Goal: Transaction & Acquisition: Book appointment/travel/reservation

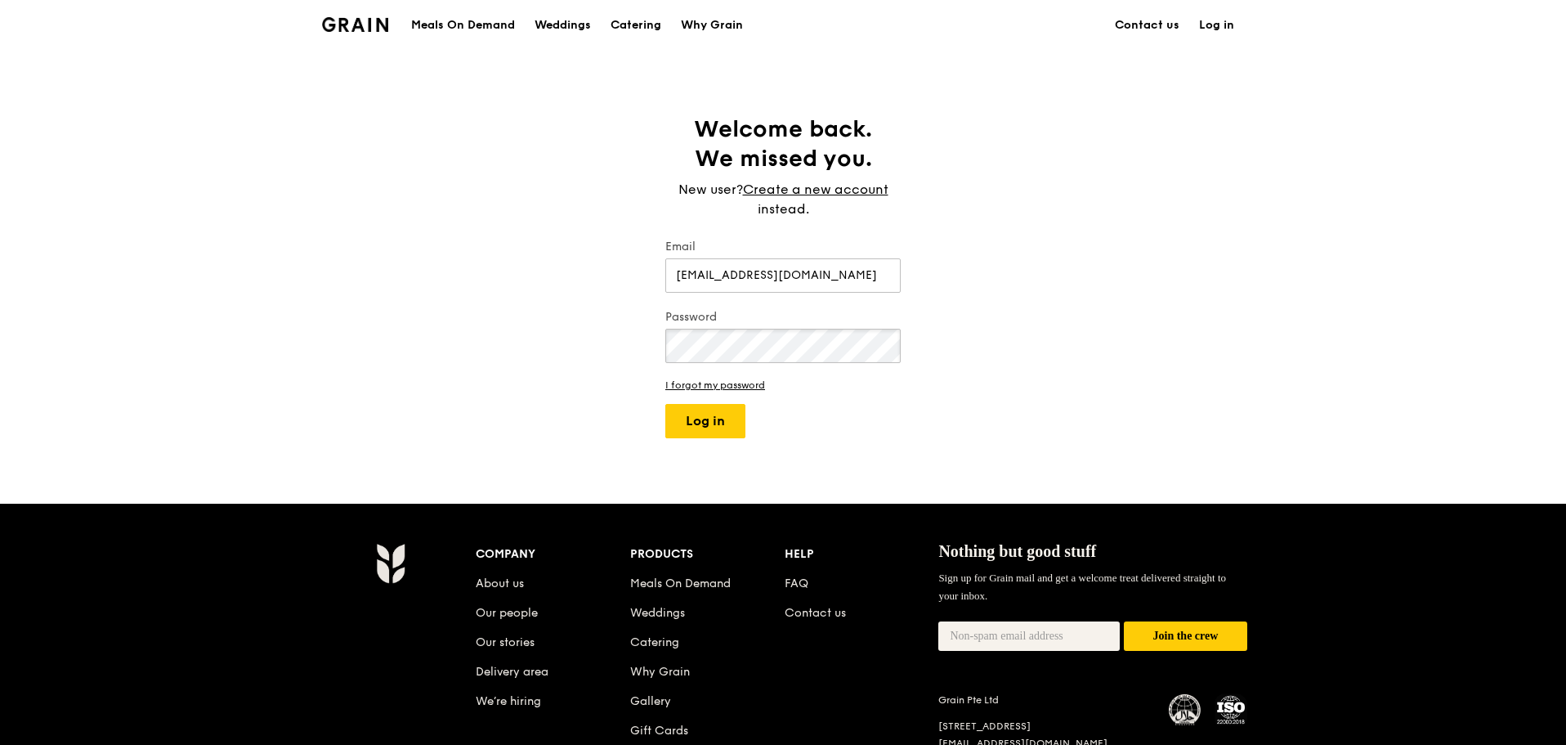
click at [665, 404] on button "Log in" at bounding box center [705, 421] width 80 height 34
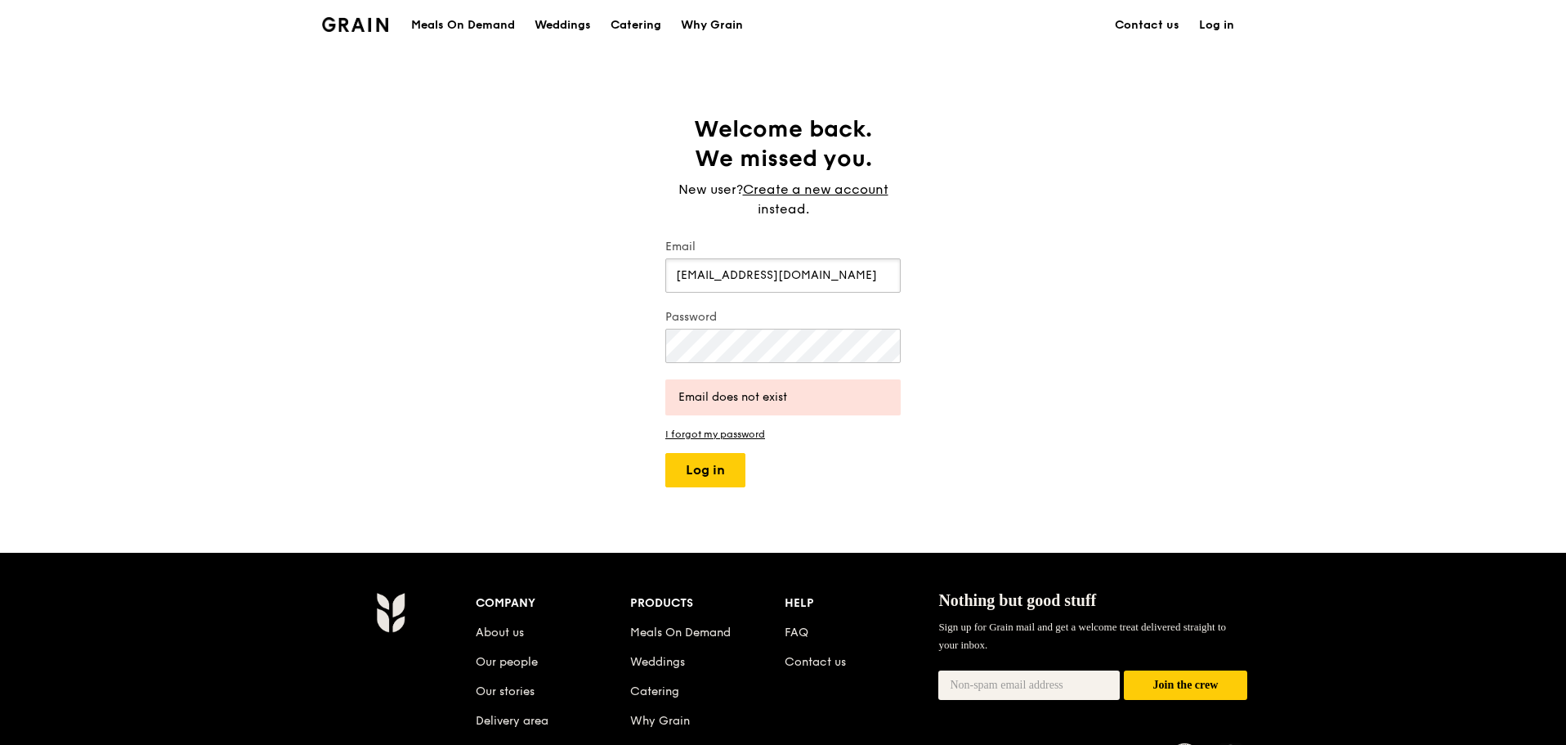
drag, startPoint x: 868, startPoint y: 281, endPoint x: 638, endPoint y: 281, distance: 229.7
click at [638, 281] on div "Welcome back. We missed you. New user? Create a new account instead. Email jasm…" at bounding box center [783, 300] width 1566 height 373
type input "j-asminepyx@hotmail.com"
click at [665, 453] on button "Log in" at bounding box center [705, 470] width 80 height 34
click at [410, 359] on div "Welcome back. We missed you. New user? Create a new account instead. Email j-as…" at bounding box center [783, 300] width 1566 height 373
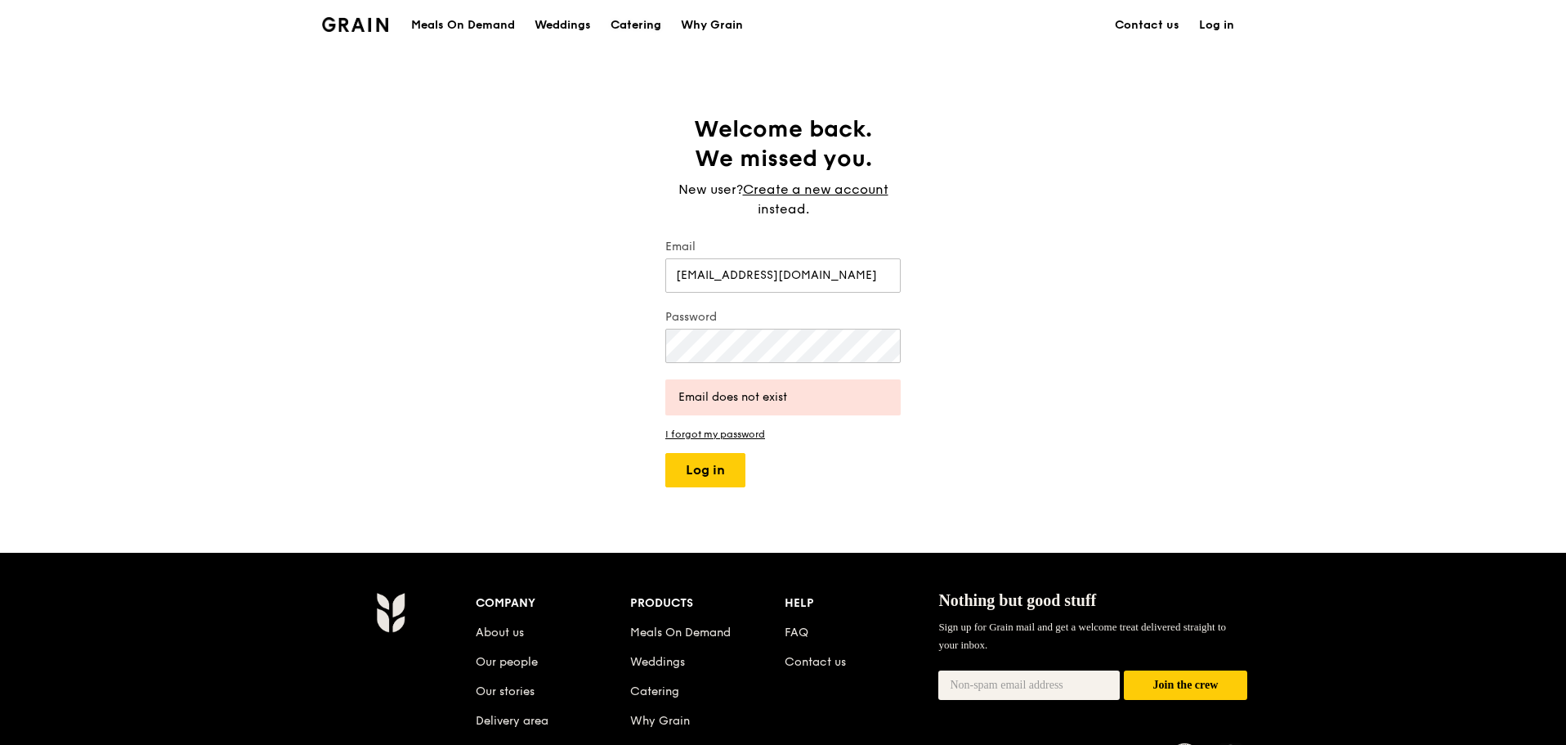
click at [622, 25] on div "Catering" at bounding box center [636, 25] width 51 height 49
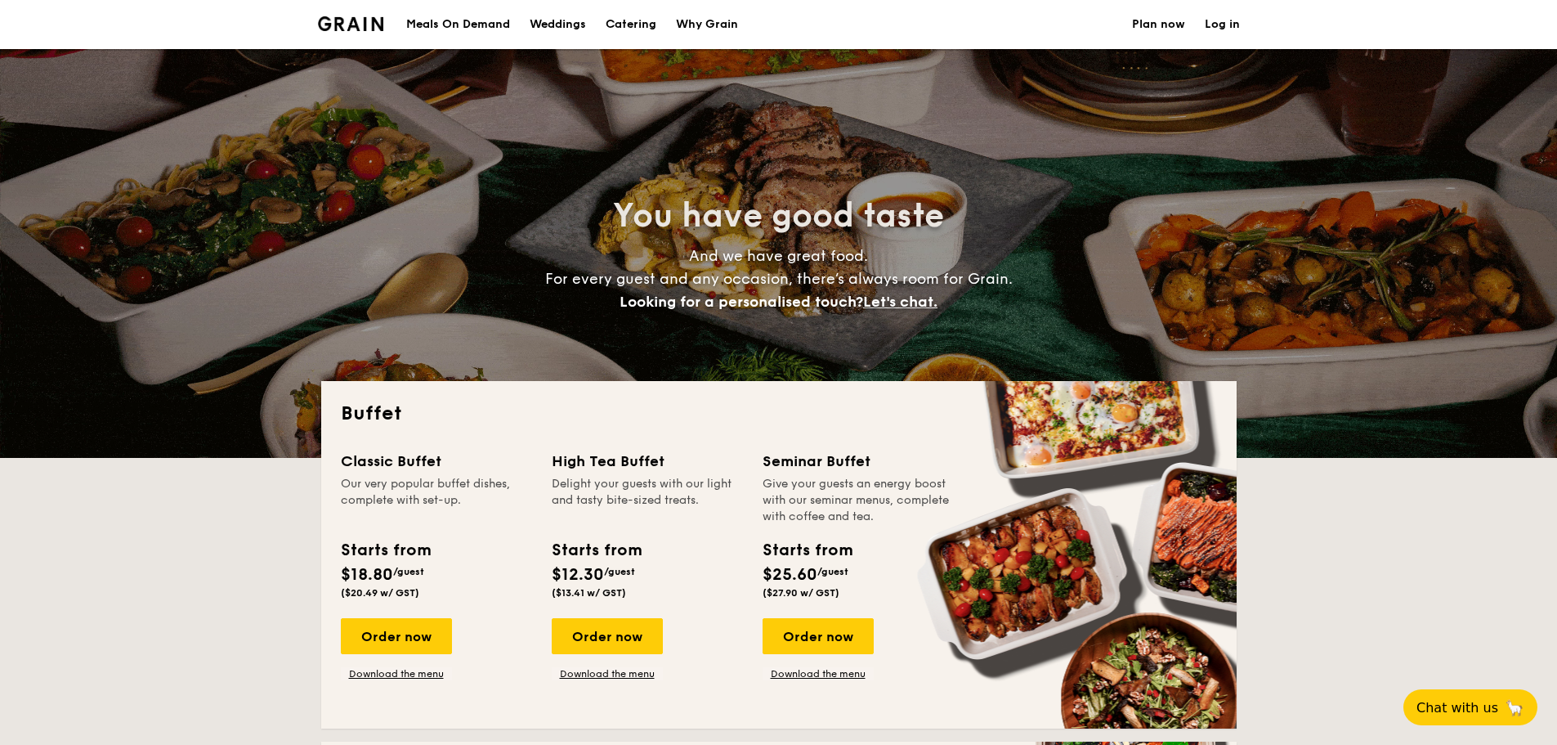
select select
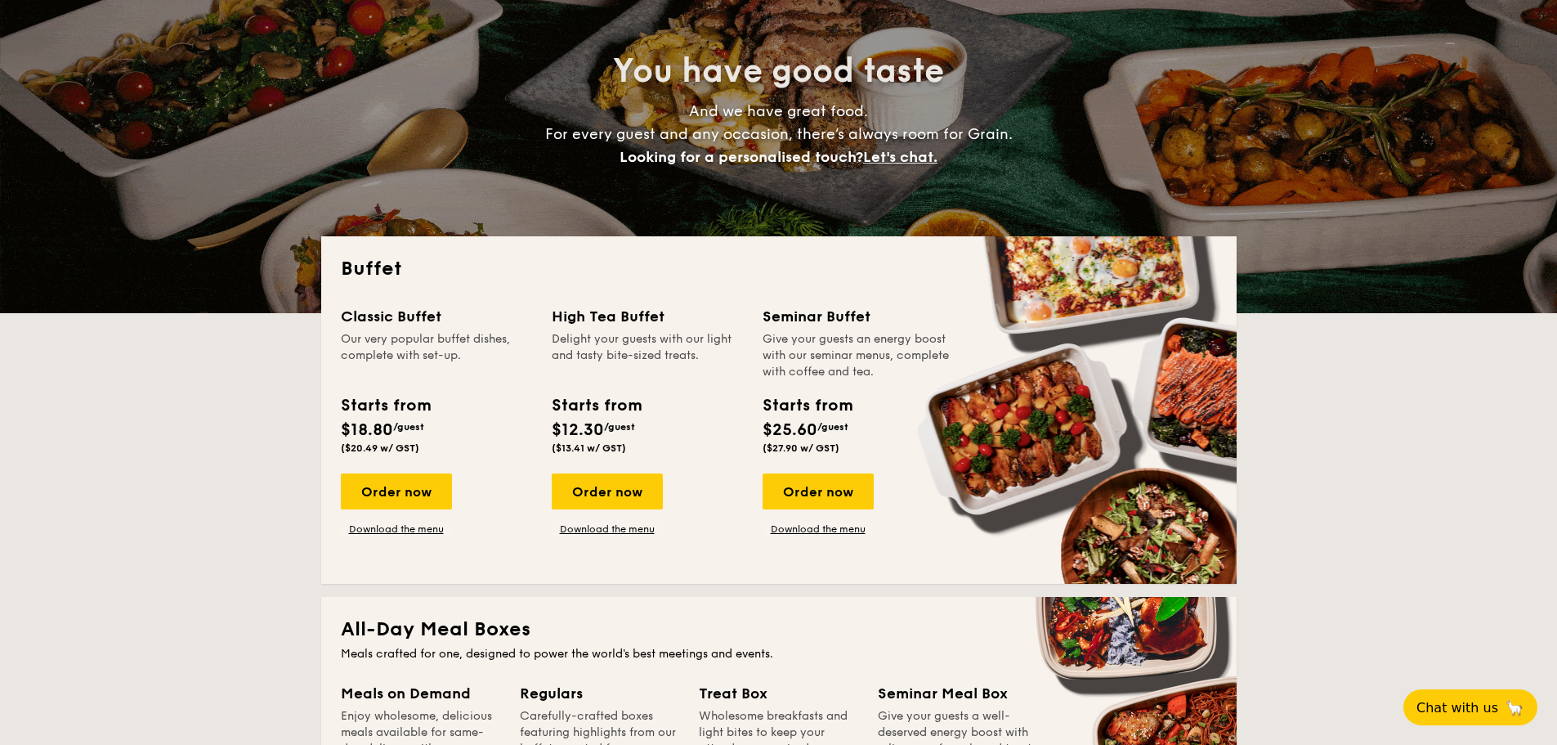
scroll to position [163, 0]
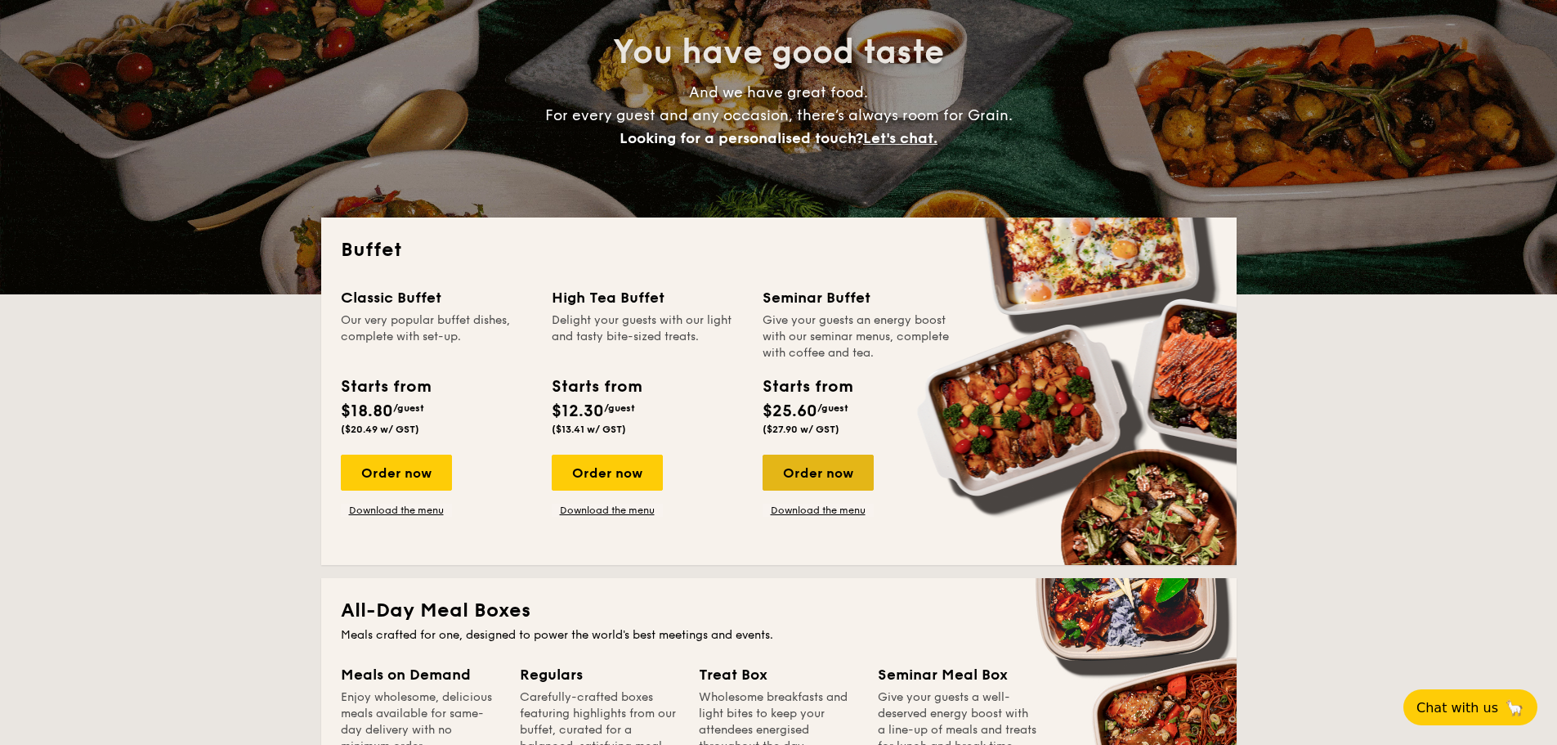
click at [818, 469] on div "Order now" at bounding box center [818, 473] width 111 height 36
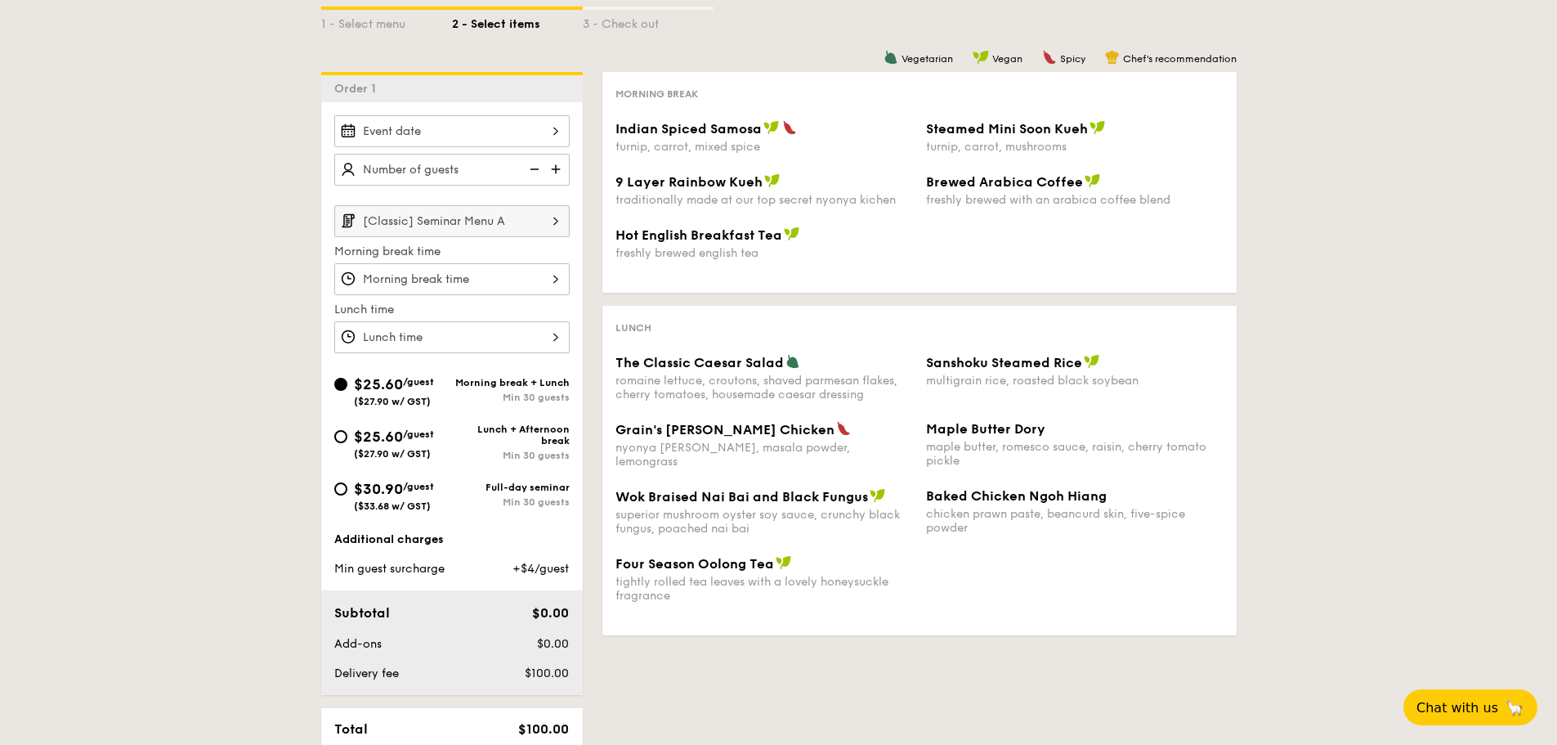
scroll to position [82, 0]
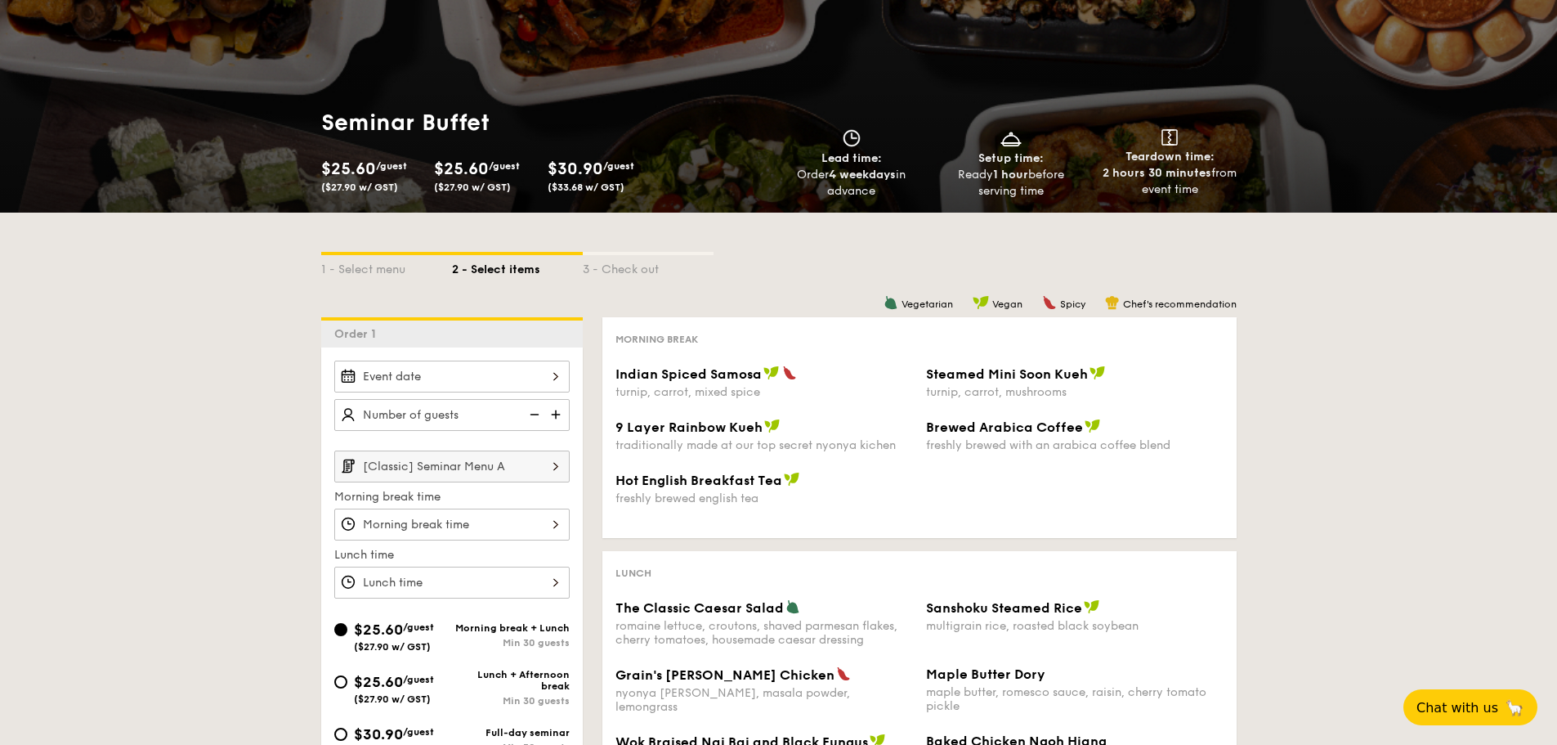
select select
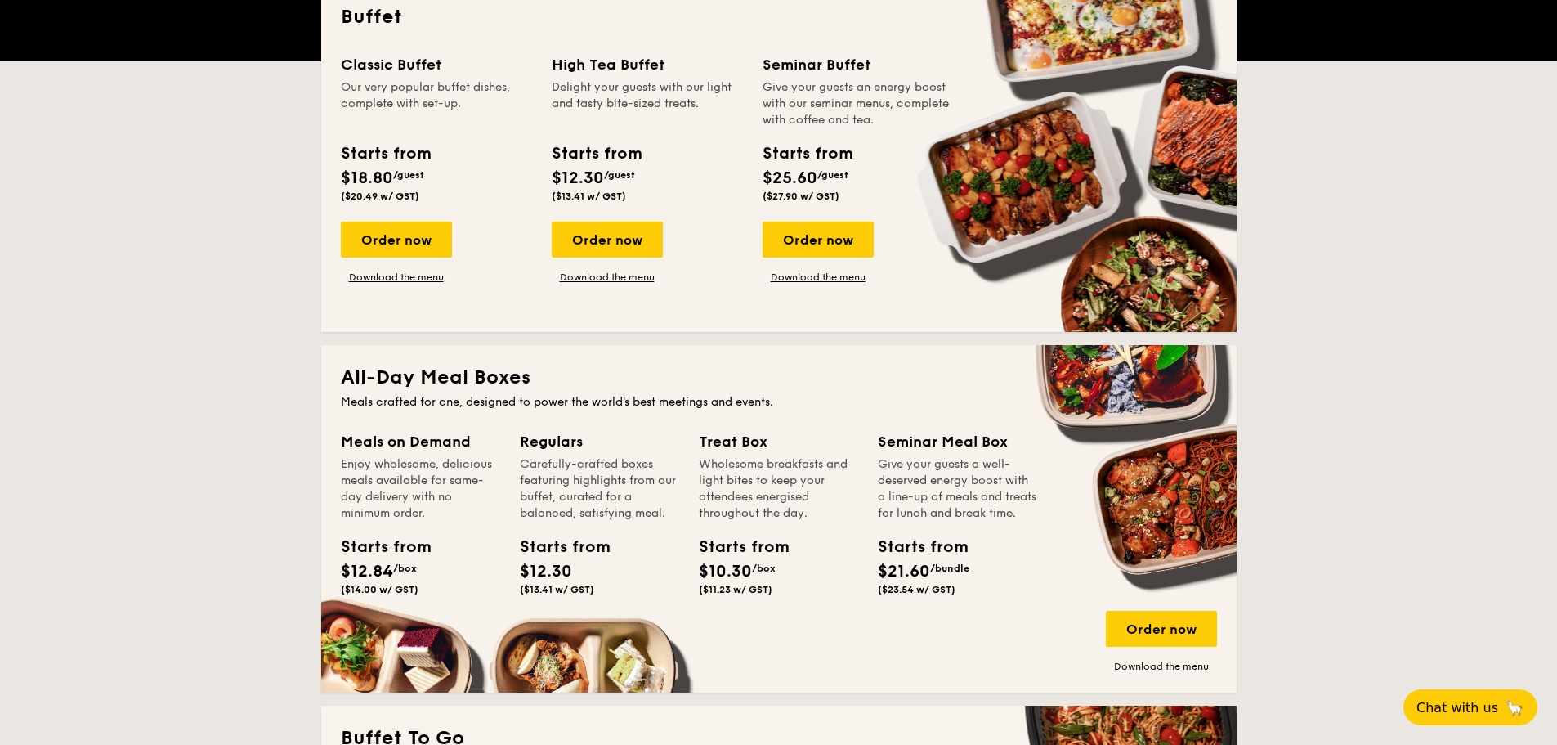
scroll to position [490, 0]
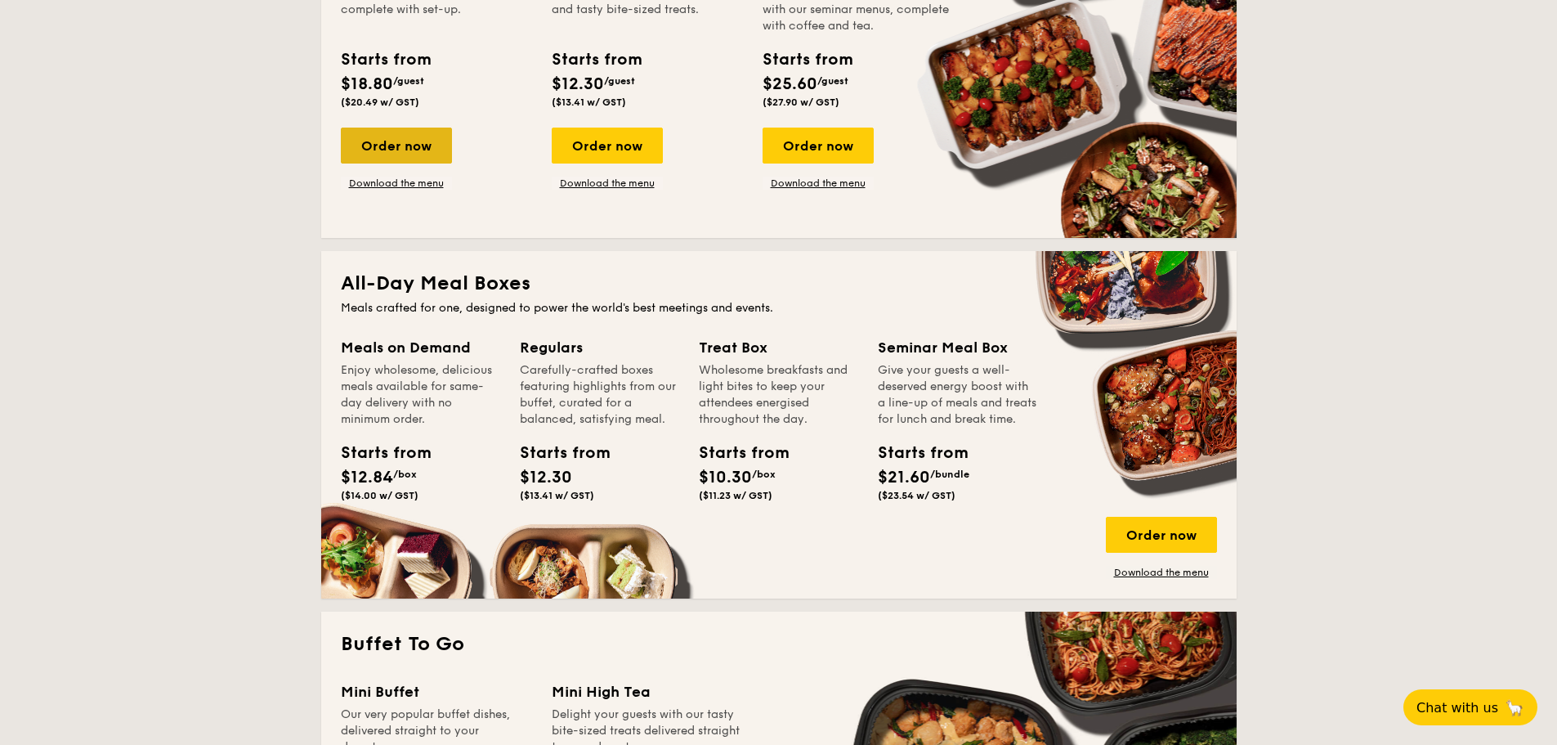
click at [374, 139] on div "Order now" at bounding box center [396, 146] width 111 height 36
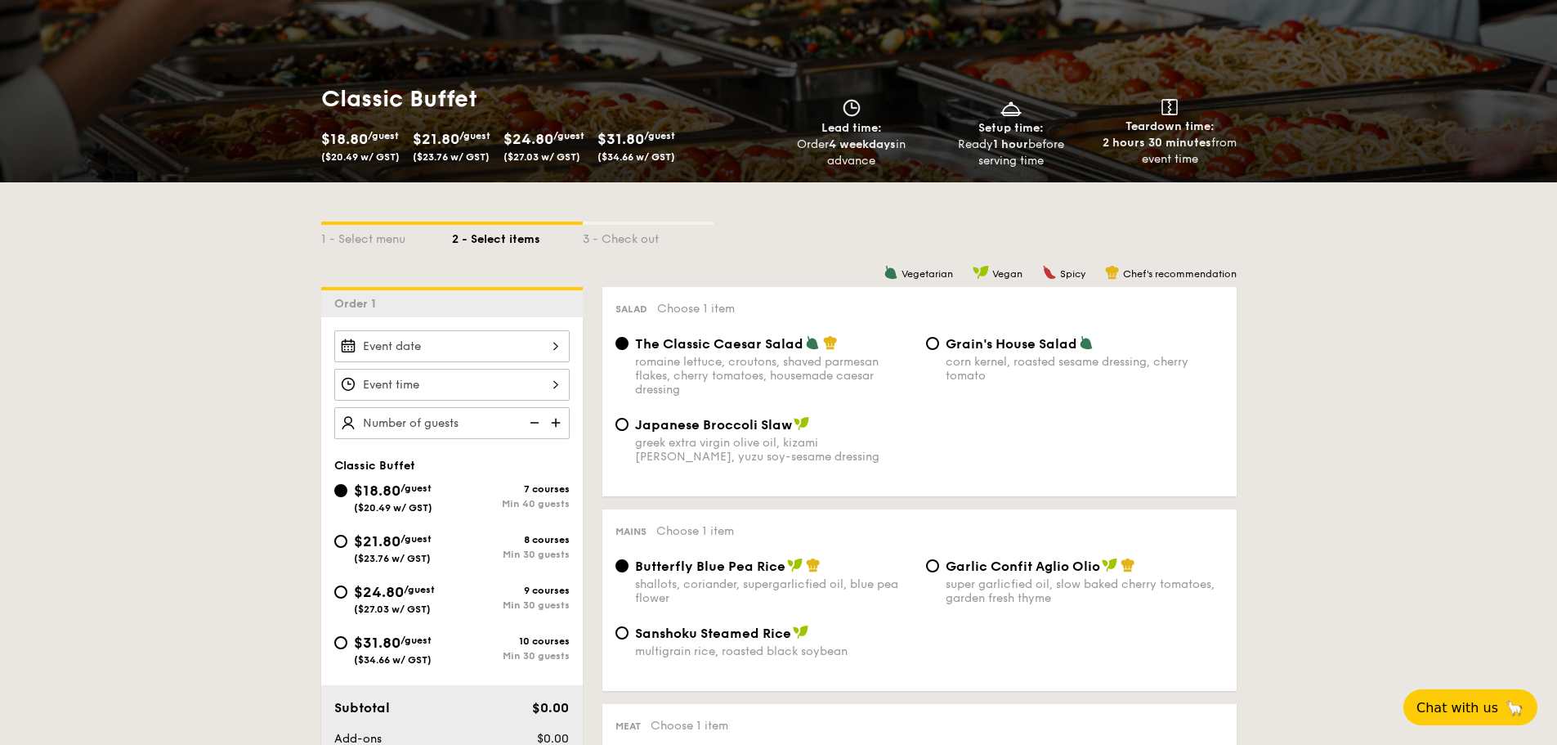
scroll to position [245, 0]
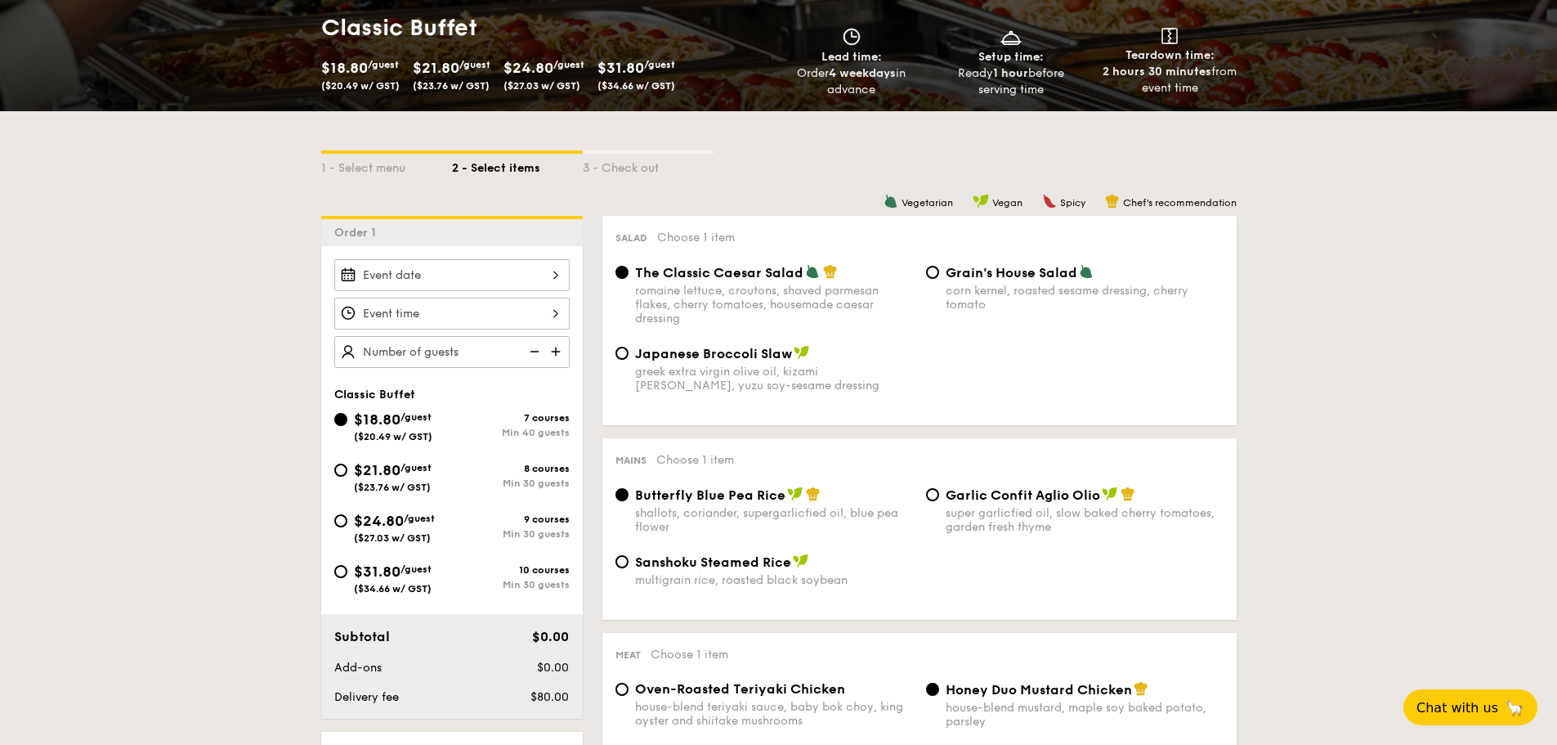
click at [556, 348] on img at bounding box center [557, 351] width 25 height 31
click at [530, 352] on img at bounding box center [533, 351] width 25 height 31
type input "40 guests"
click at [530, 352] on img at bounding box center [533, 351] width 25 height 31
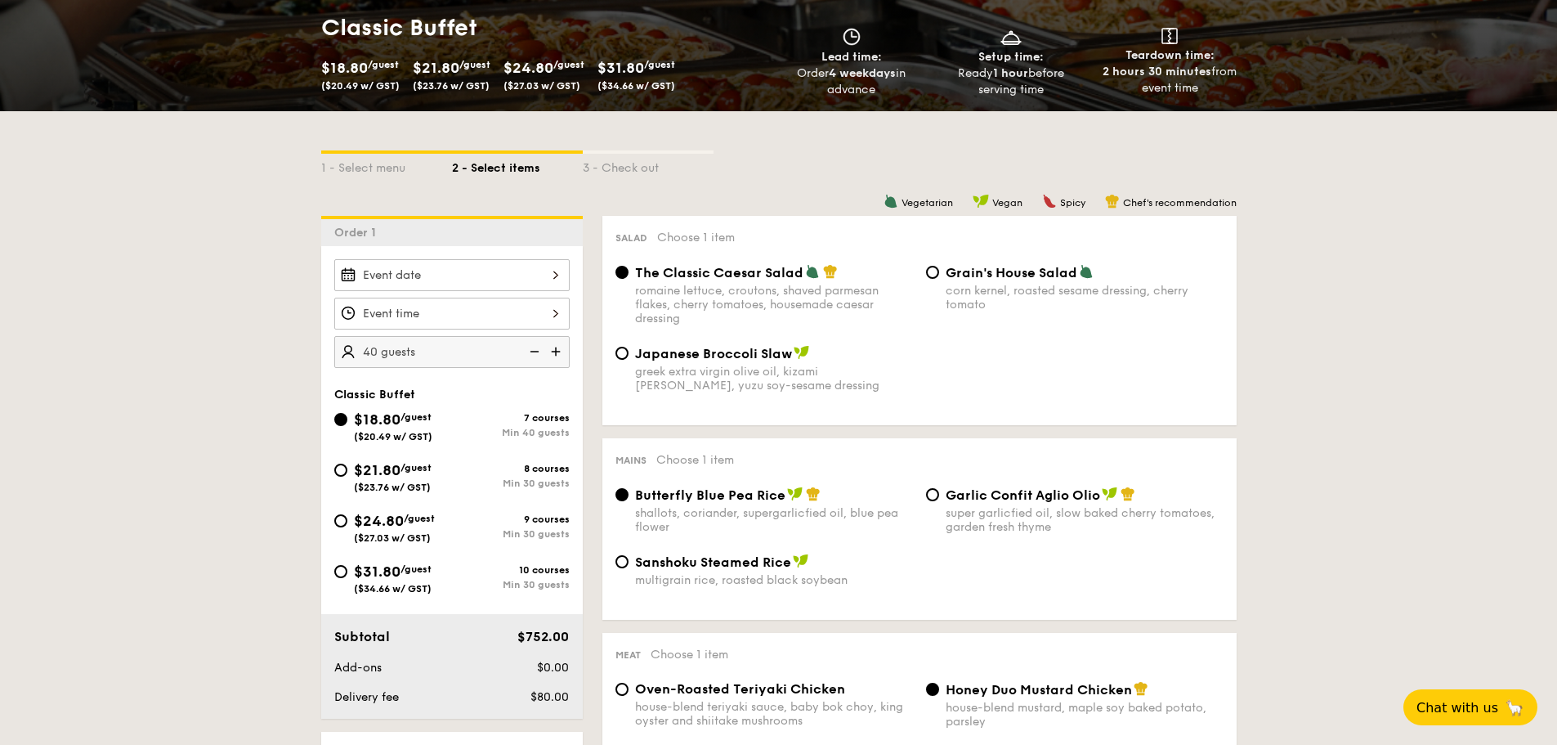
click at [530, 352] on img at bounding box center [533, 351] width 25 height 31
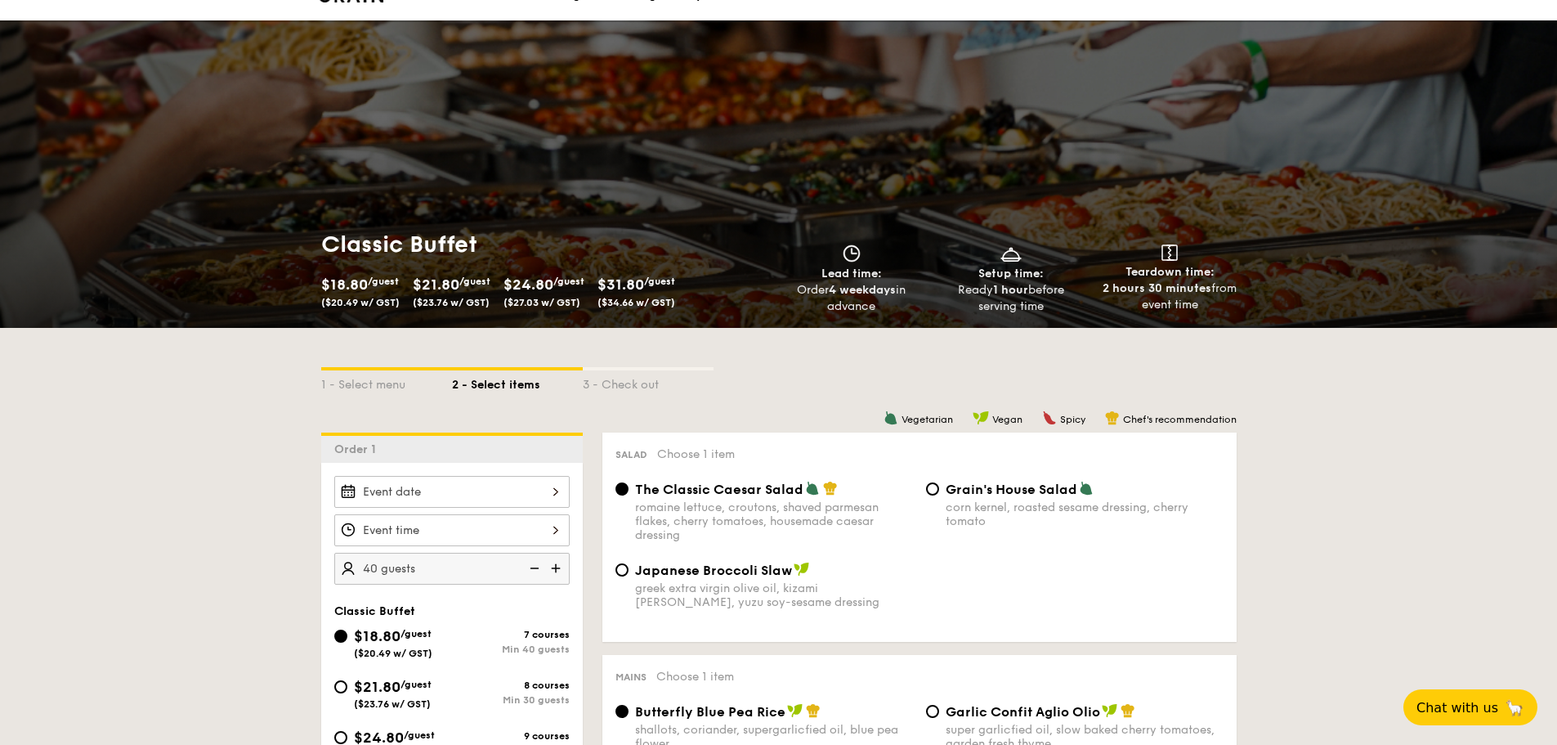
scroll to position [0, 0]
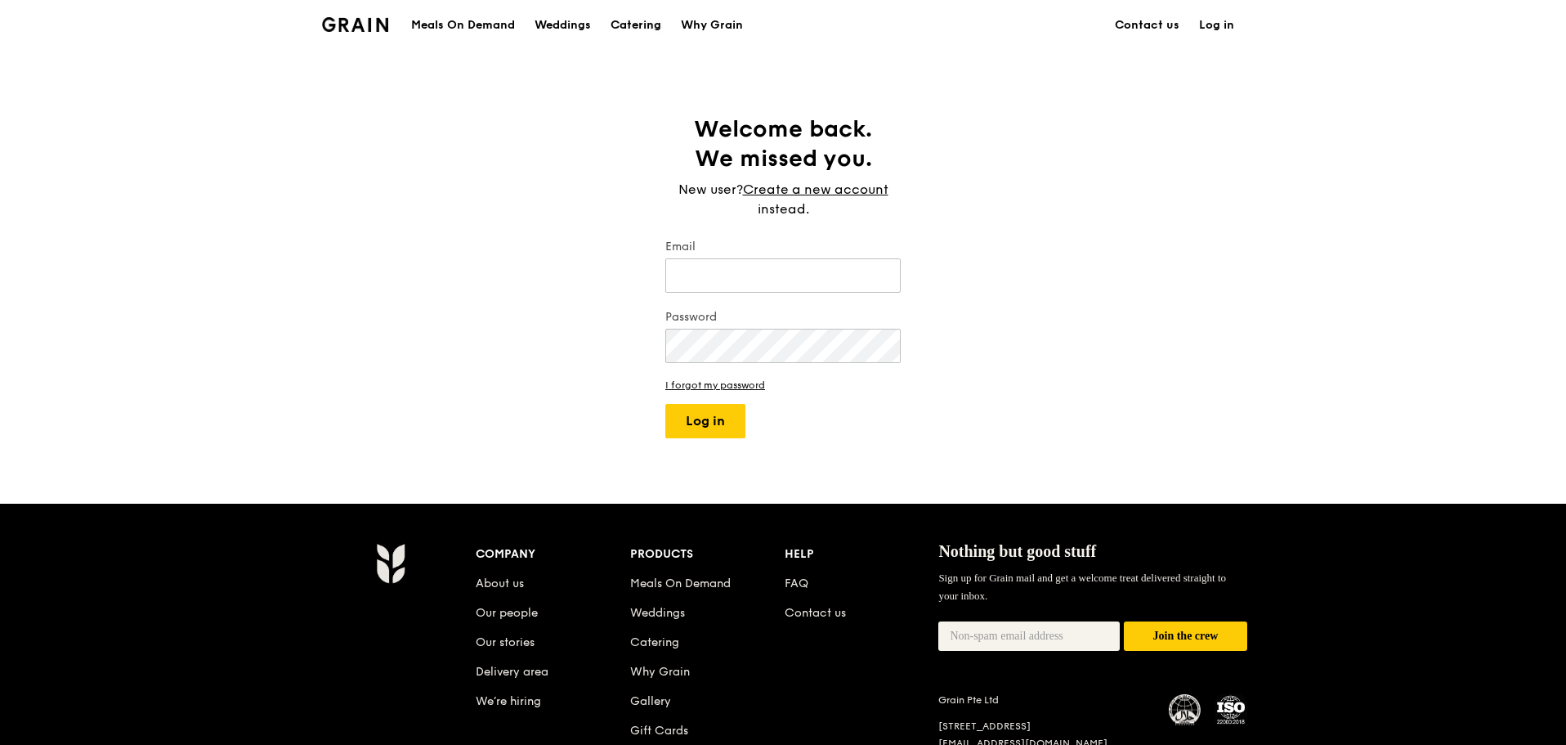
click at [631, 20] on div "Catering" at bounding box center [636, 25] width 51 height 49
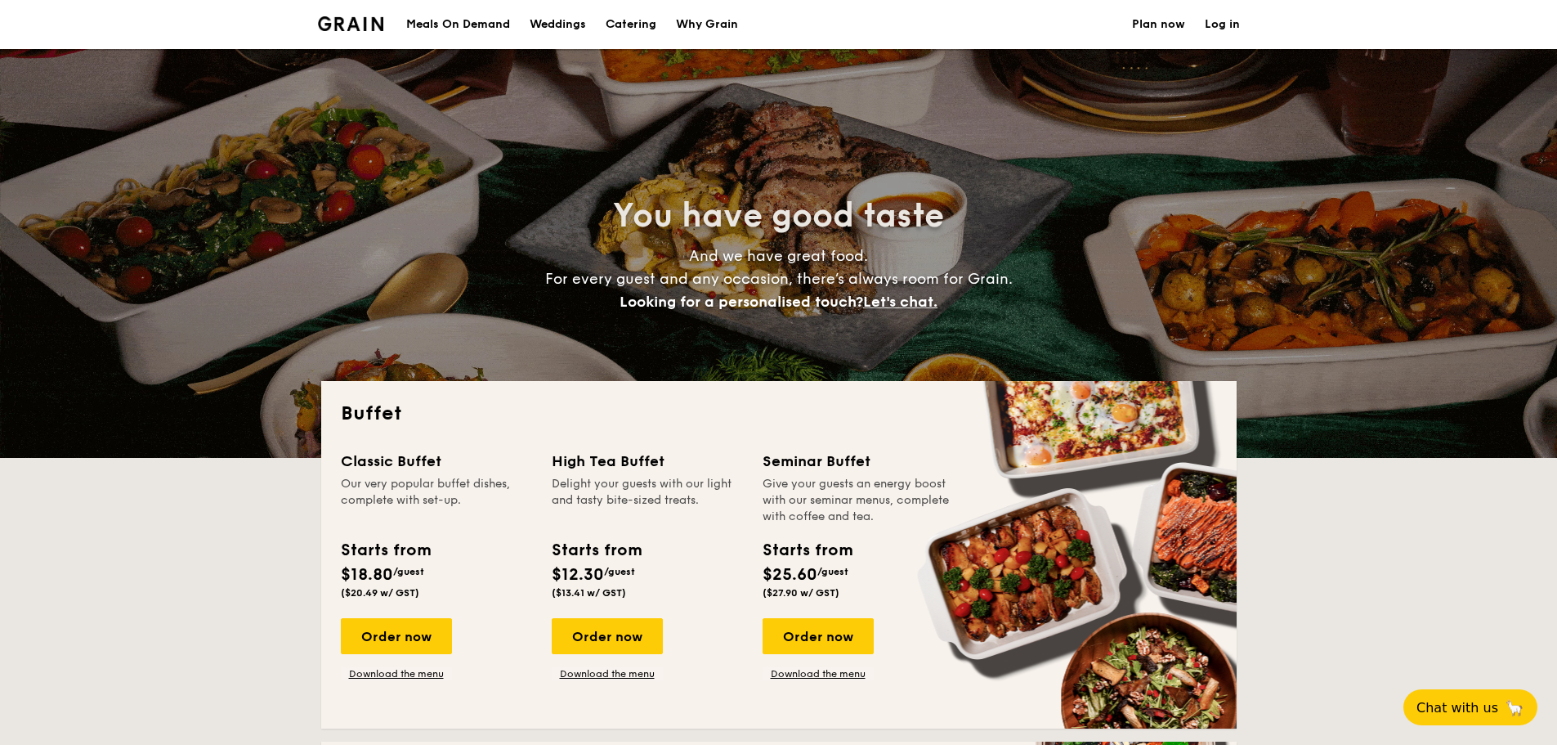
select select
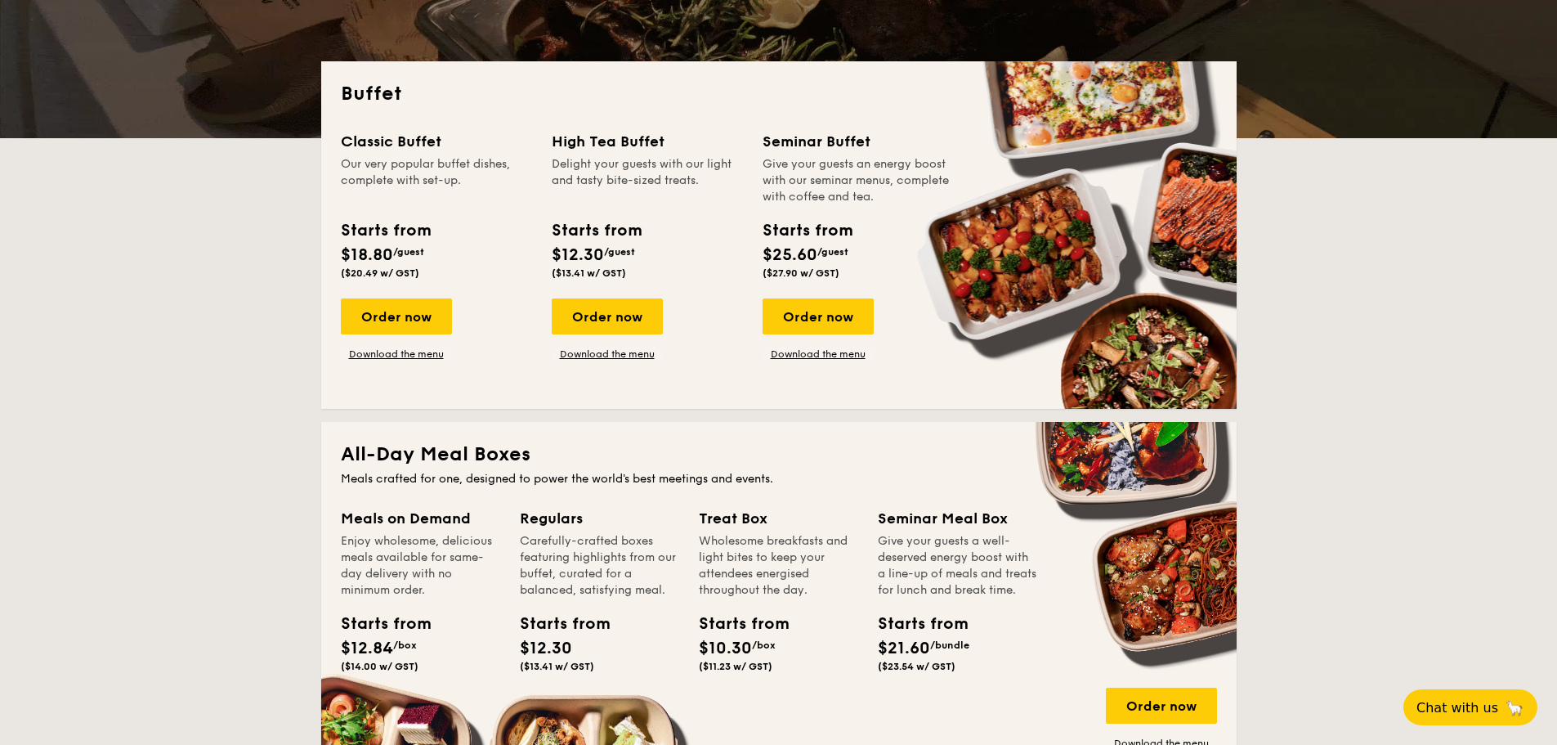
scroll to position [163, 0]
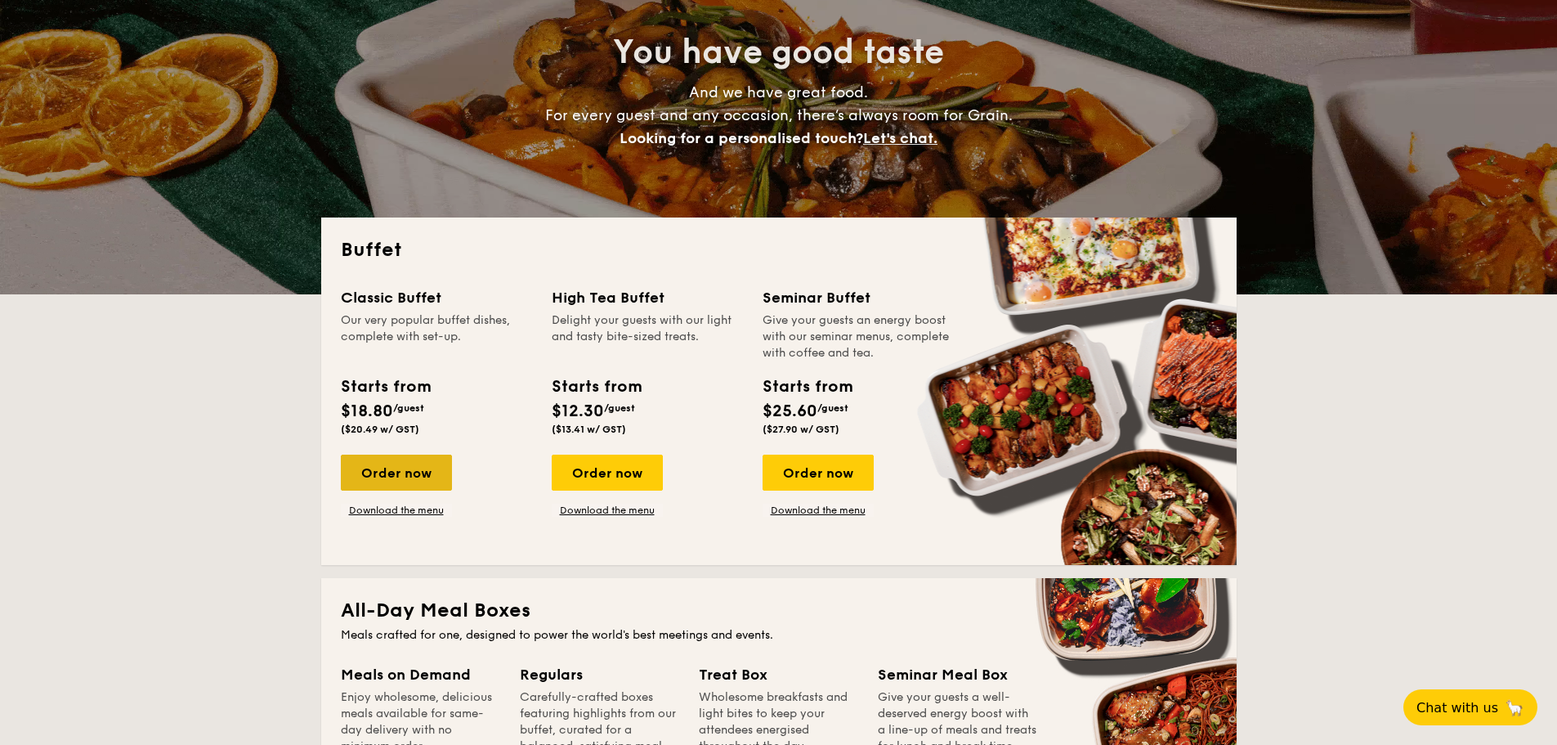
click at [404, 466] on div "Order now" at bounding box center [396, 473] width 111 height 36
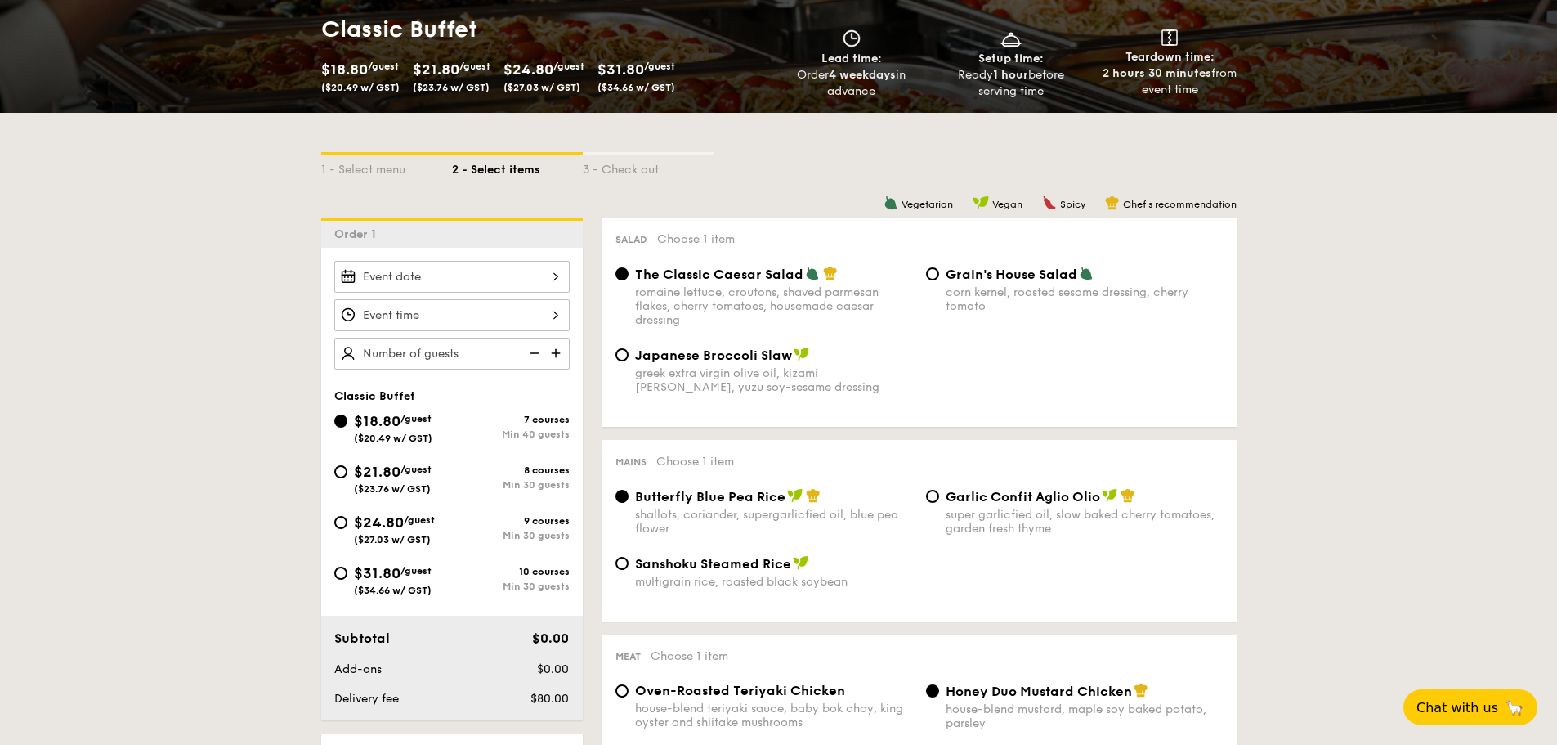
scroll to position [245, 0]
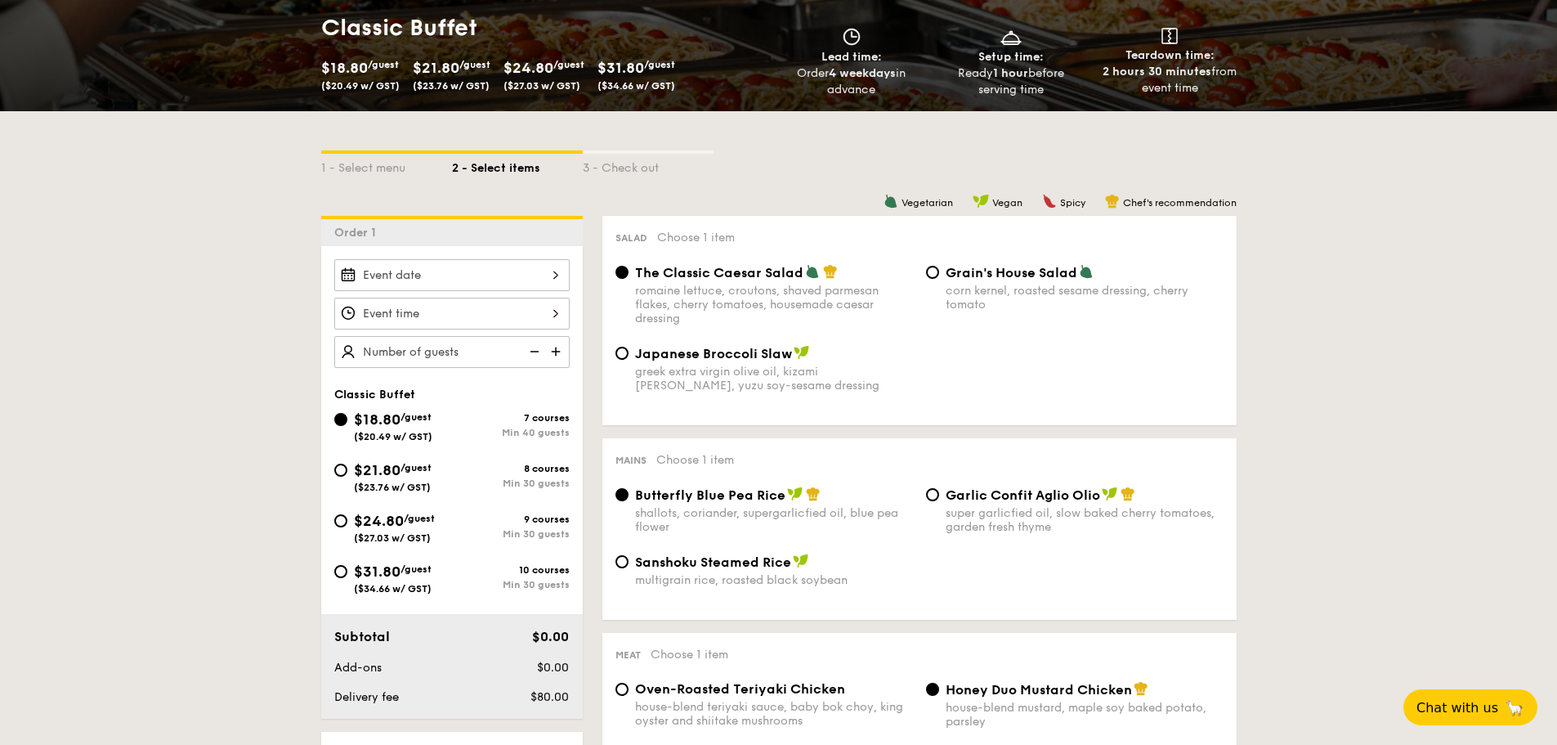
click at [414, 469] on span "/guest" at bounding box center [416, 467] width 31 height 11
click at [347, 469] on input "$21.80 /guest ($23.76 w/ GST) 8 courses Min 30 guests" at bounding box center [340, 470] width 13 height 13
radio input "true"
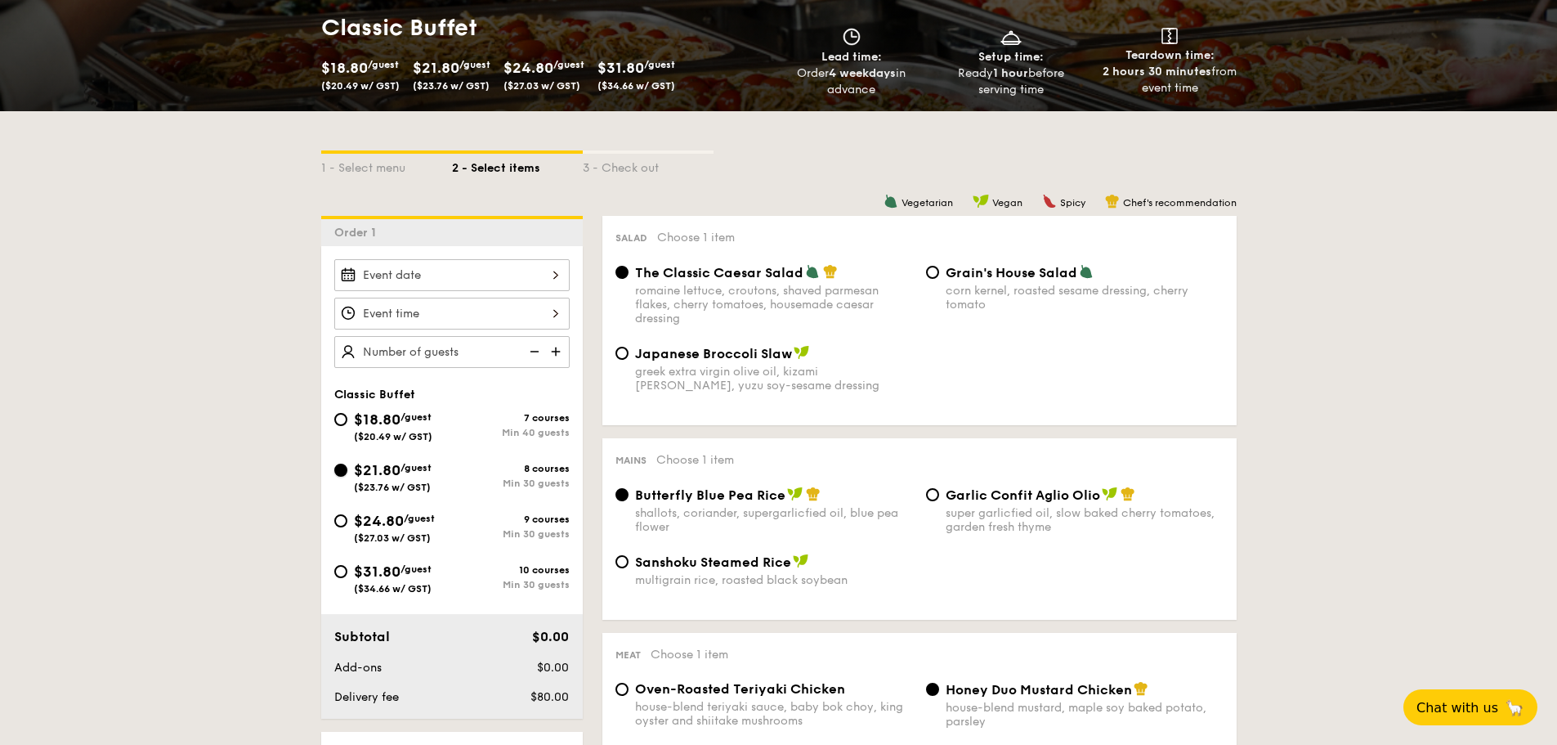
radio input "true"
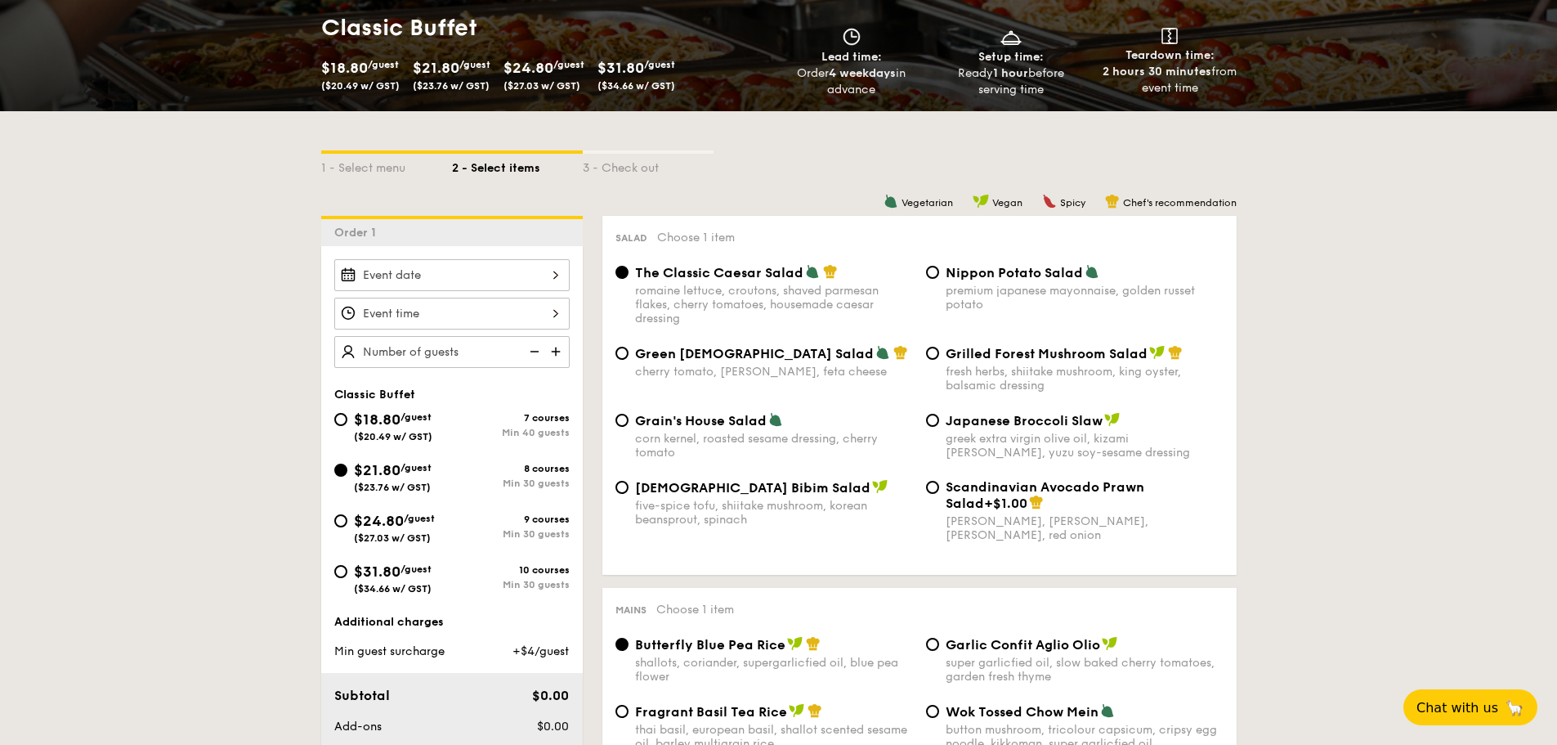
click at [555, 349] on img at bounding box center [557, 351] width 25 height 31
click at [553, 348] on img at bounding box center [557, 351] width 25 height 31
type input "30 guests"
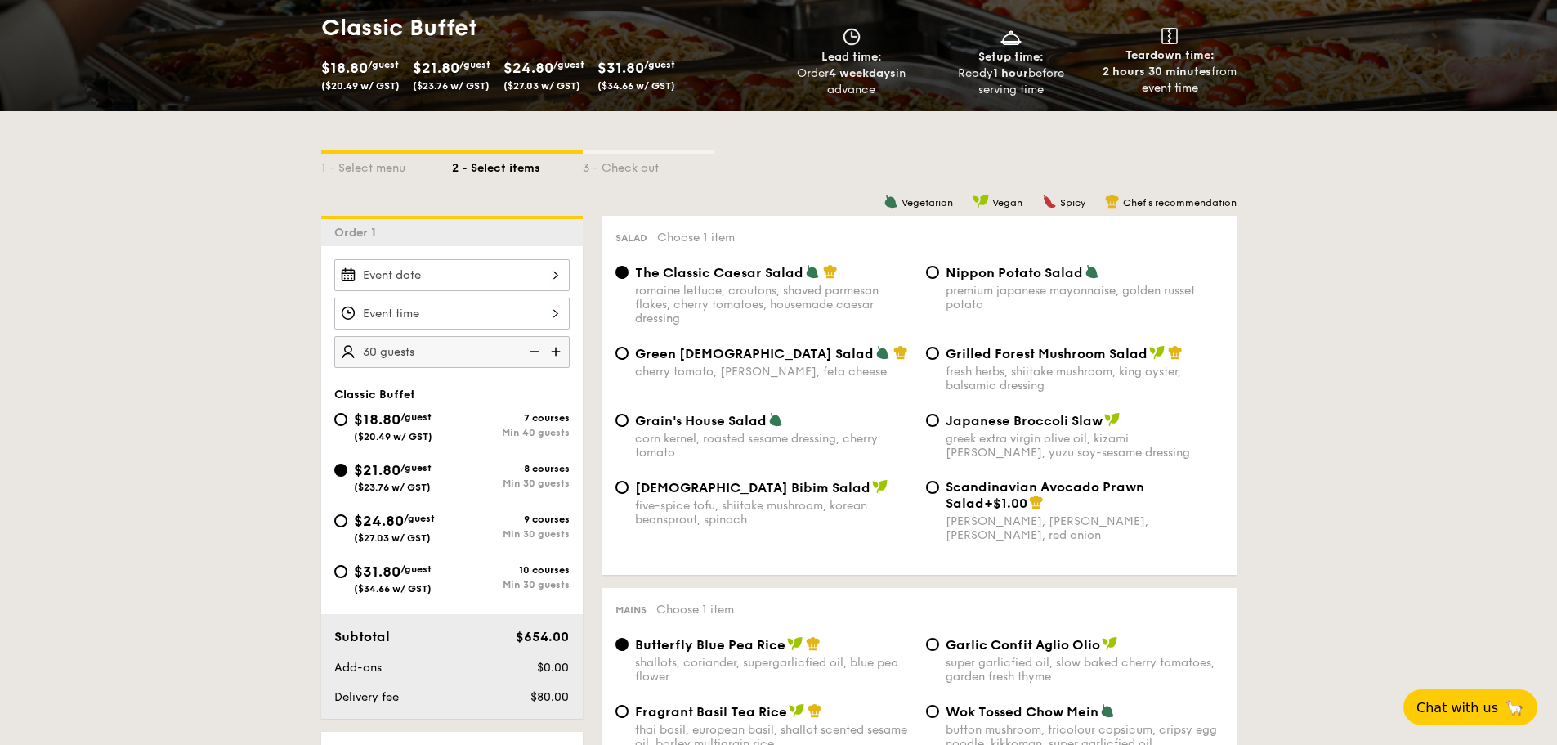
click at [811, 371] on div "cherry tomato, [PERSON_NAME], feta cheese" at bounding box center [774, 372] width 278 height 14
click at [629, 360] on input "Green Goddess Salad cherry tomato, [PERSON_NAME], feta cheese" at bounding box center [622, 353] width 13 height 13
radio input "true"
click at [825, 282] on div "The Classic Caesar Salad romaine lettuce, croutons, shaved parmesan flakes, che…" at bounding box center [774, 294] width 278 height 61
click at [629, 279] on input "The Classic Caesar Salad romaine lettuce, croutons, shaved parmesan flakes, che…" at bounding box center [622, 272] width 13 height 13
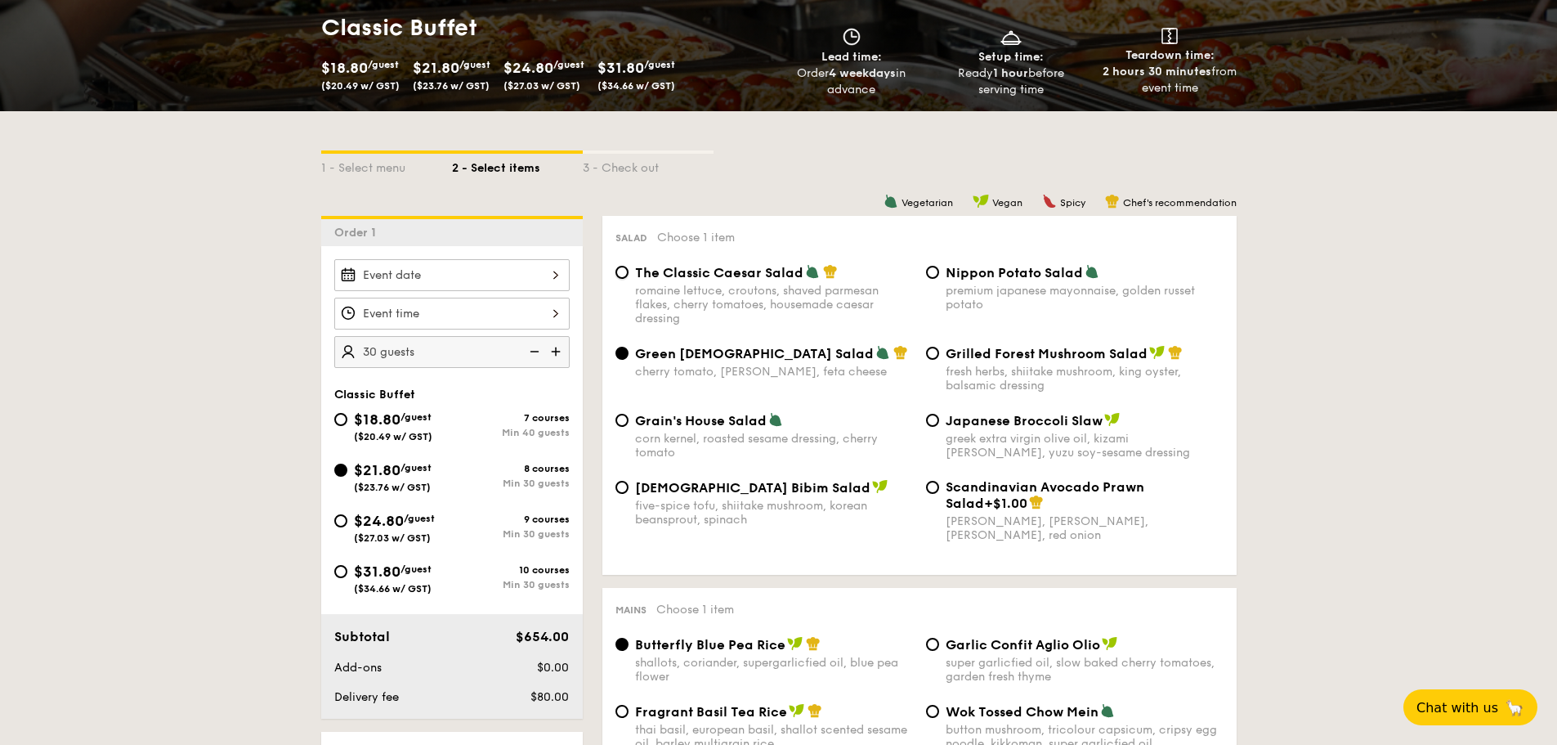
radio input "true"
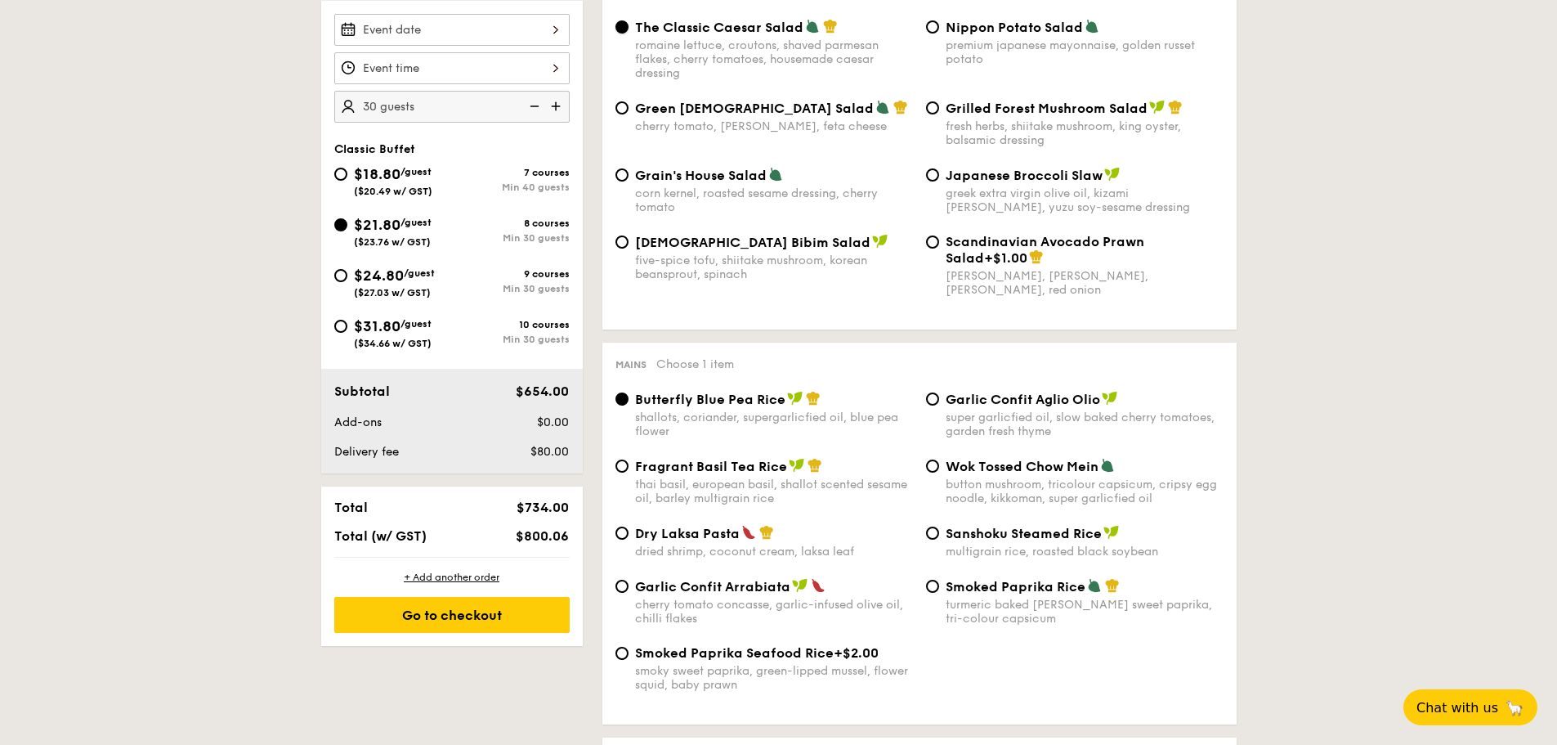
scroll to position [572, 0]
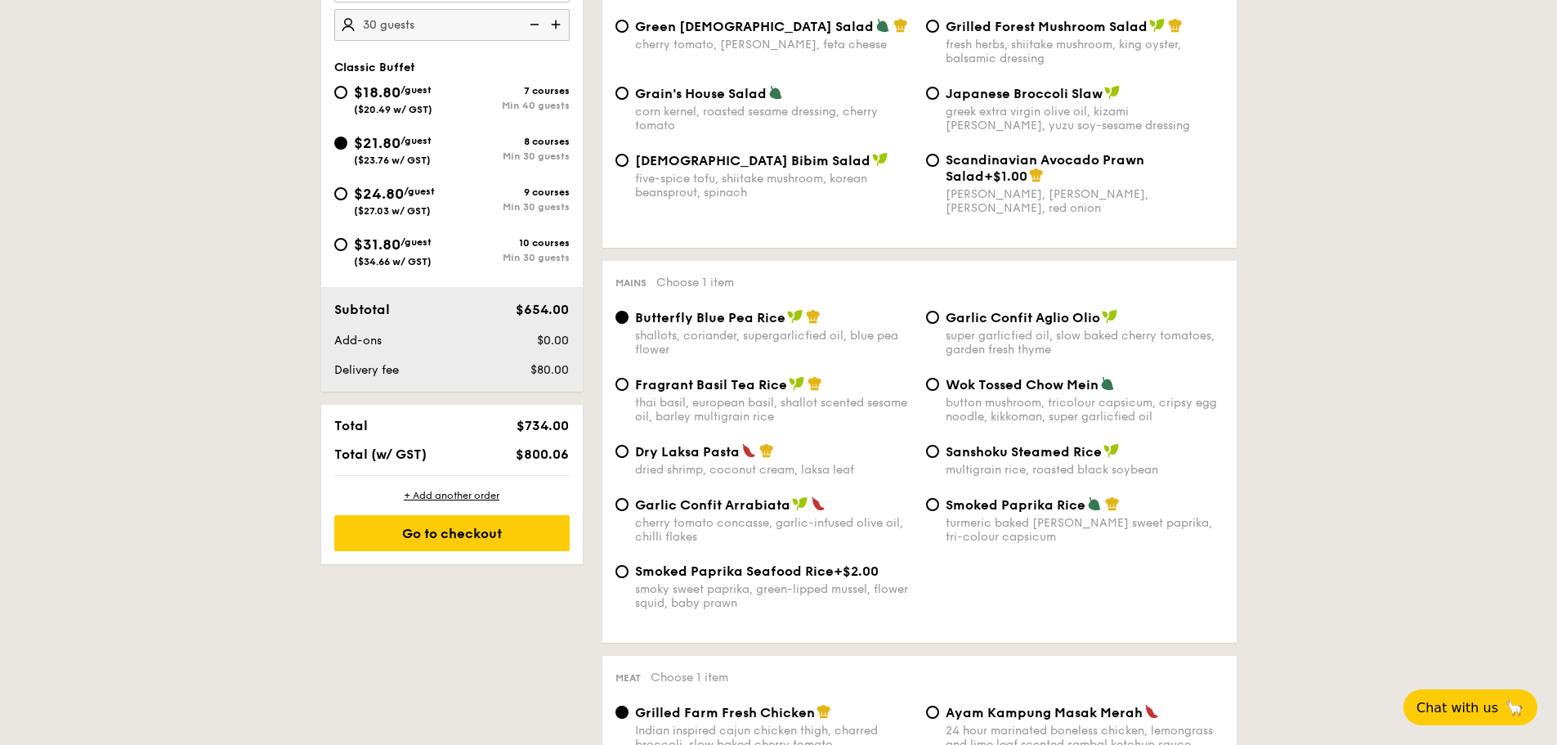
click at [1011, 326] on div "Garlic Confit Aglio Olio super garlicfied oil, slow baked cherry tomatoes, gard…" at bounding box center [1085, 332] width 278 height 47
click at [939, 324] on input "Garlic Confit Aglio Olio super garlicfied oil, slow baked cherry tomatoes, gard…" at bounding box center [932, 317] width 13 height 13
radio input "true"
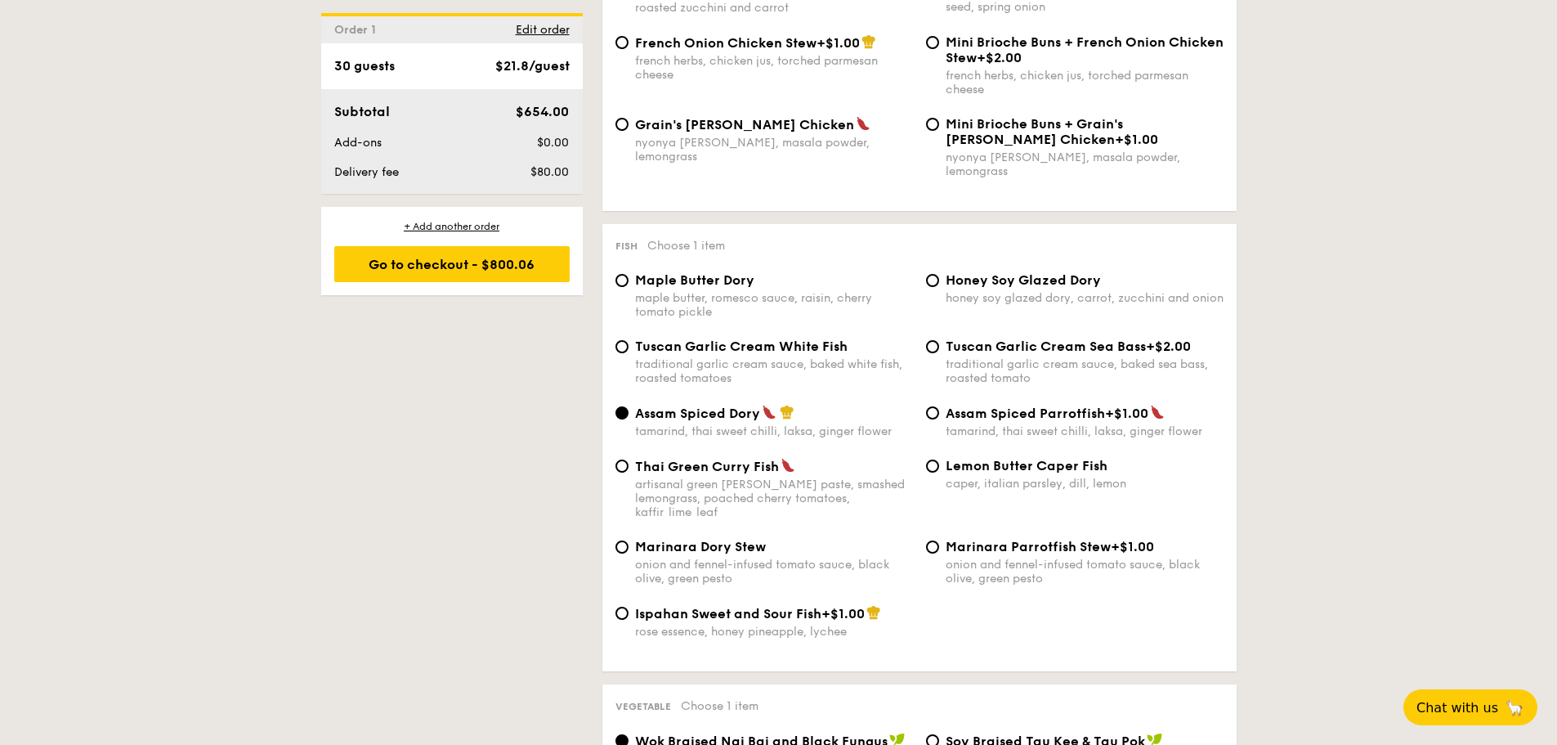
scroll to position [1471, 0]
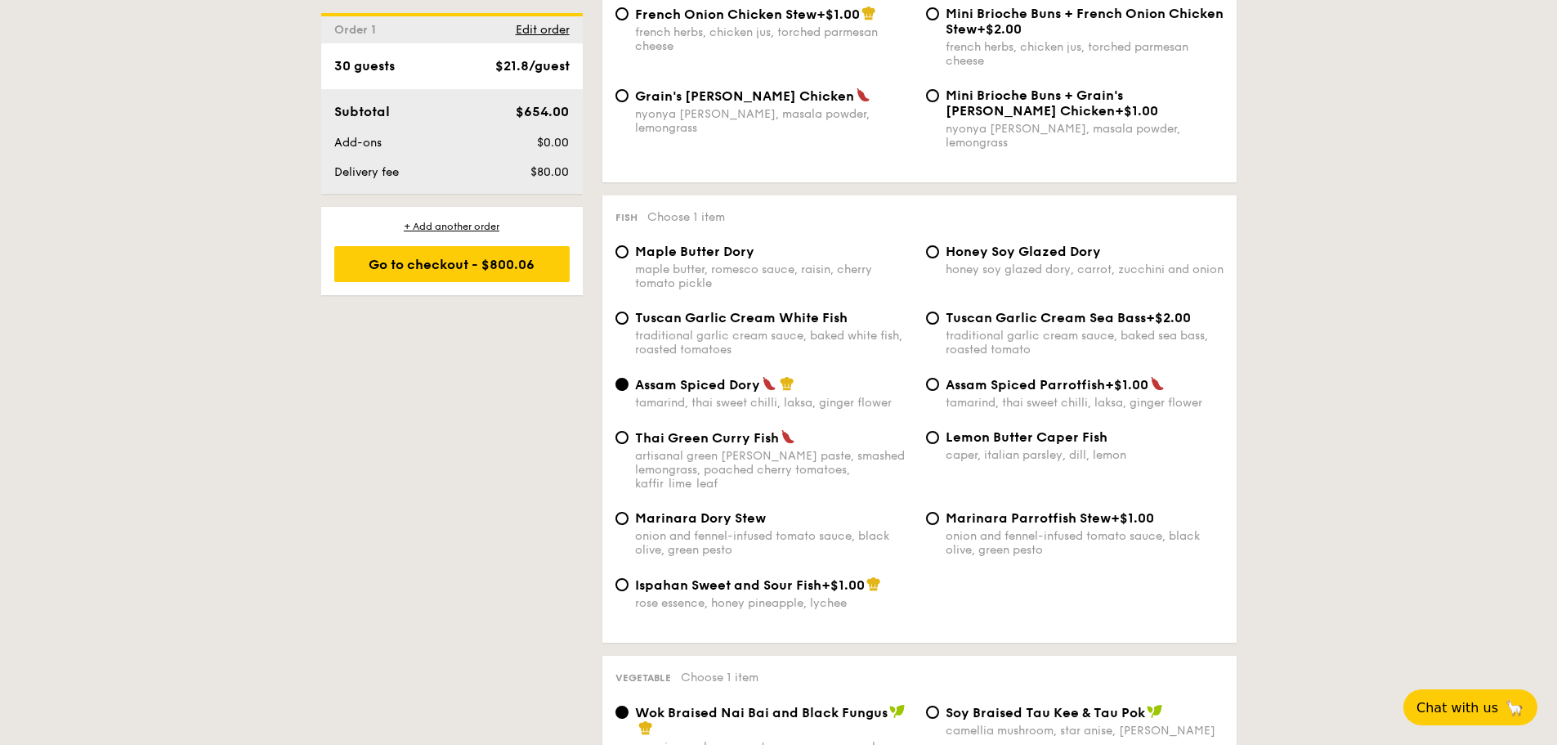
click at [776, 329] on div "traditional garlic cream sauce, baked white fish, roasted tomatoes" at bounding box center [774, 343] width 278 height 28
click at [629, 325] on input "Tuscan Garlic Cream White Fish traditional garlic cream sauce, baked white fish…" at bounding box center [622, 317] width 13 height 13
radio input "true"
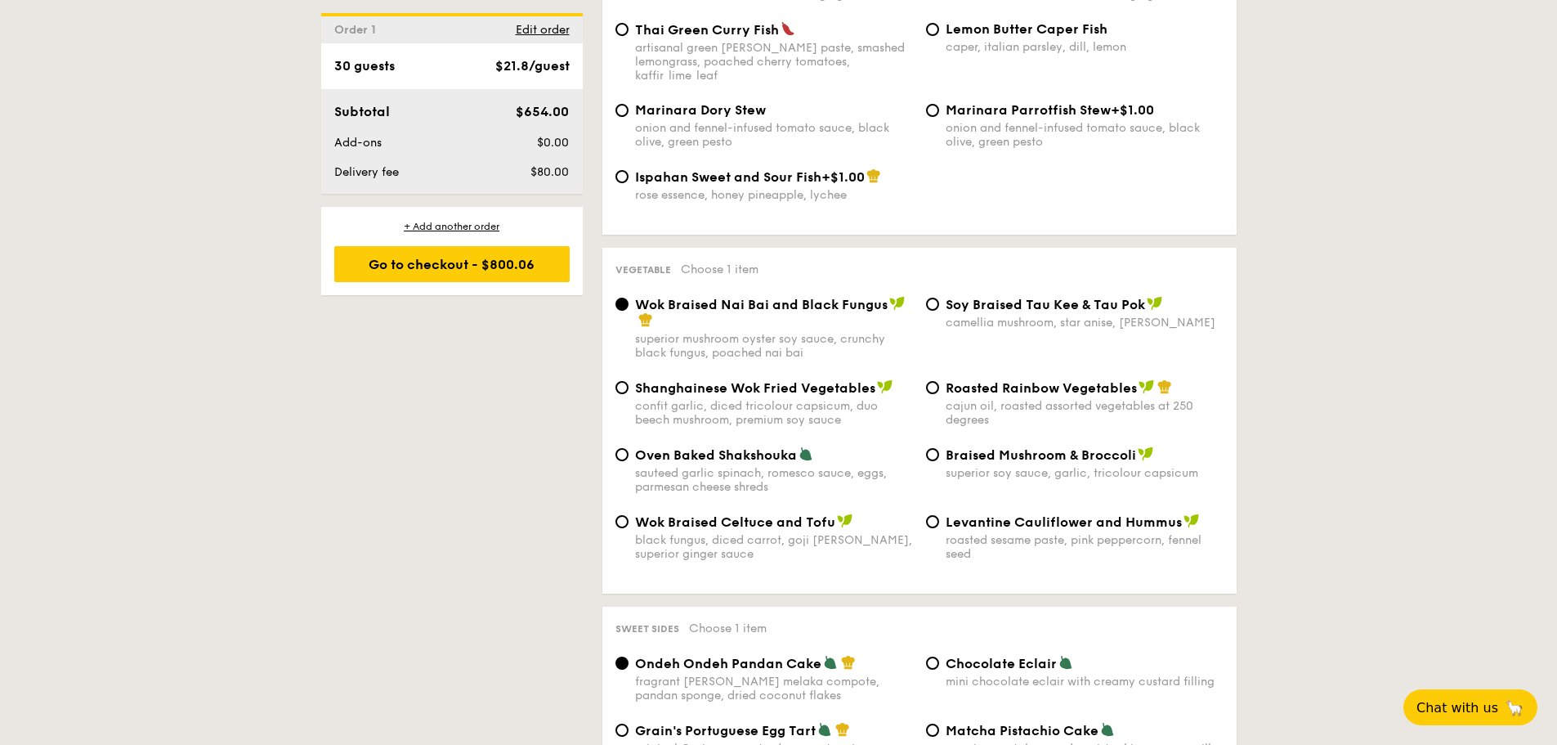
scroll to position [1880, 0]
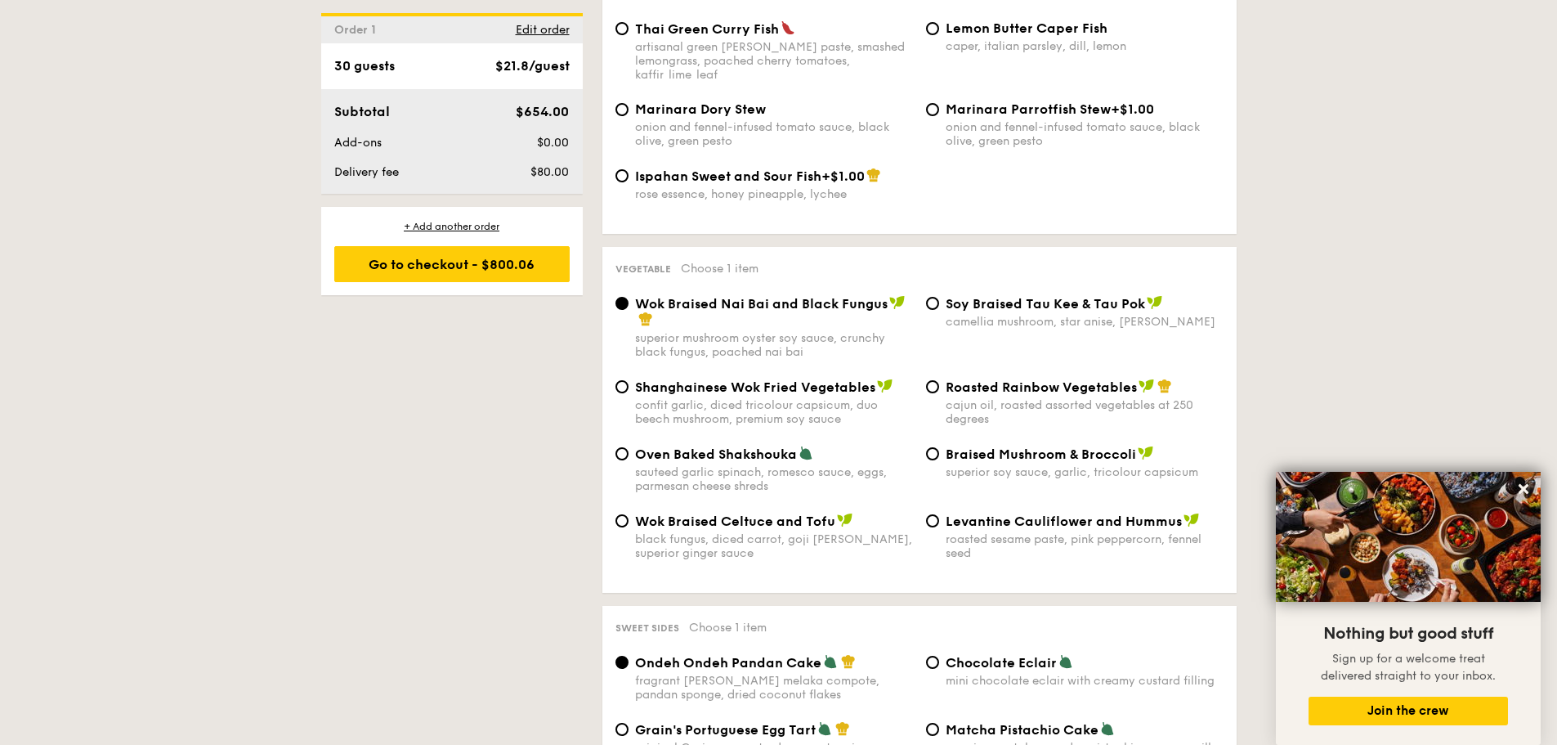
click at [1071, 465] on div "superior soy sauce, garlic, tricolour capsicum" at bounding box center [1085, 472] width 278 height 14
click at [939, 447] on input "Braised Mushroom & Broccoli superior soy sauce, garlic, tricolour capsicum" at bounding box center [932, 453] width 13 height 13
radio input "true"
click at [792, 295] on div "Wok Braised Nai Bai and Black Fungus" at bounding box center [774, 311] width 278 height 33
click at [629, 297] on input "Wok Braised Nai Bai and Black Fungus superior mushroom oyster soy sauce, crunch…" at bounding box center [622, 303] width 13 height 13
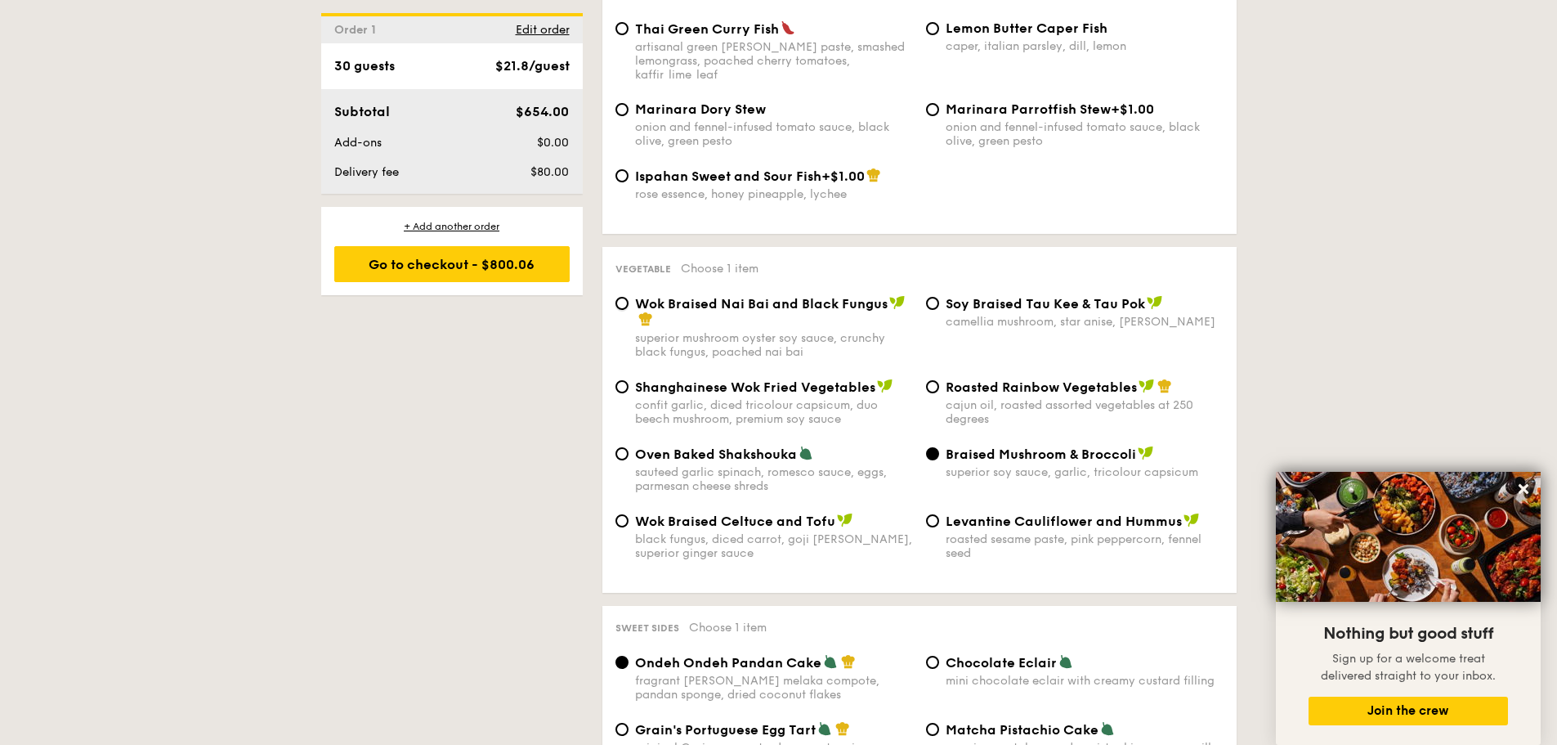
radio input "true"
click at [808, 446] on img at bounding box center [806, 453] width 15 height 15
click at [629, 447] on input "Oven Baked Shakshouka sauteed garlic spinach, romesco sauce, eggs, parmesan che…" at bounding box center [622, 453] width 13 height 13
radio input "true"
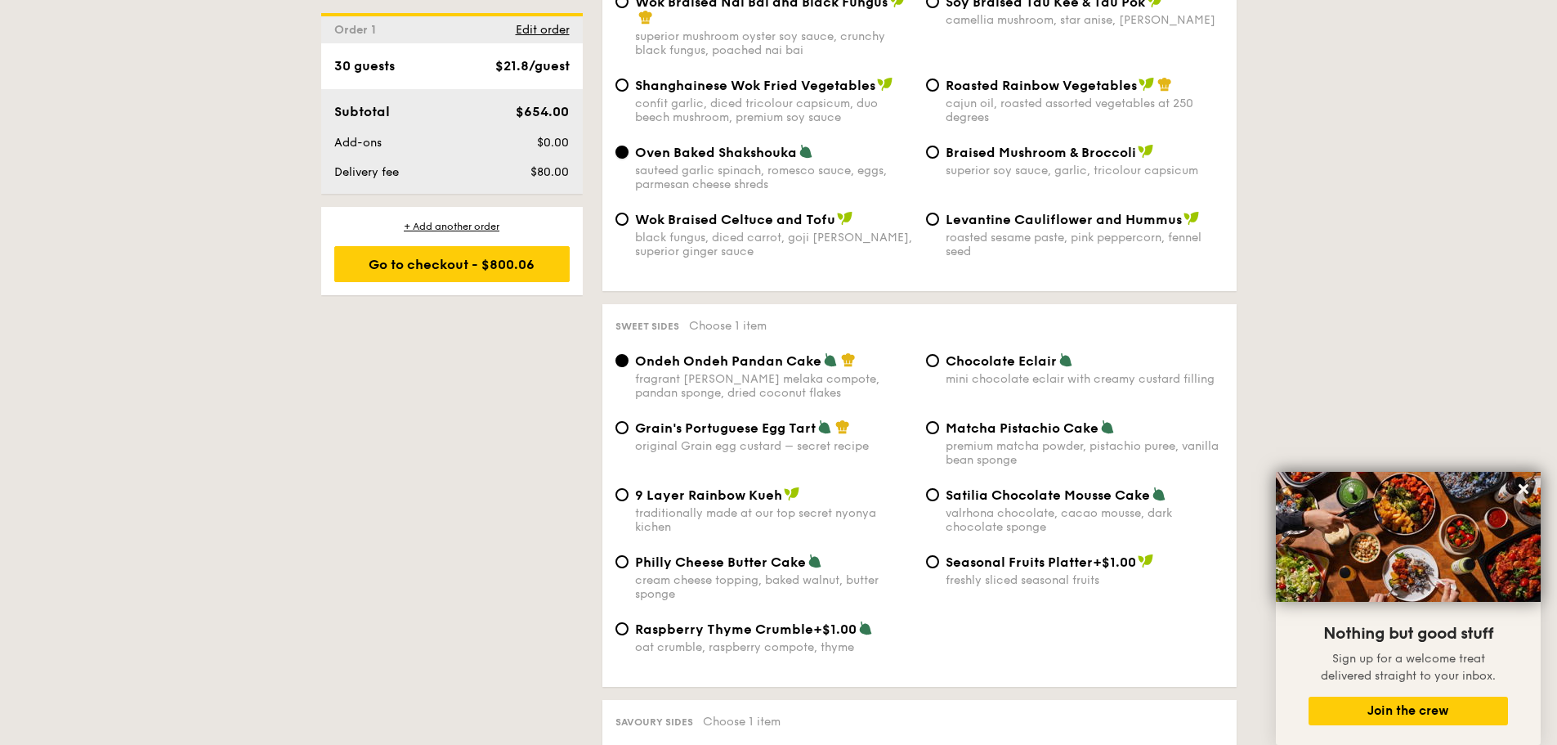
scroll to position [2207, 0]
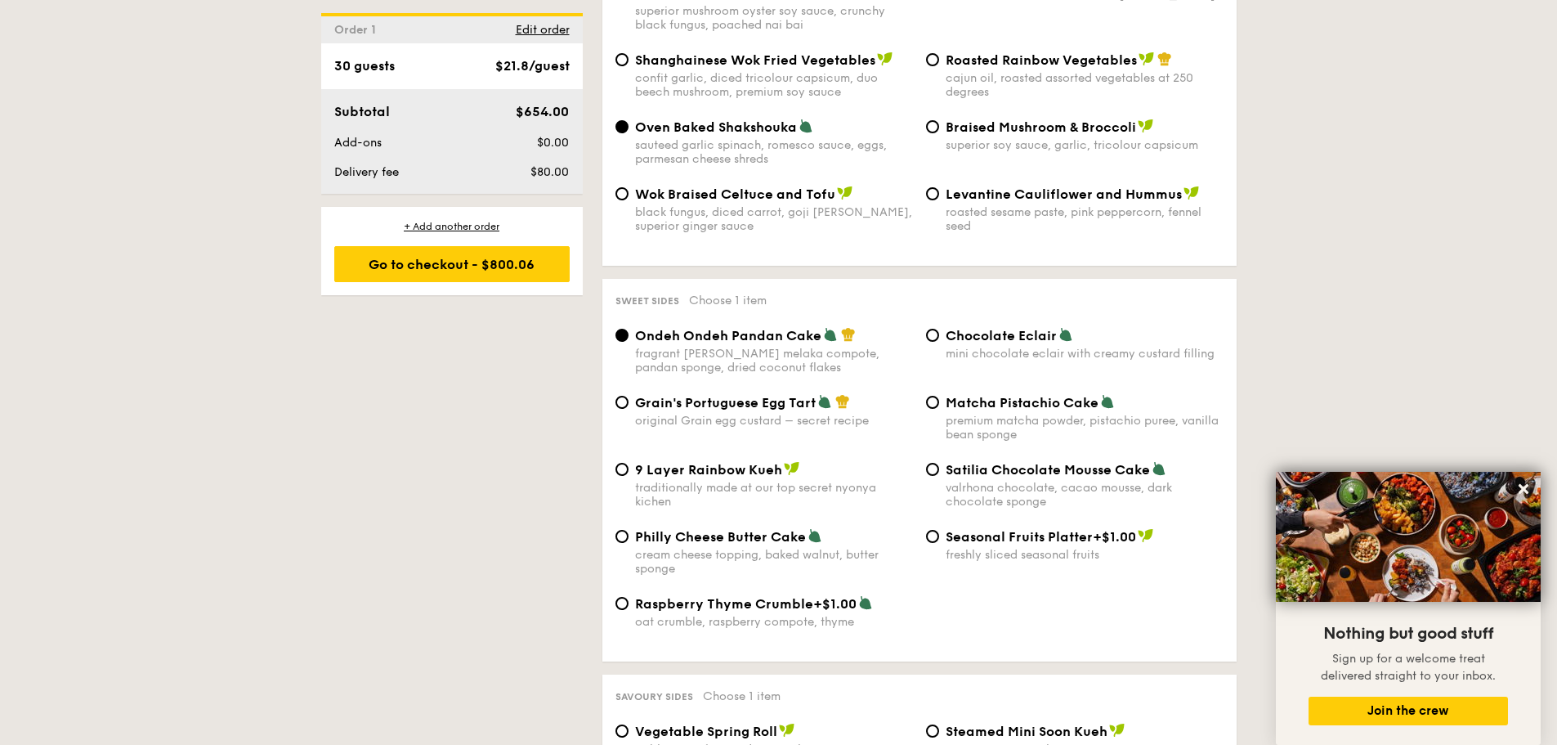
click at [822, 394] on div "Grain's Portuguese Egg Tart original Grain egg custard – secret recipe" at bounding box center [774, 411] width 278 height 34
click at [629, 396] on input "Grain's Portuguese Egg Tart original Grain egg custard – secret recipe" at bounding box center [622, 402] width 13 height 13
radio input "true"
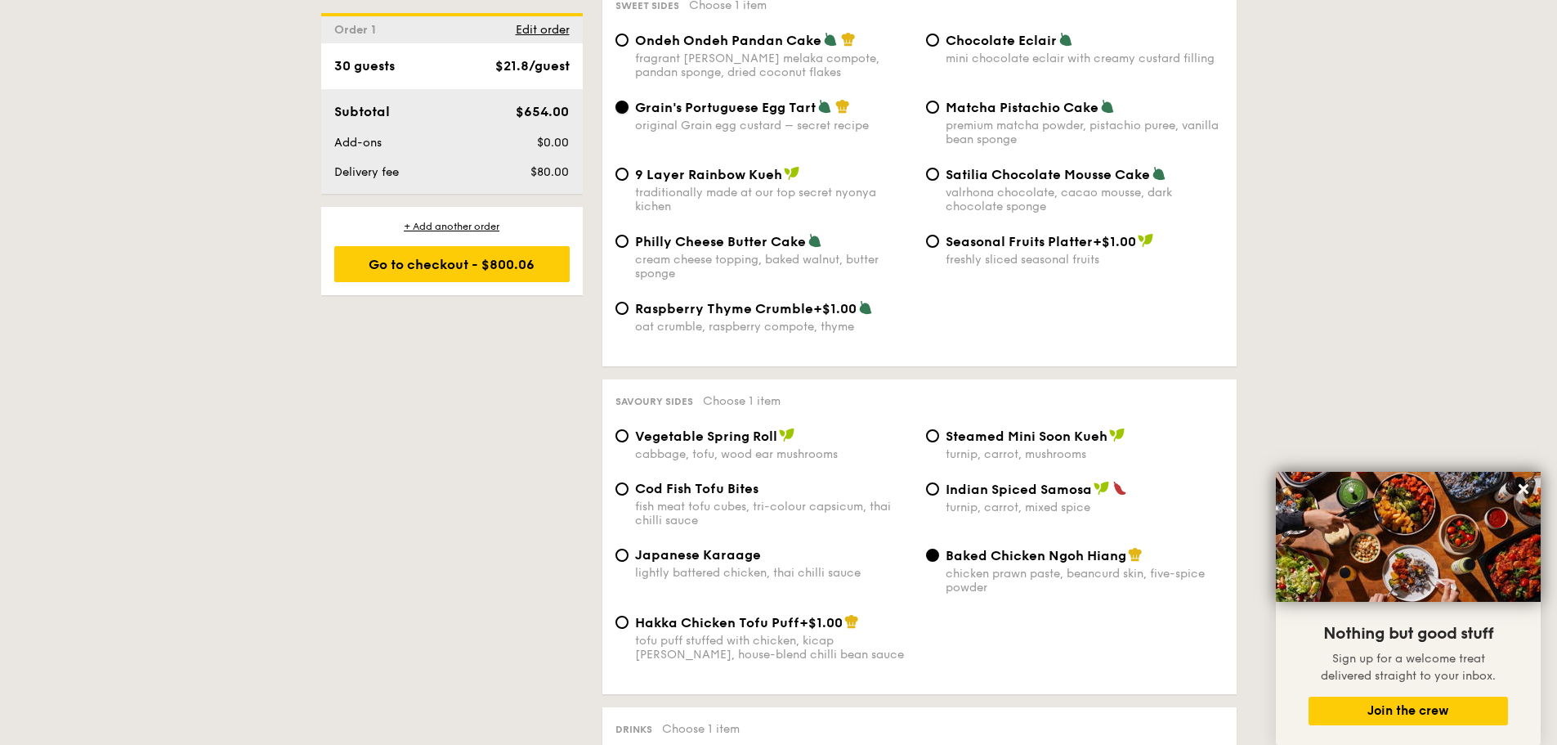
scroll to position [2534, 0]
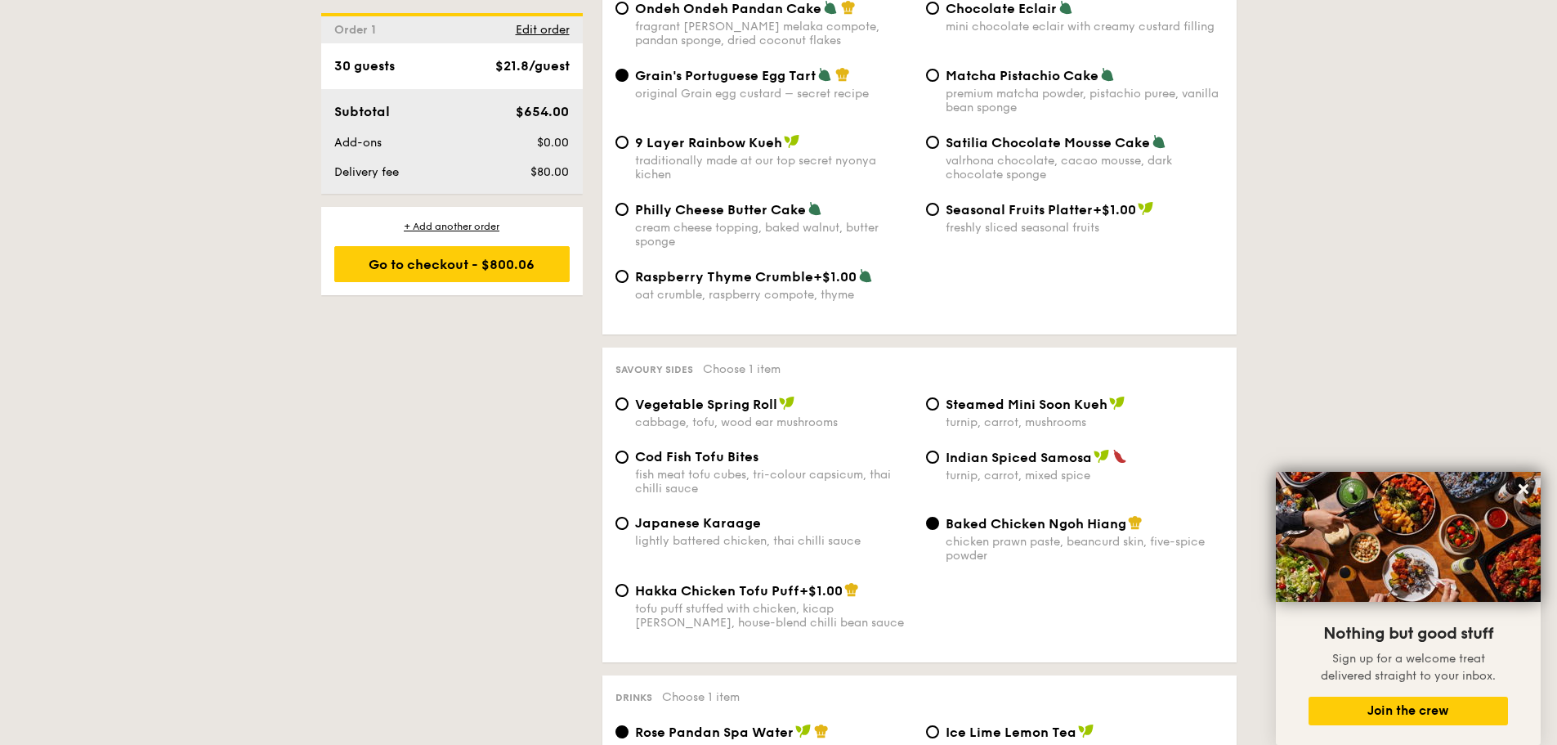
click at [763, 396] on span "Vegetable Spring Roll" at bounding box center [706, 404] width 142 height 16
click at [629, 397] on input "Vegetable Spring Roll cabbage, tofu, wood ear mushrooms" at bounding box center [622, 403] width 13 height 13
radio input "true"
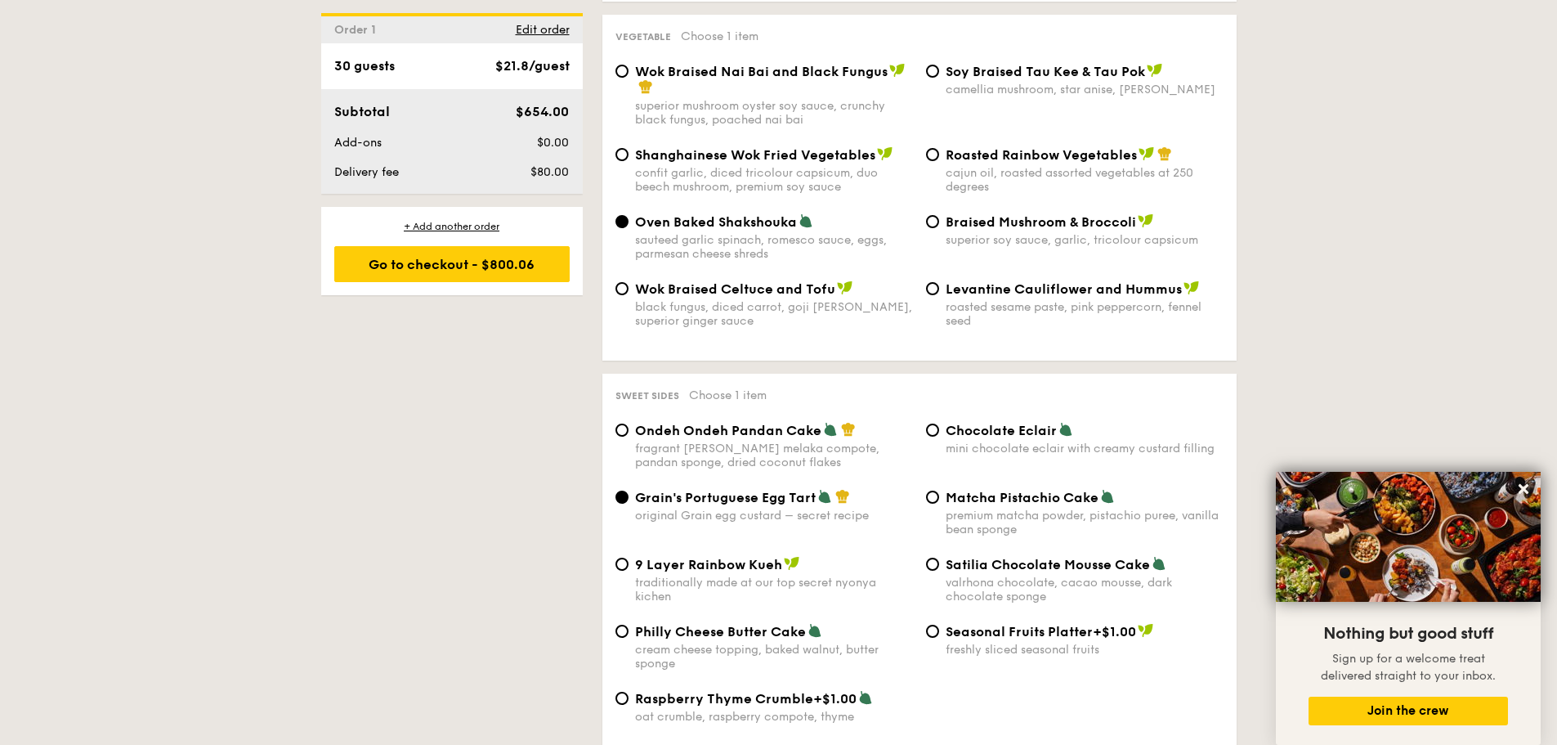
scroll to position [2207, 0]
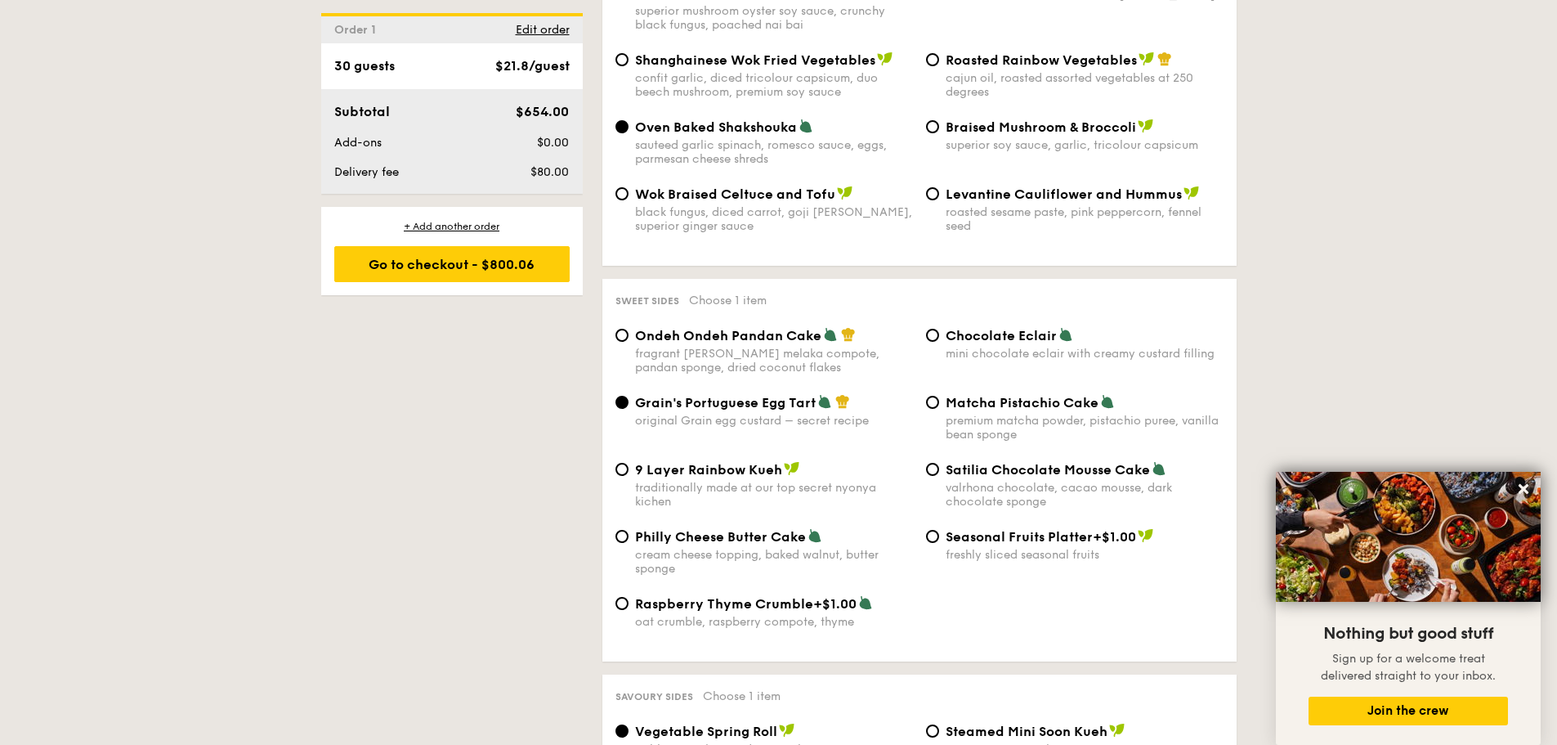
click at [1000, 328] on span "Chocolate Eclair" at bounding box center [1001, 336] width 111 height 16
click at [939, 329] on input "Chocolate Eclair mini chocolate eclair with creamy custard filling" at bounding box center [932, 335] width 13 height 13
radio input "true"
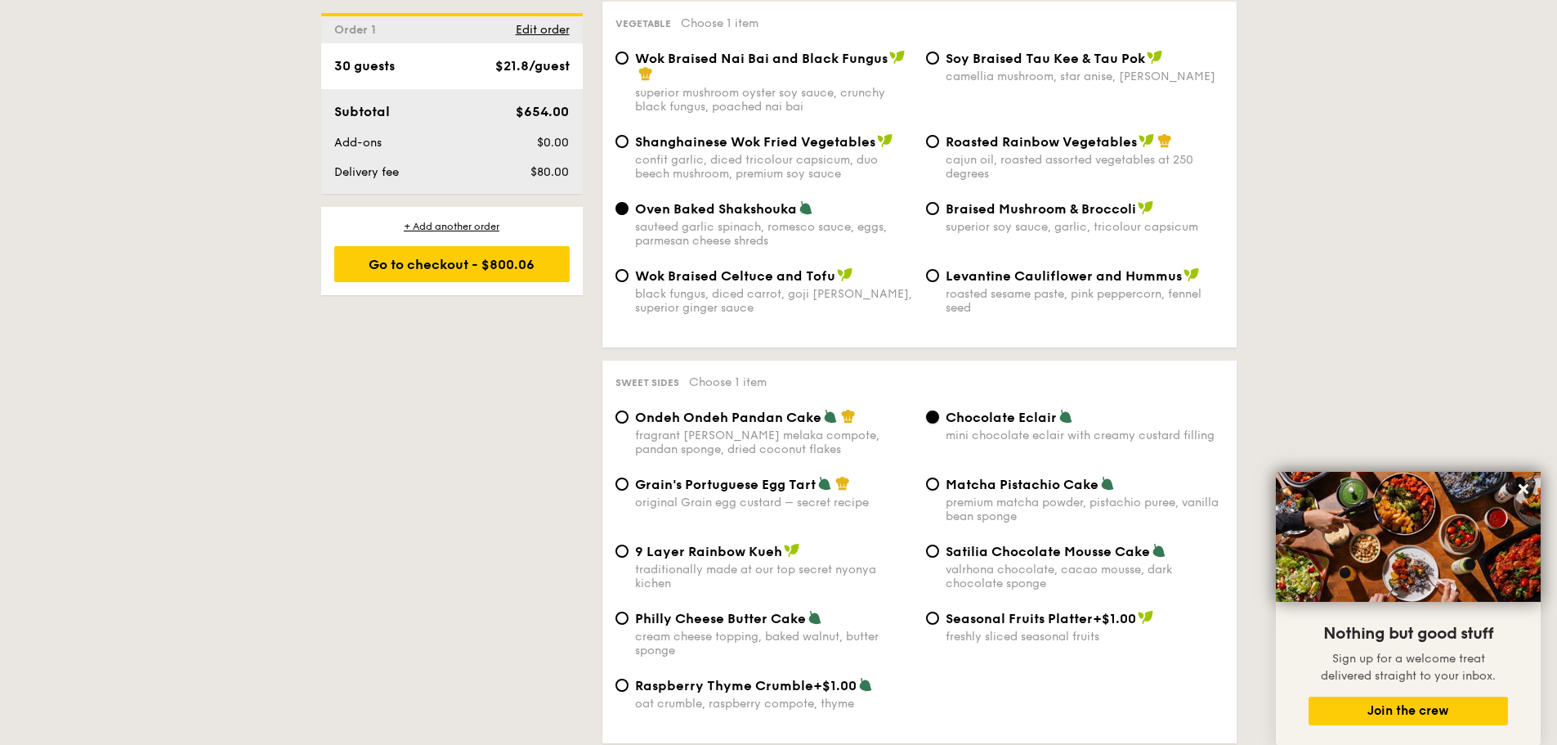
scroll to position [2044, 0]
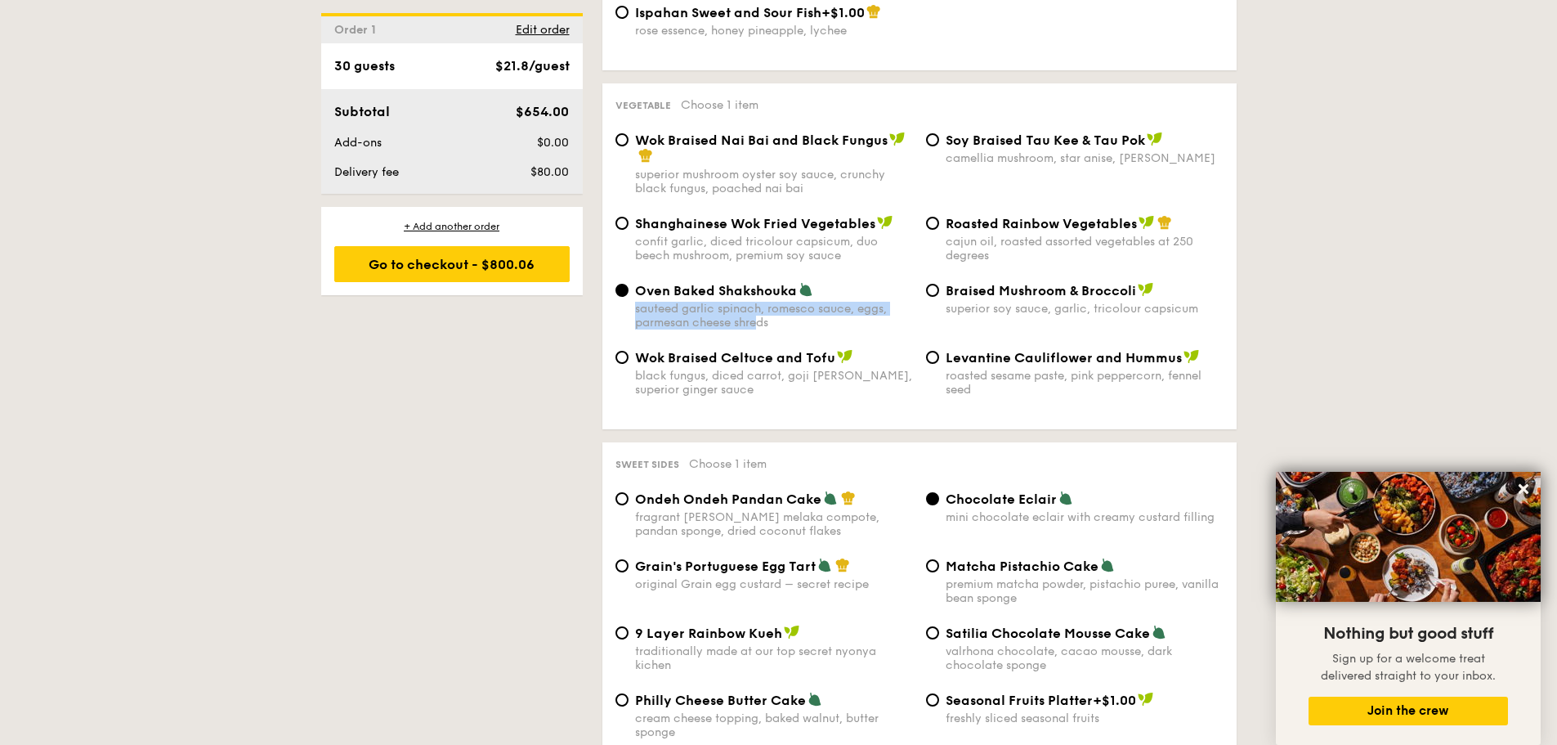
drag, startPoint x: 634, startPoint y: 282, endPoint x: 762, endPoint y: 291, distance: 127.8
click at [762, 302] on div "sauteed garlic spinach, romesco sauce, eggs, parmesan cheese shreds" at bounding box center [774, 316] width 278 height 28
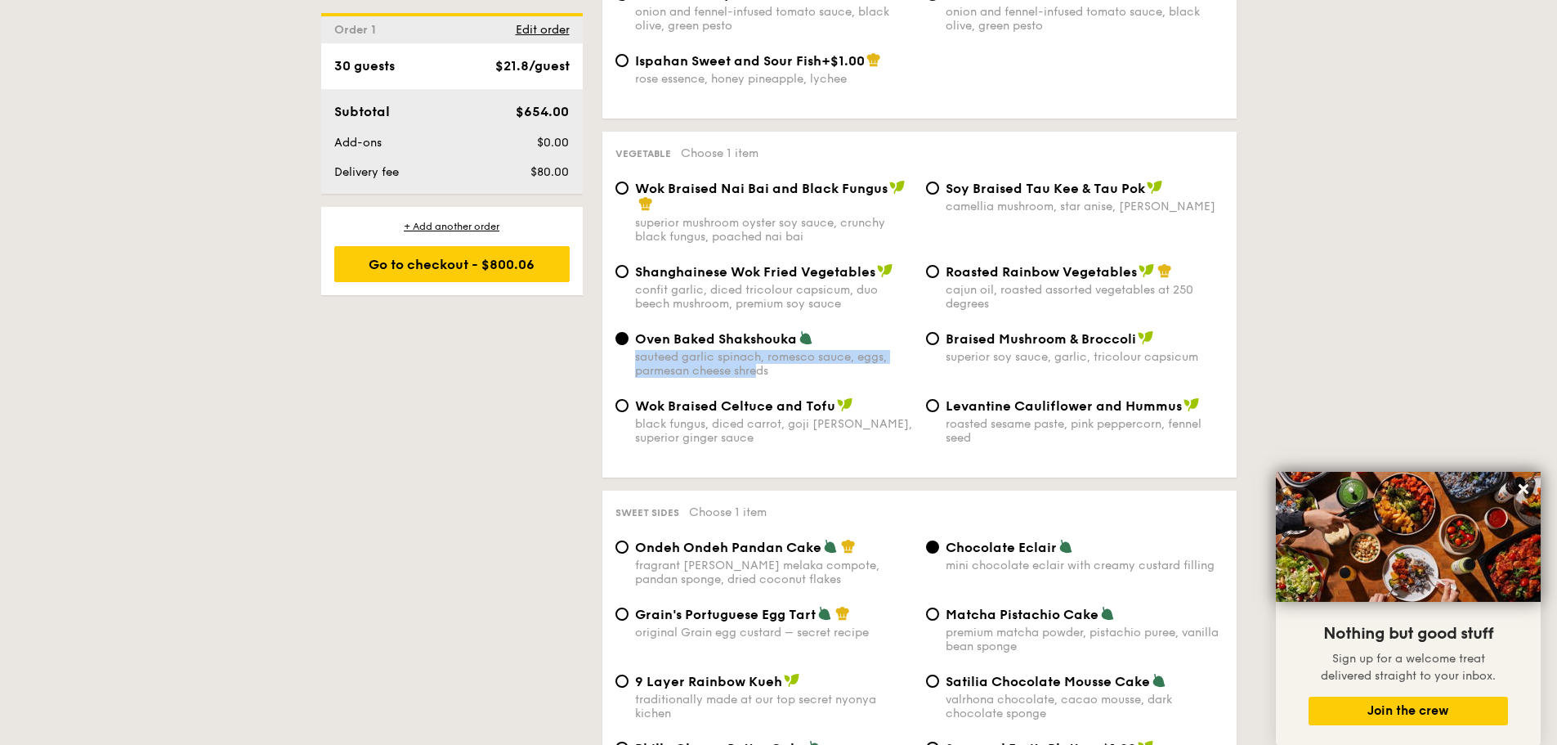
scroll to position [1880, 0]
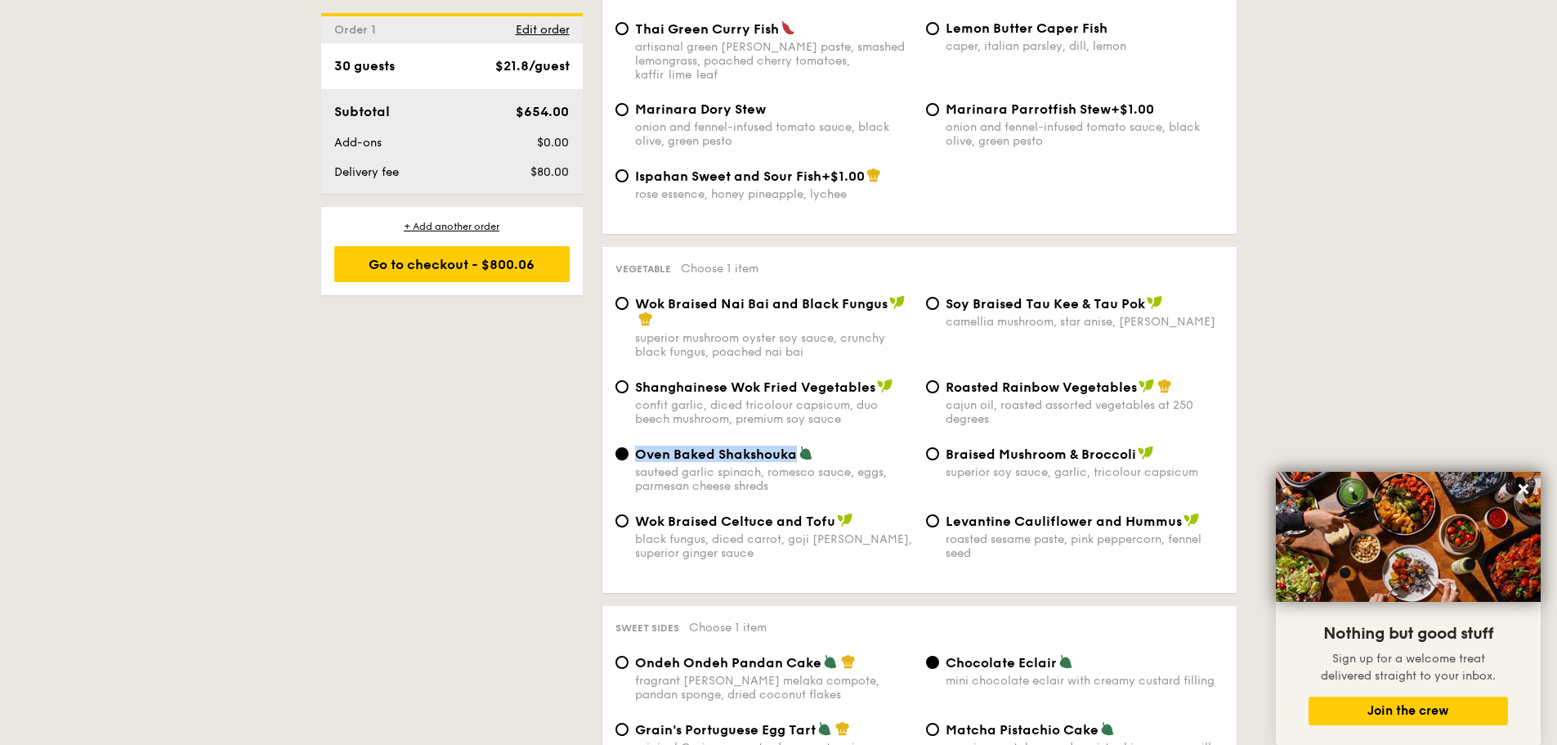
drag, startPoint x: 638, startPoint y: 423, endPoint x: 795, endPoint y: 423, distance: 157.0
click at [795, 446] on span "Oven Baked Shakshouka" at bounding box center [716, 454] width 162 height 16
copy span "Oven Baked Shakshouka"
click at [853, 410] on div "Shanghainese Wok Fried Vegetables confit garlic, diced tricolour capsicum, duo …" at bounding box center [919, 411] width 621 height 67
click at [802, 295] on div "Wok Braised Nai Bai and Black Fungus" at bounding box center [774, 311] width 278 height 33
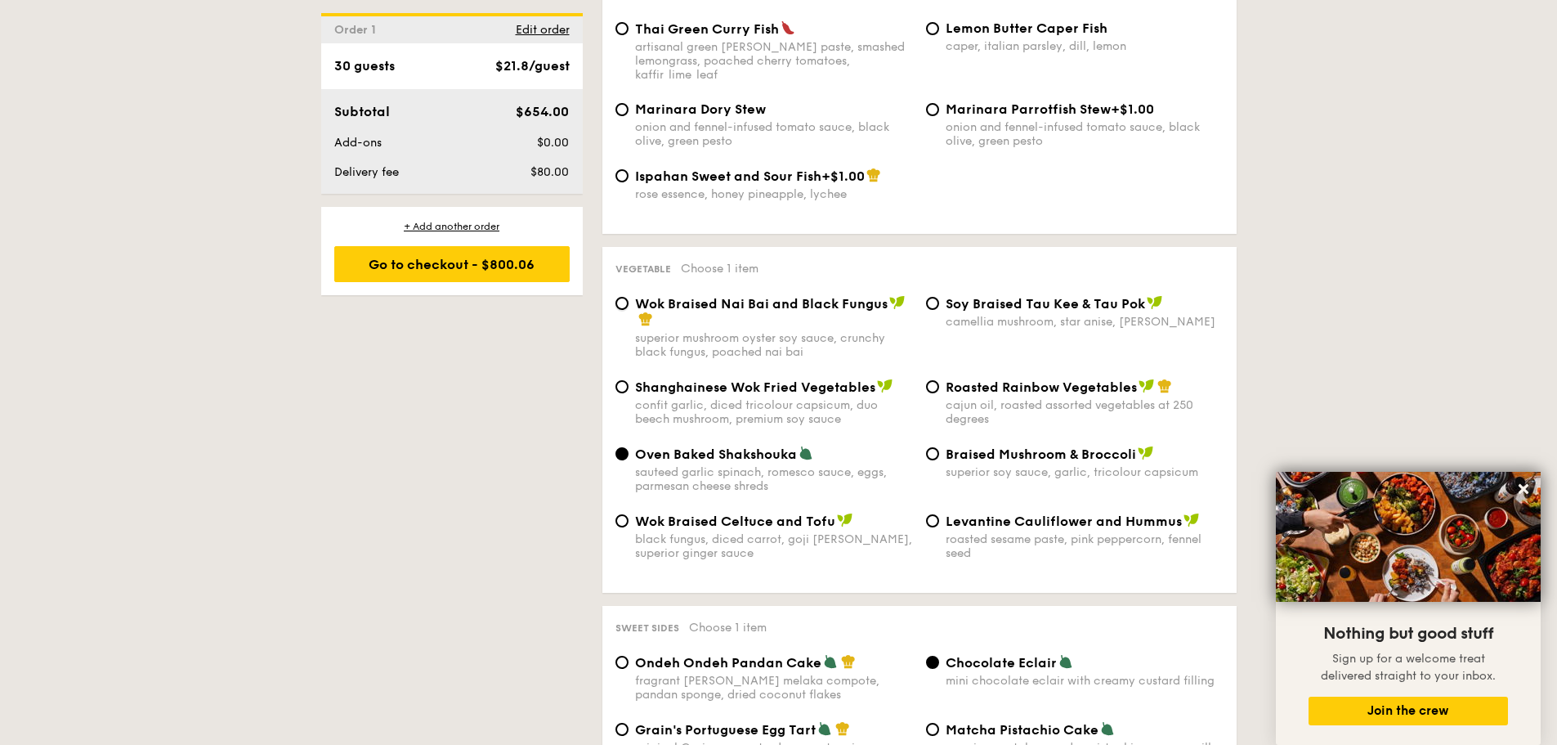
click at [629, 297] on input "Wok Braised Nai Bai and Black Fungus superior mushroom oyster soy sauce, crunch…" at bounding box center [622, 303] width 13 height 13
radio input "true"
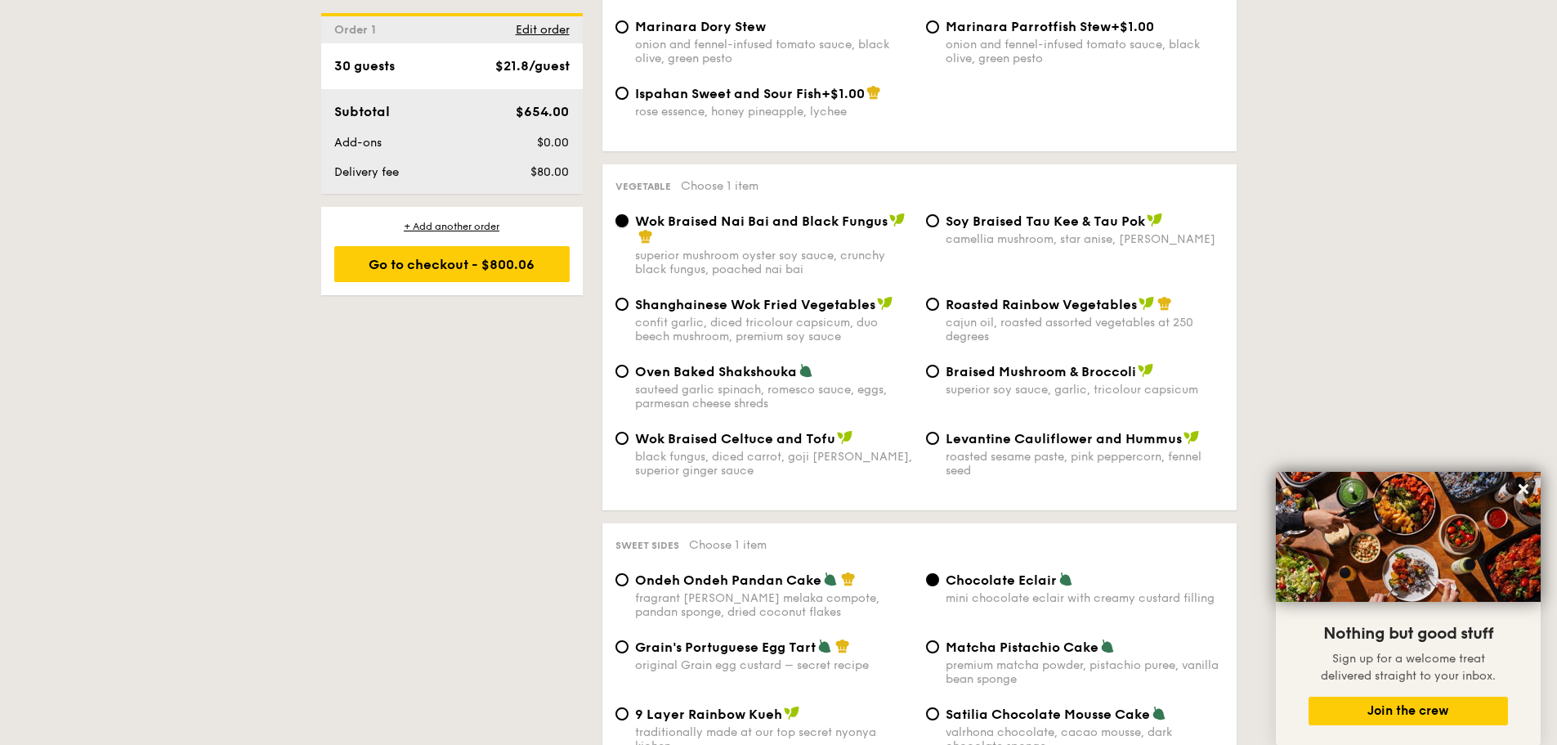
scroll to position [1962, 0]
click at [981, 298] on span "Roasted Rainbow Vegetables" at bounding box center [1041, 306] width 191 height 16
click at [939, 298] on input "Roasted Rainbow Vegetables cajun oil, roasted assorted vegetables at 250 degrees" at bounding box center [932, 304] width 13 height 13
radio input "true"
drag, startPoint x: 947, startPoint y: 279, endPoint x: 1135, endPoint y: 276, distance: 187.2
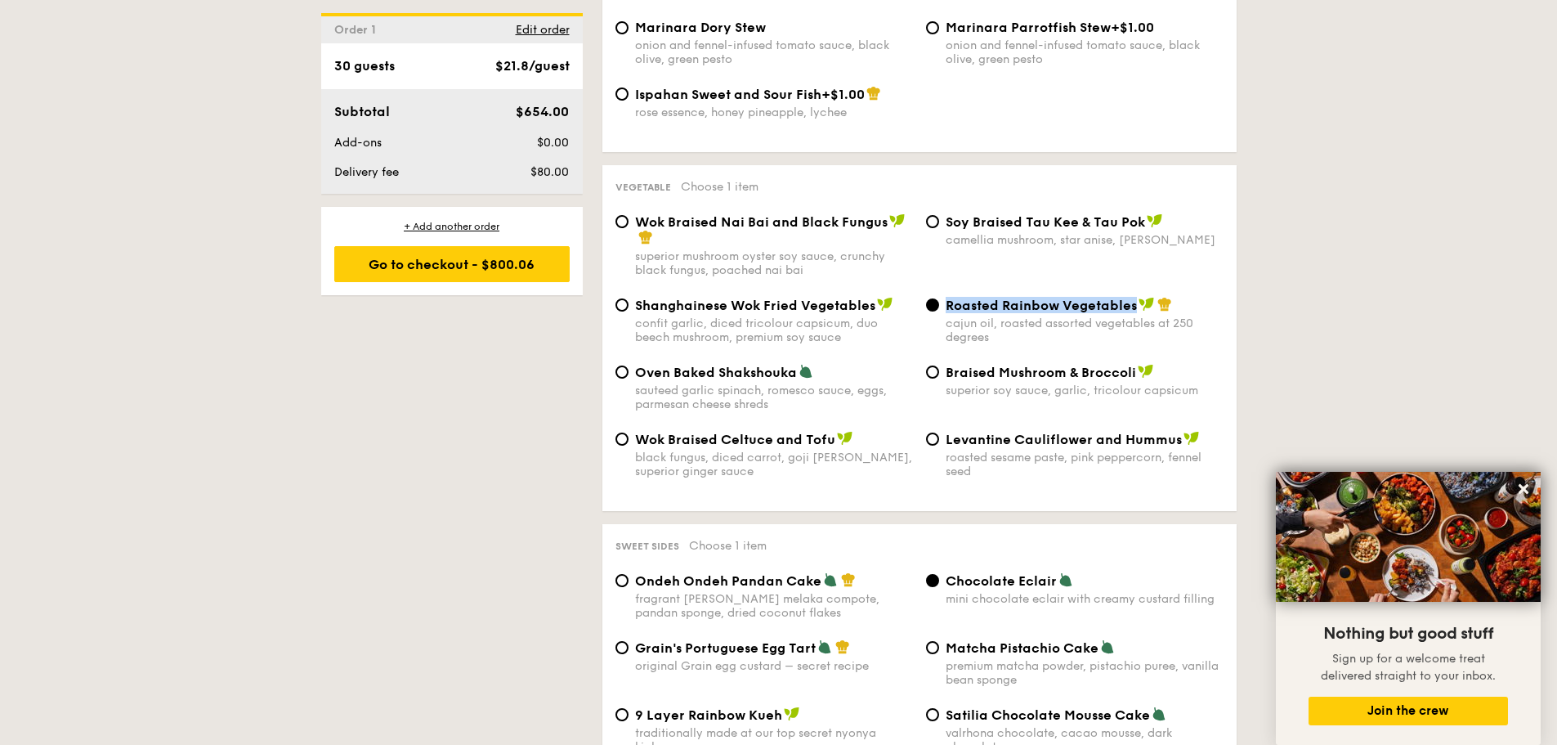
click at [1135, 298] on span "Roasted Rainbow Vegetables" at bounding box center [1041, 306] width 191 height 16
copy span "Roasted Rainbow Vegetables"
click at [905, 383] on div "sauteed garlic spinach, romesco sauce, eggs, parmesan cheese shreds" at bounding box center [774, 397] width 278 height 28
click at [629, 373] on input "Oven Baked Shakshouka sauteed garlic spinach, romesco sauce, eggs, parmesan che…" at bounding box center [622, 371] width 13 height 13
radio input "true"
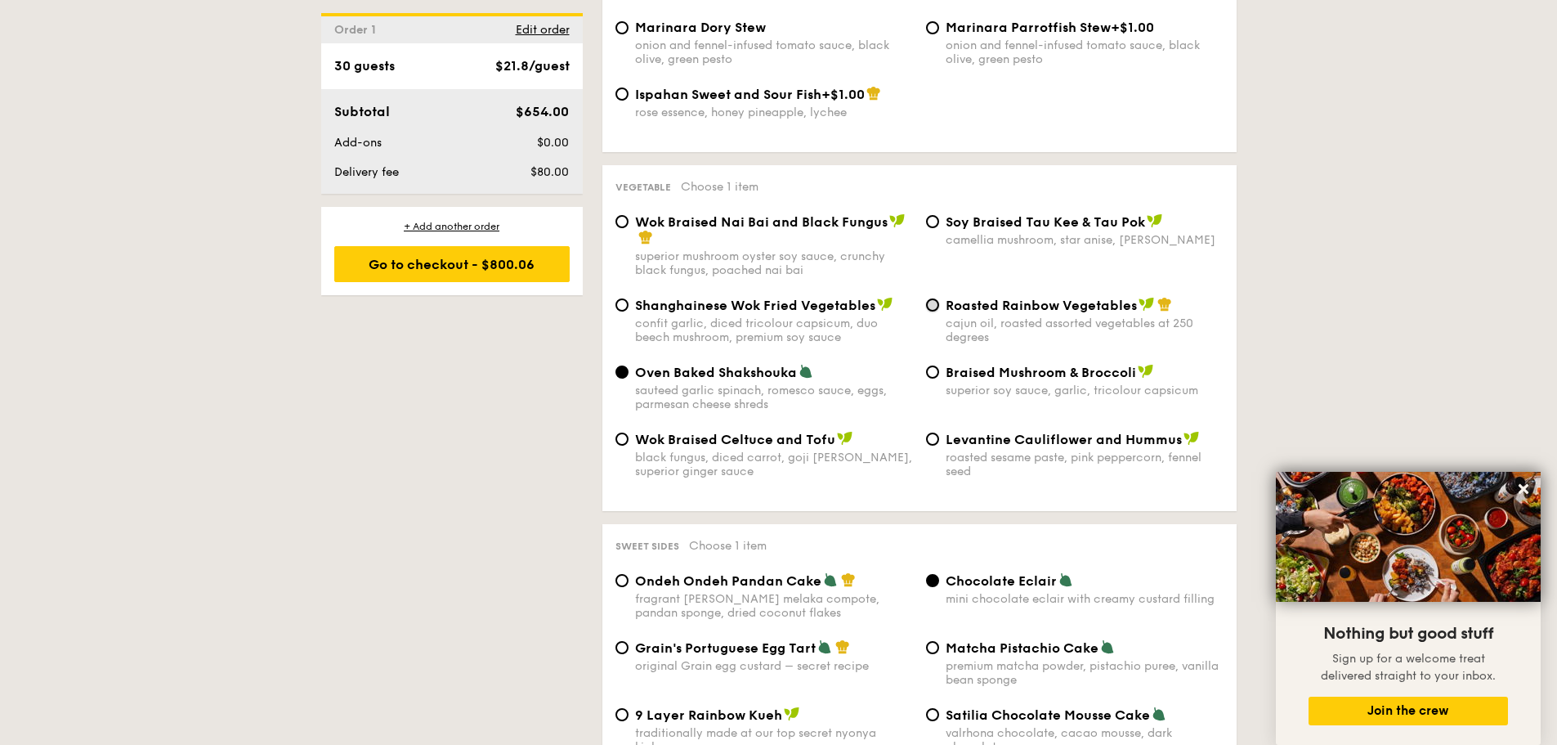
click at [935, 298] on input "Roasted Rainbow Vegetables cajun oil, roasted assorted vegetables at 250 degrees" at bounding box center [932, 304] width 13 height 13
radio input "true"
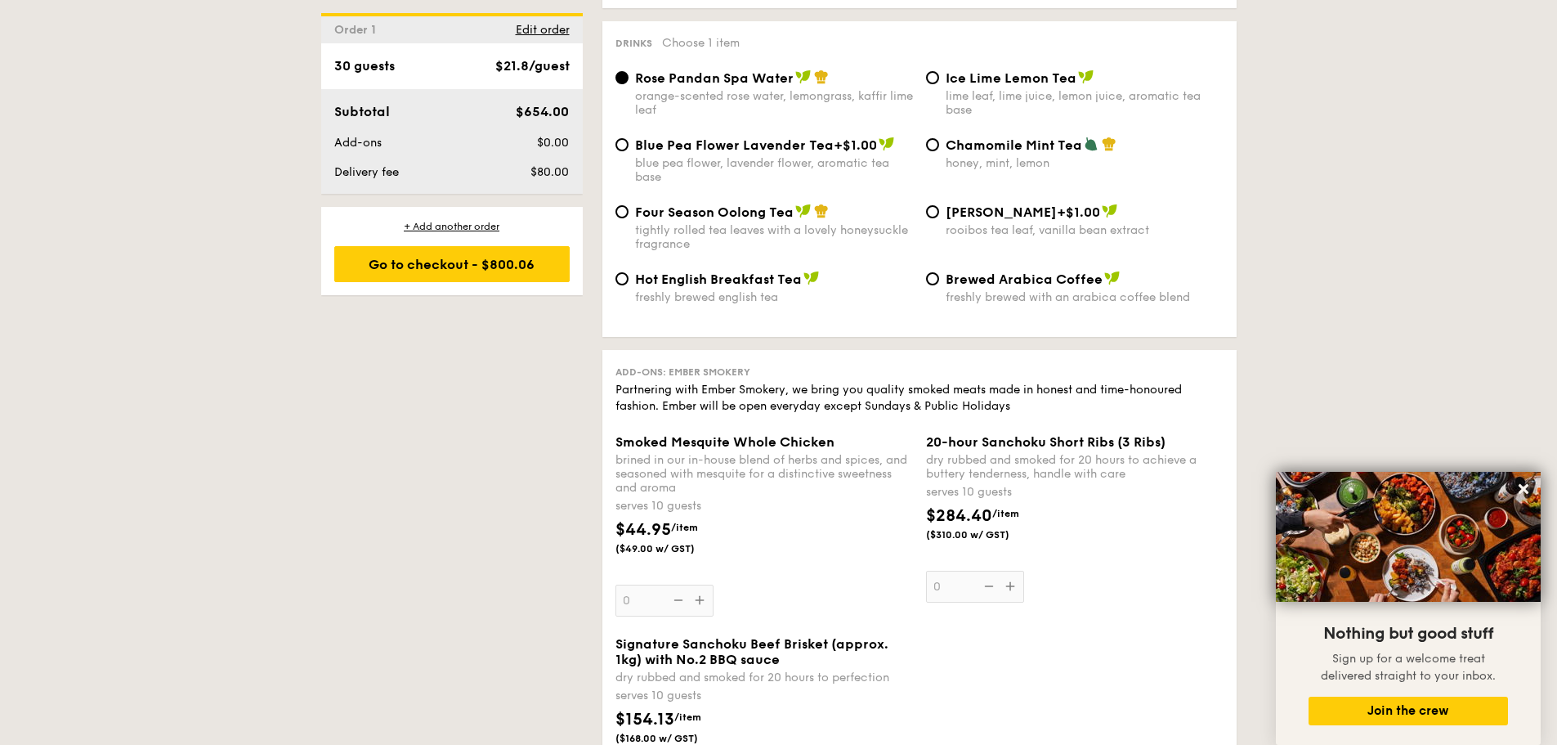
scroll to position [3106, 0]
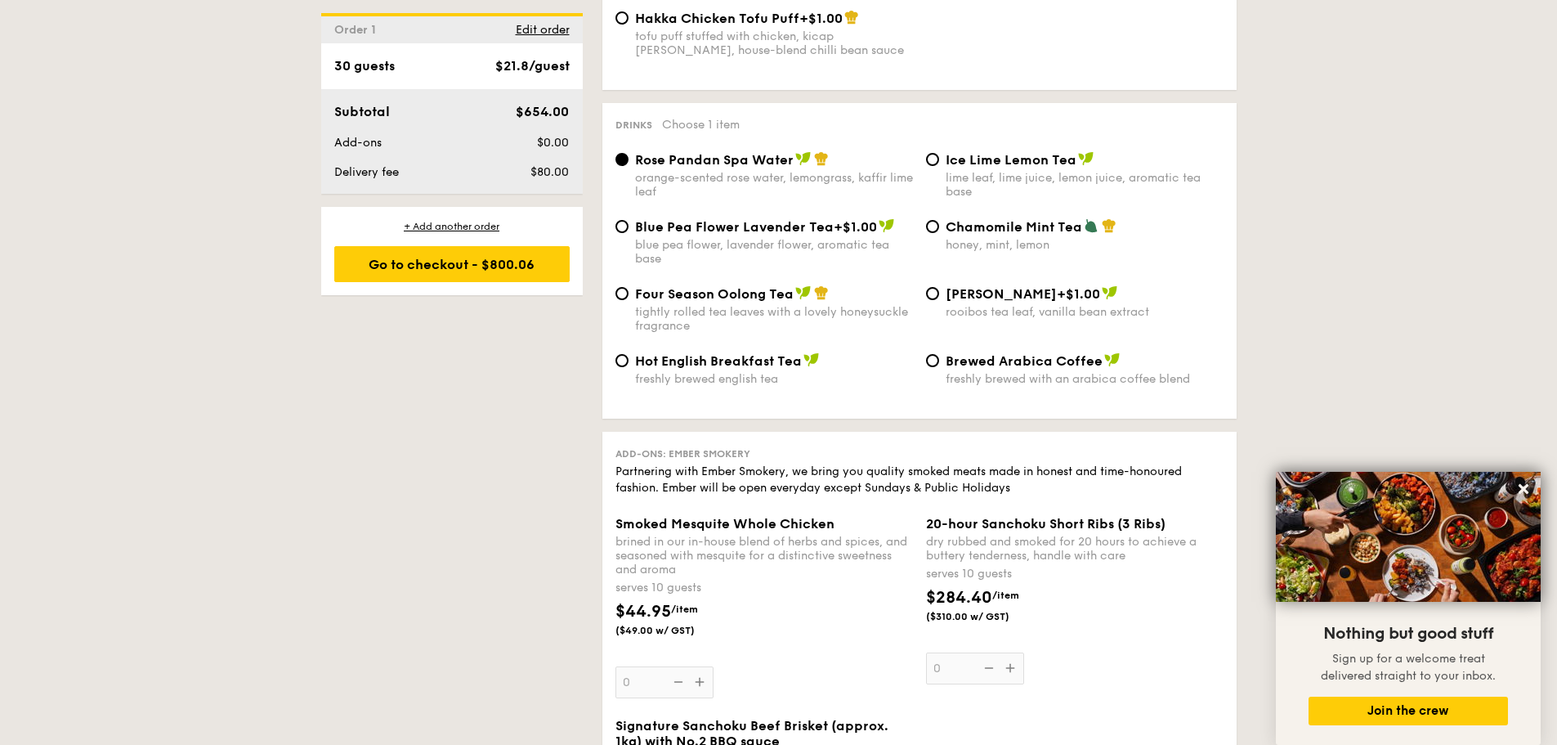
click at [1003, 171] on div "lime leaf, lime juice, lemon juice, aromatic tea base" at bounding box center [1085, 185] width 278 height 28
click at [939, 153] on input "Ice Lime Lemon Tea lime leaf, lime juice, lemon juice, aromatic tea base" at bounding box center [932, 159] width 13 height 13
radio input "true"
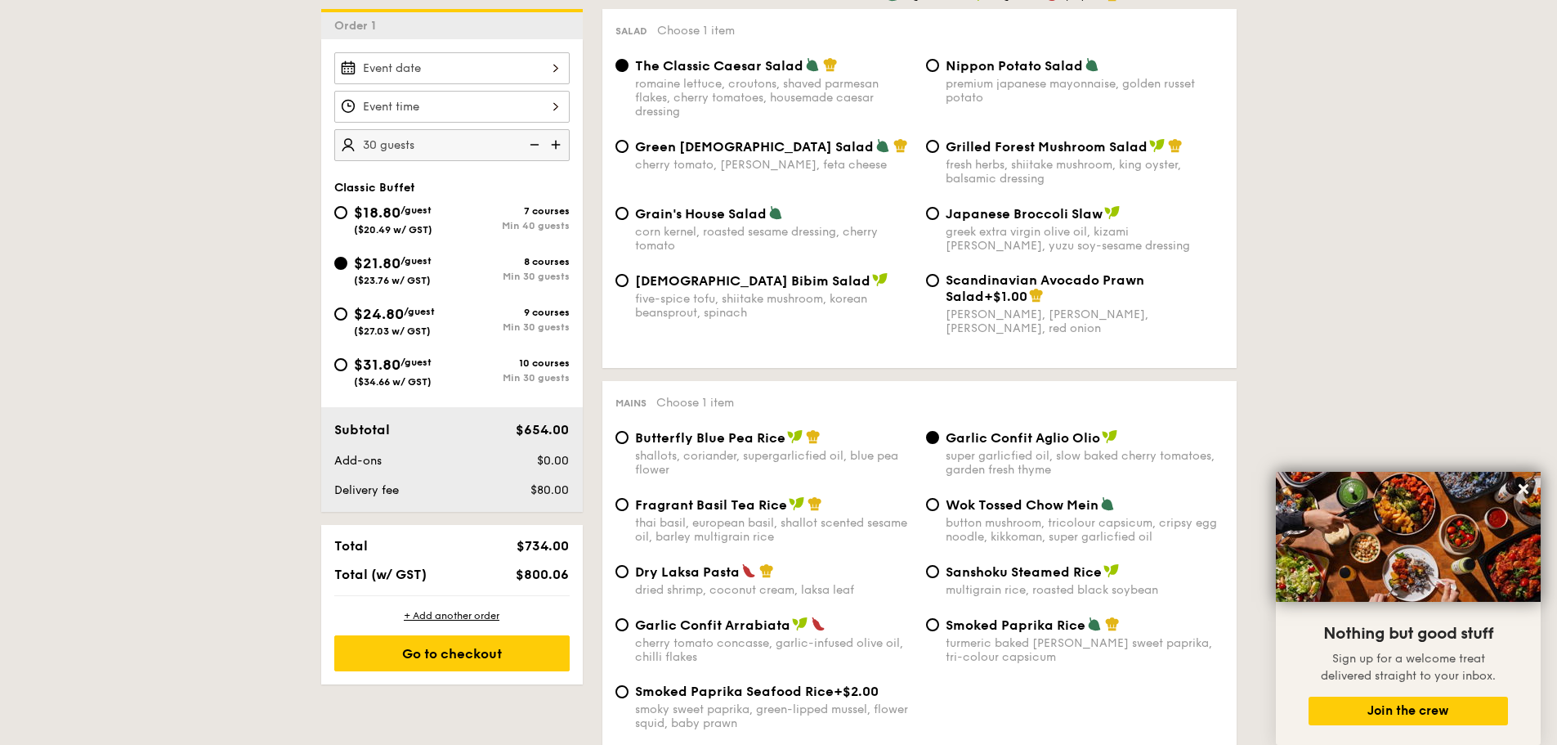
scroll to position [370, 0]
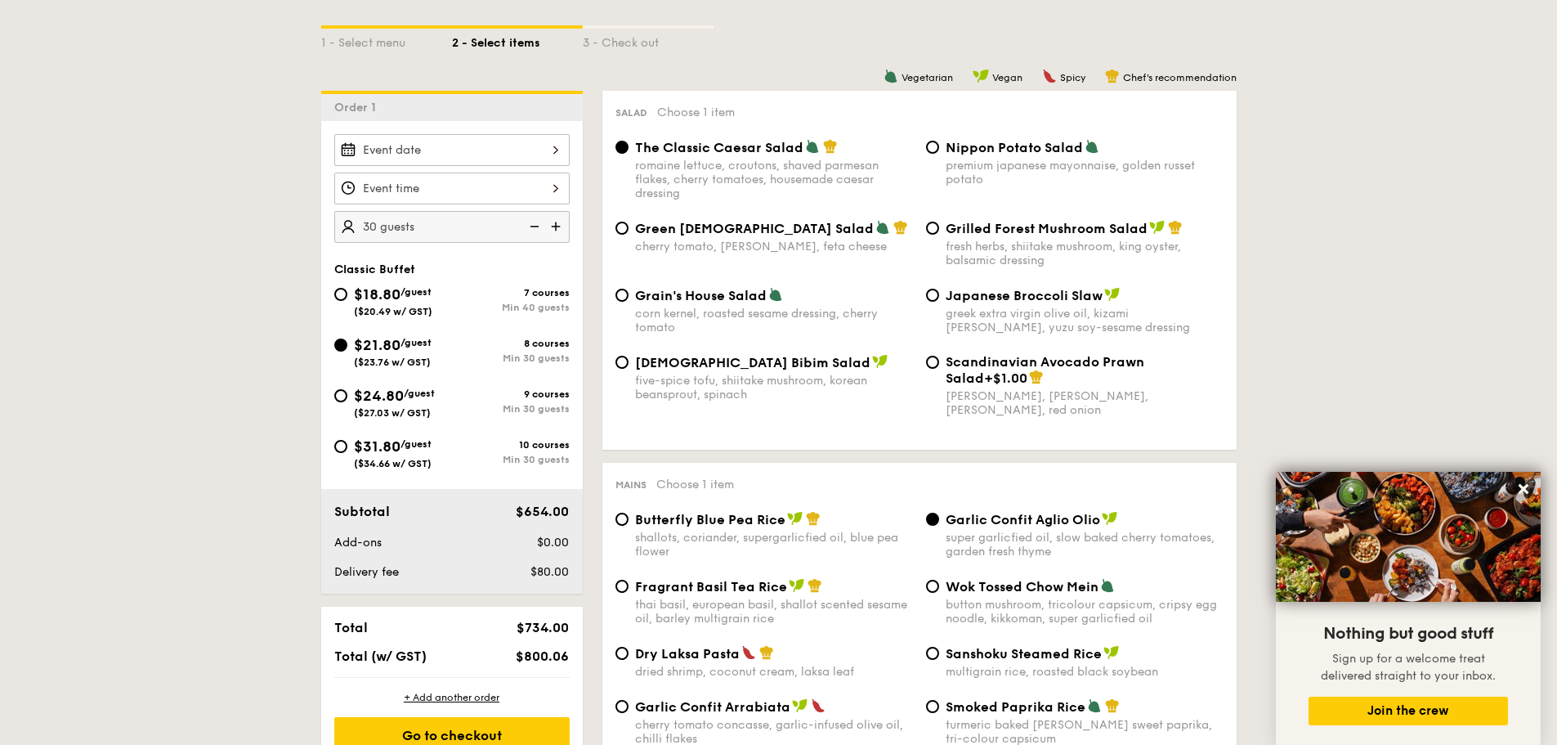
click at [553, 227] on img at bounding box center [557, 226] width 25 height 31
click at [533, 230] on img at bounding box center [533, 226] width 25 height 31
type input "30 guests"
click at [395, 410] on span "($27.03 w/ GST)" at bounding box center [392, 412] width 77 height 11
click at [347, 402] on input "$24.80 /guest ($27.03 w/ GST) 9 courses Min 30 guests" at bounding box center [340, 395] width 13 height 13
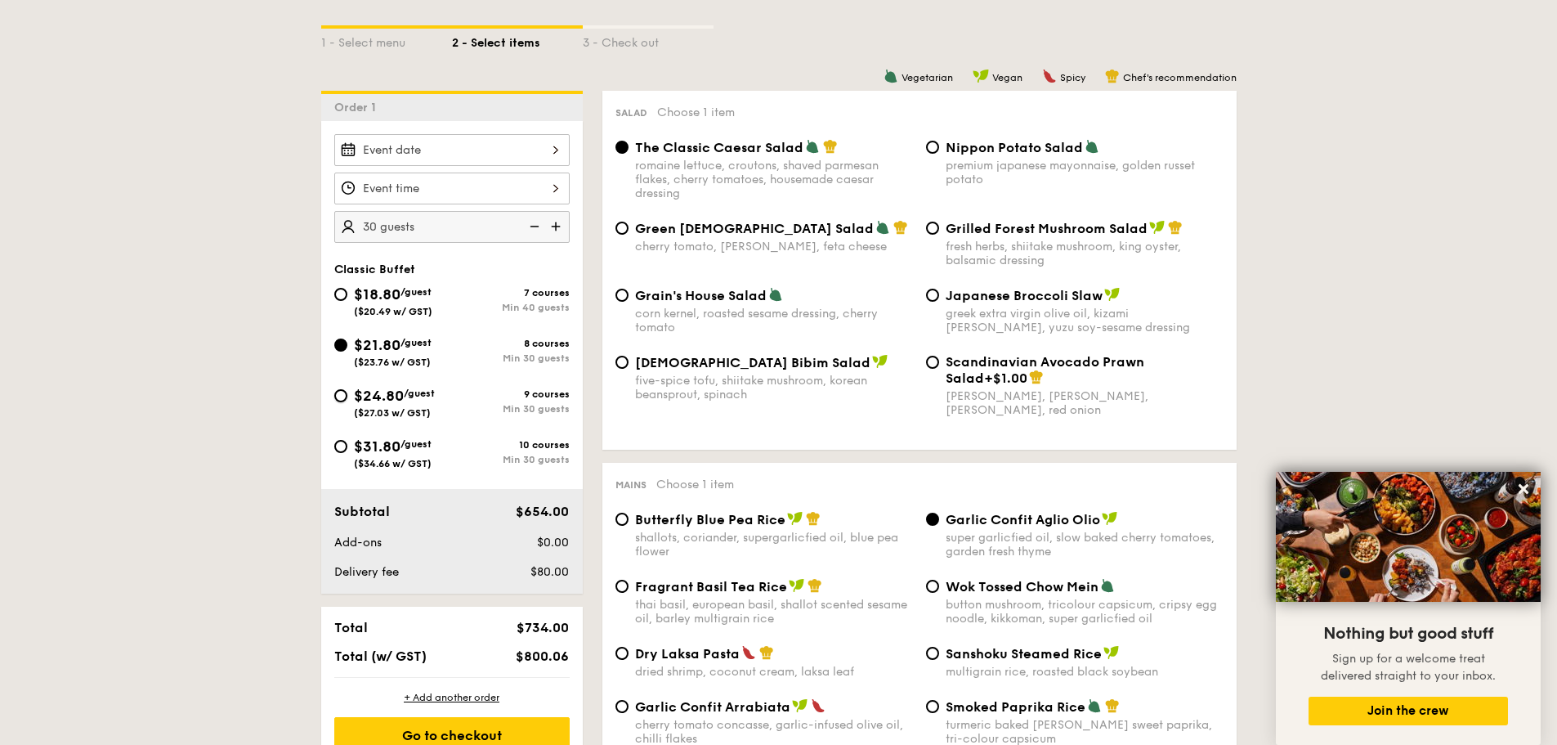
radio input "true"
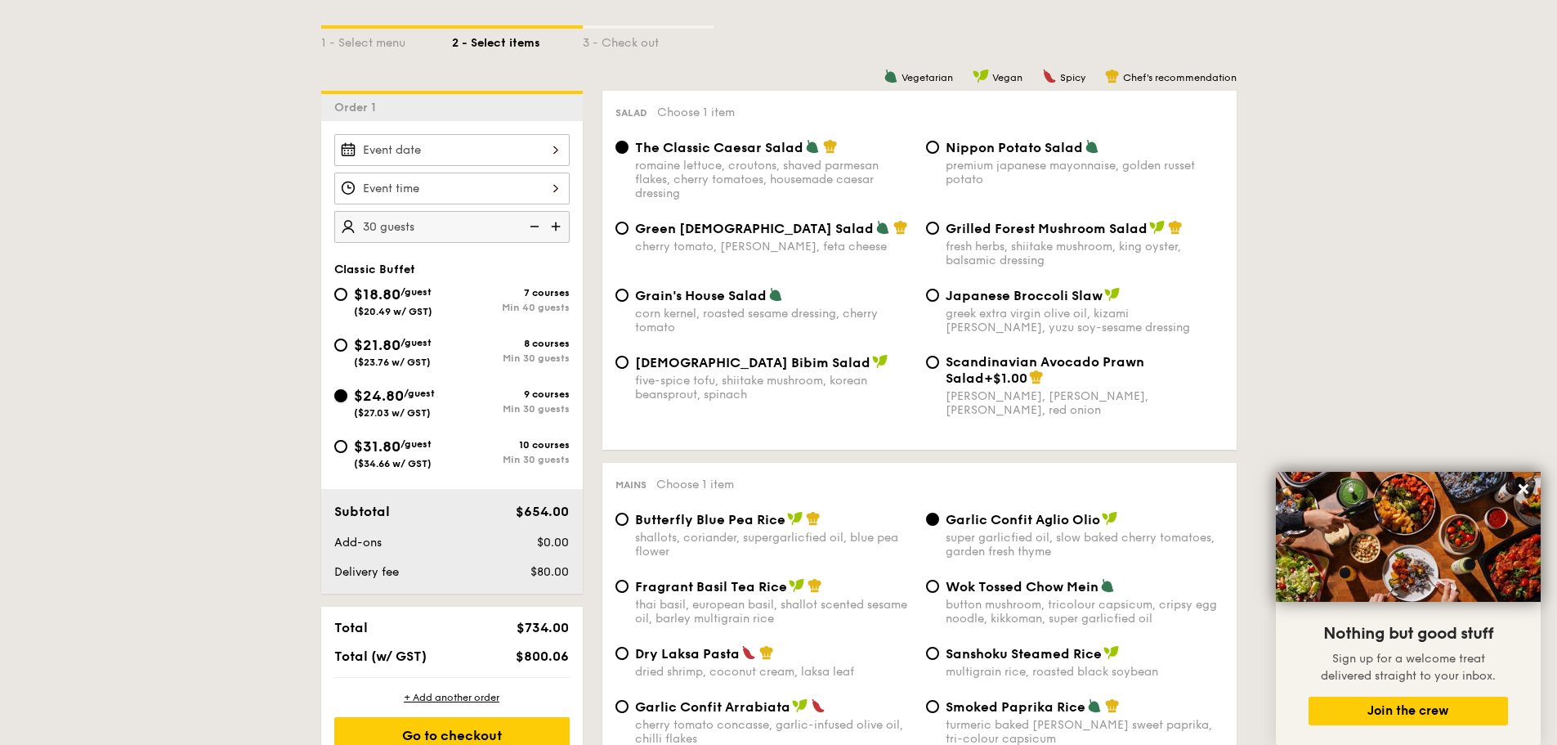
radio input "true"
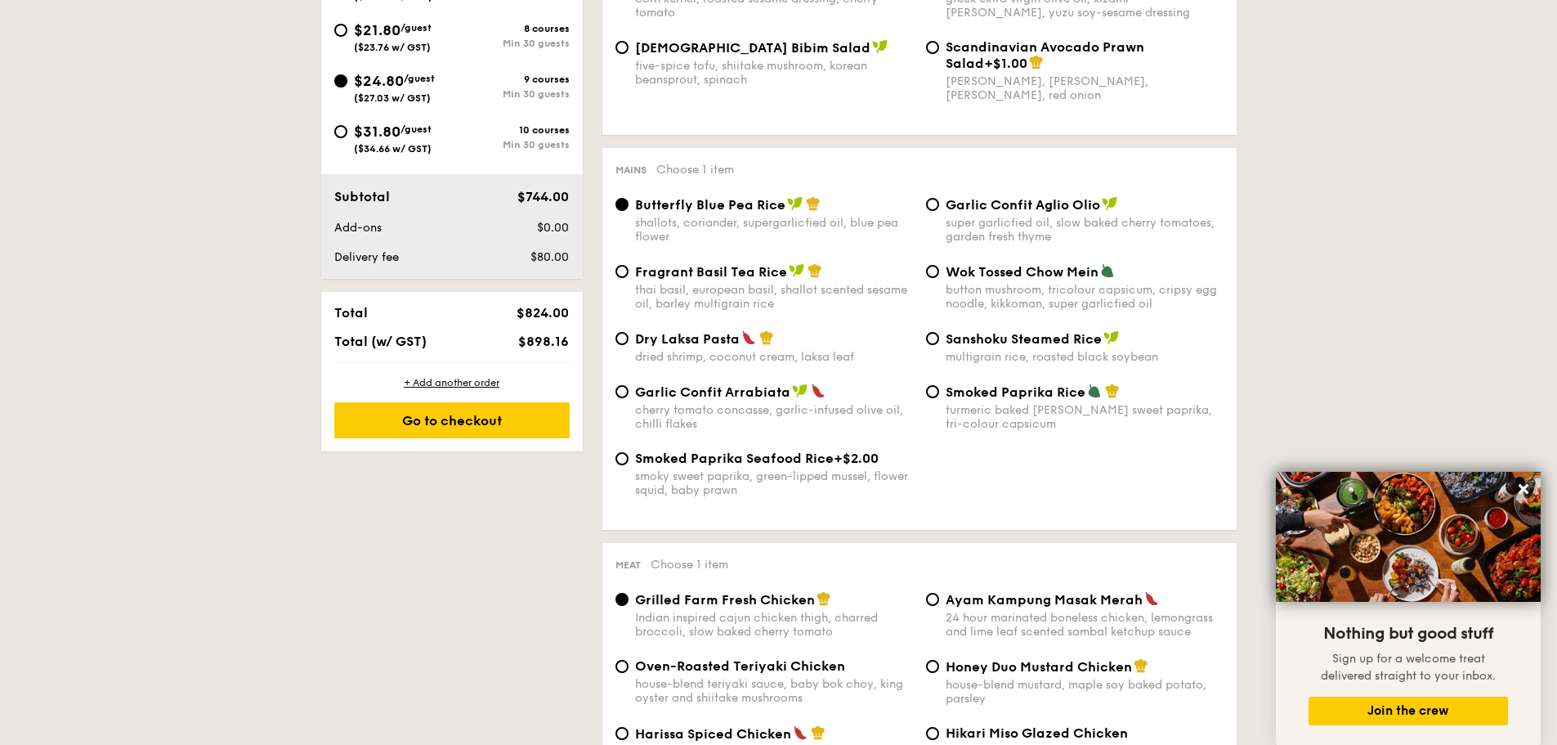
scroll to position [697, 0]
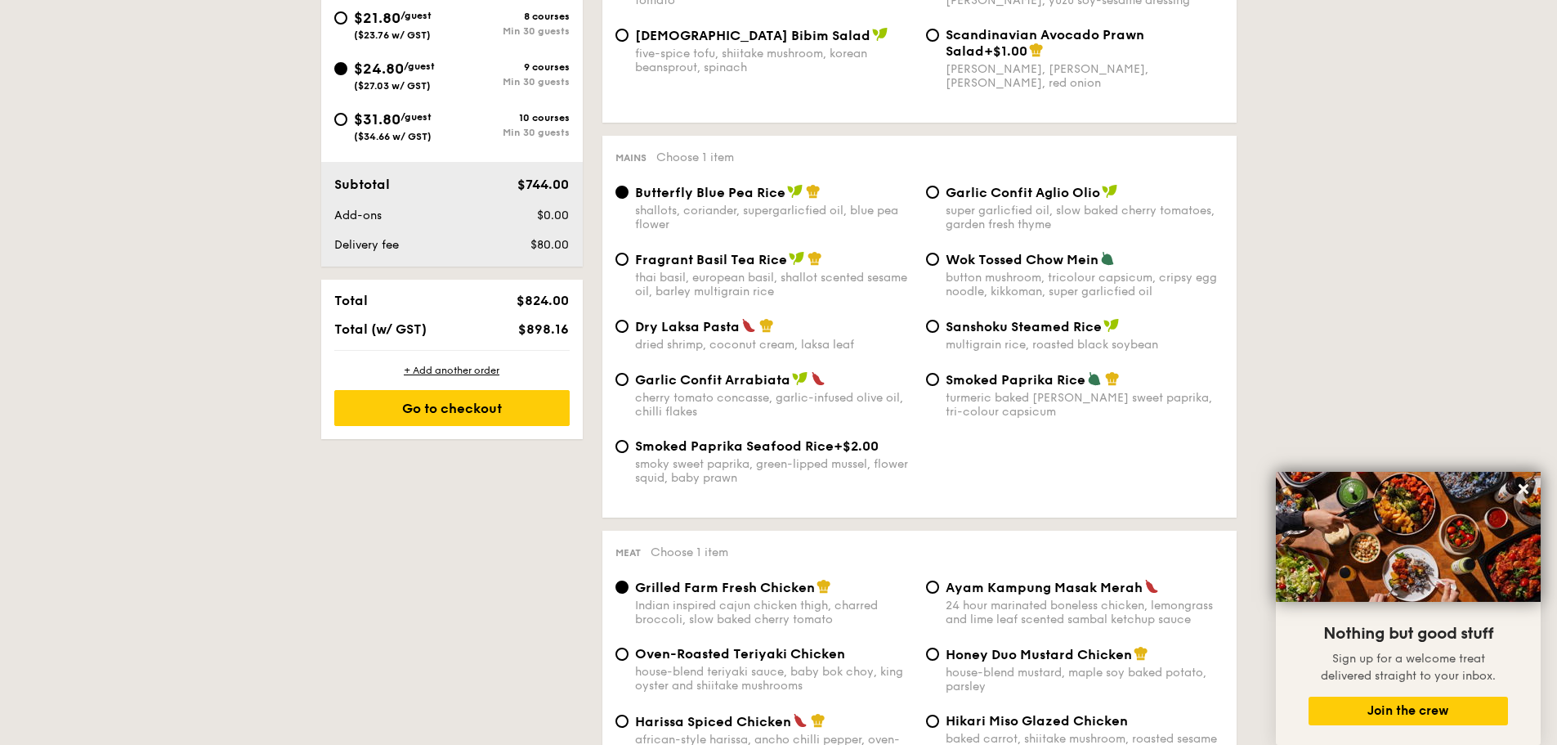
click at [1025, 212] on div "super garlicfied oil, slow baked cherry tomatoes, garden fresh thyme" at bounding box center [1085, 218] width 278 height 28
click at [939, 199] on input "Garlic Confit Aglio Olio super garlicfied oil, slow baked cherry tomatoes, gard…" at bounding box center [932, 192] width 13 height 13
radio input "true"
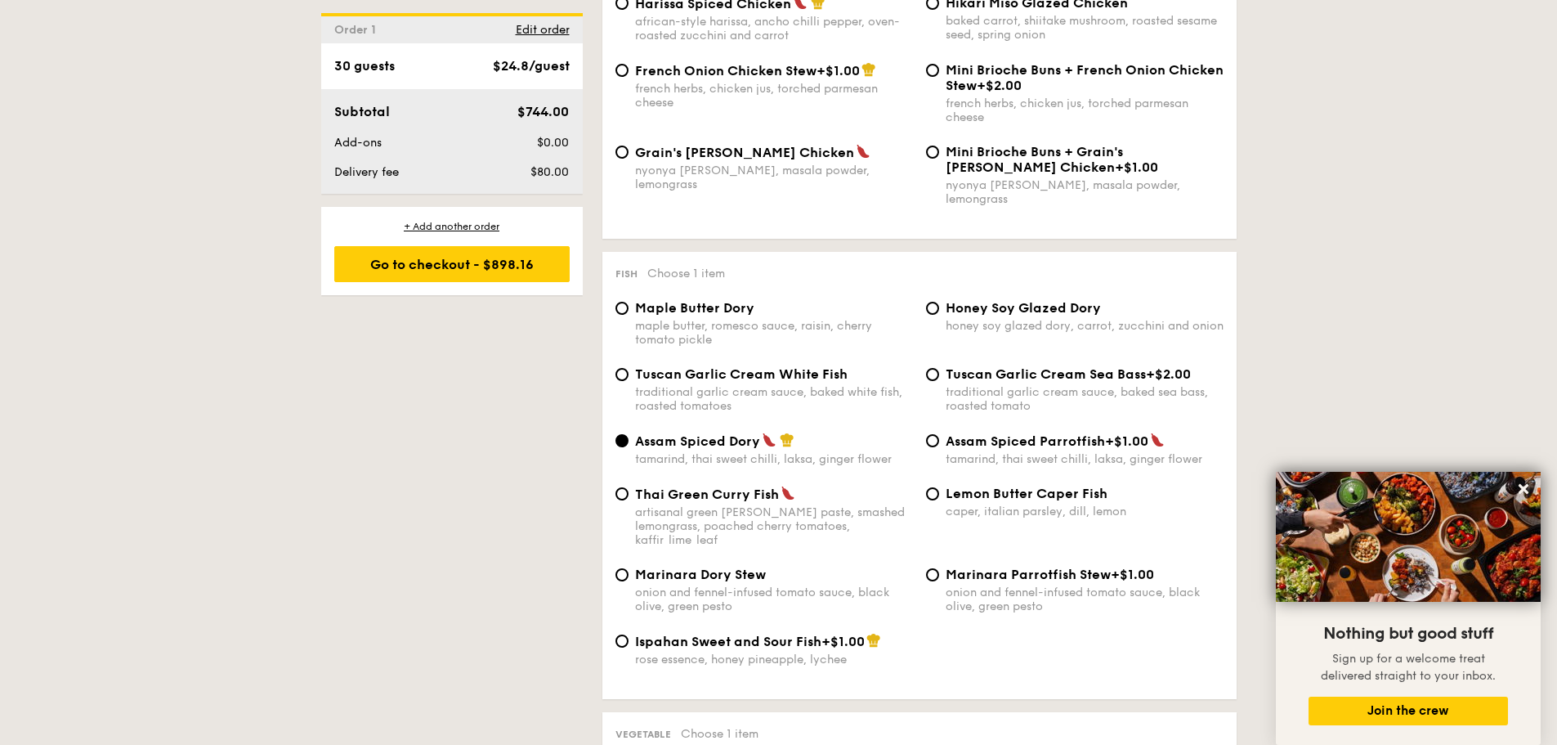
scroll to position [1433, 0]
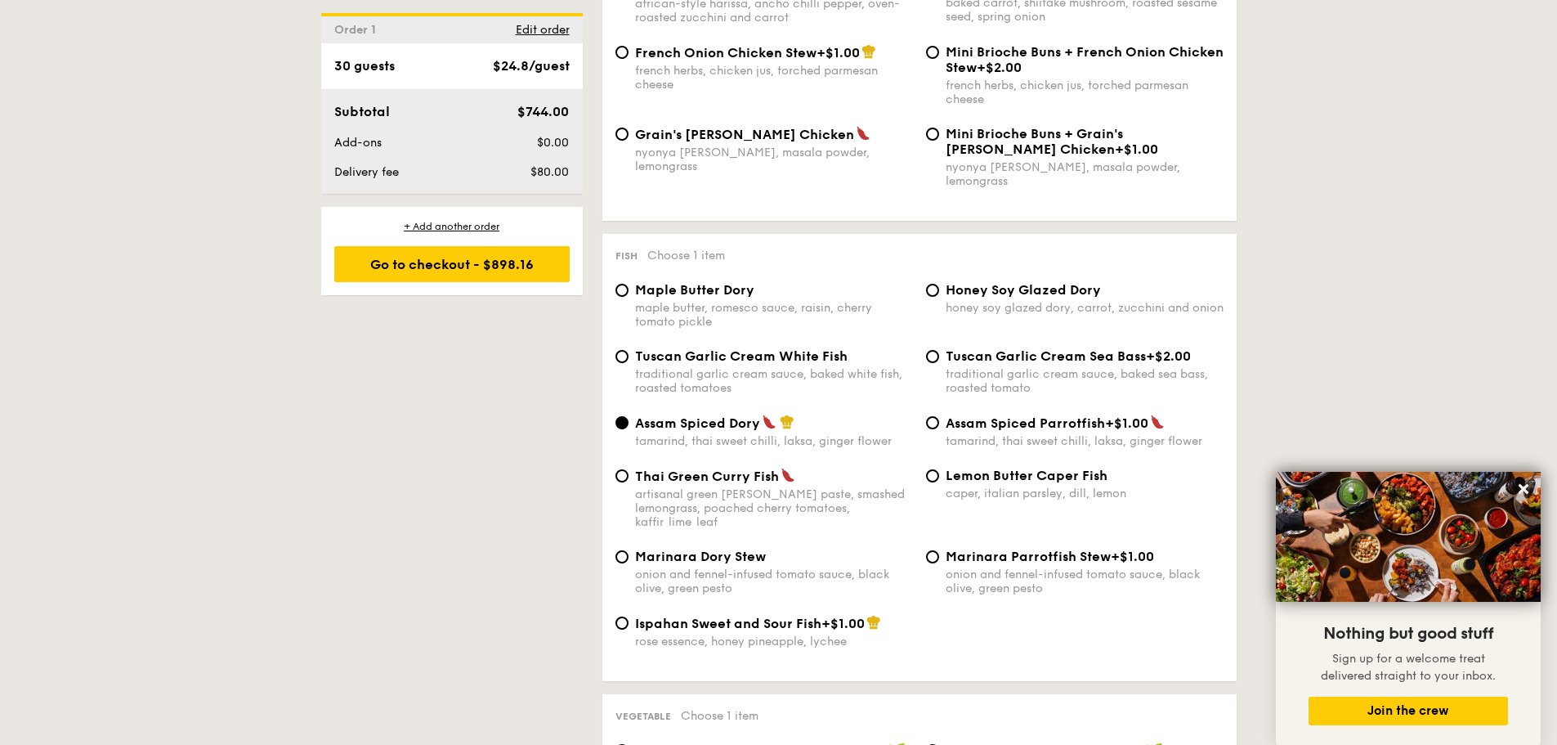
click at [701, 352] on div "Tuscan Garlic Cream White Fish traditional garlic cream sauce, baked white fish…" at bounding box center [774, 371] width 278 height 47
click at [629, 352] on input "Tuscan Garlic Cream White Fish traditional garlic cream sauce, baked white fish…" at bounding box center [622, 356] width 13 height 13
radio input "true"
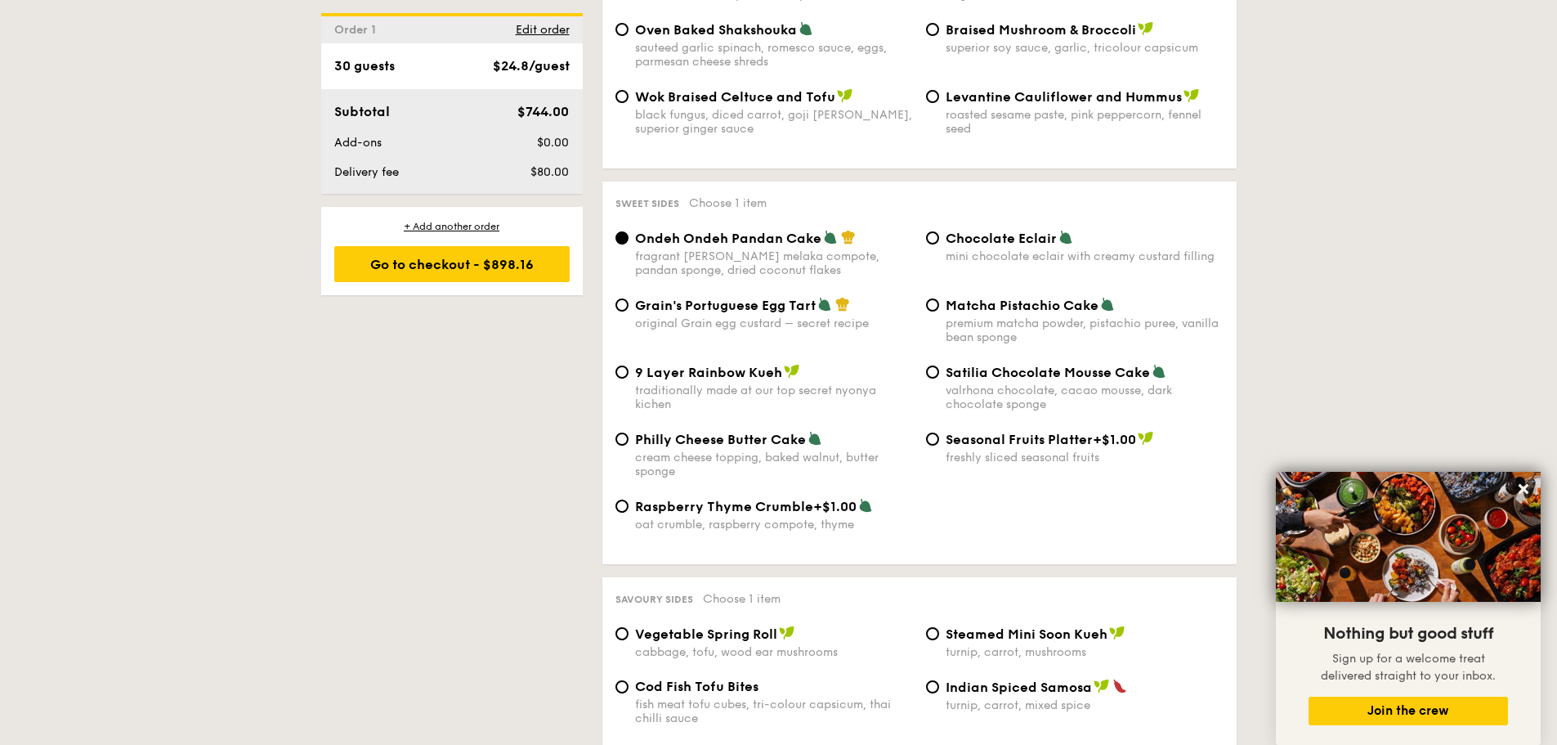
scroll to position [2332, 0]
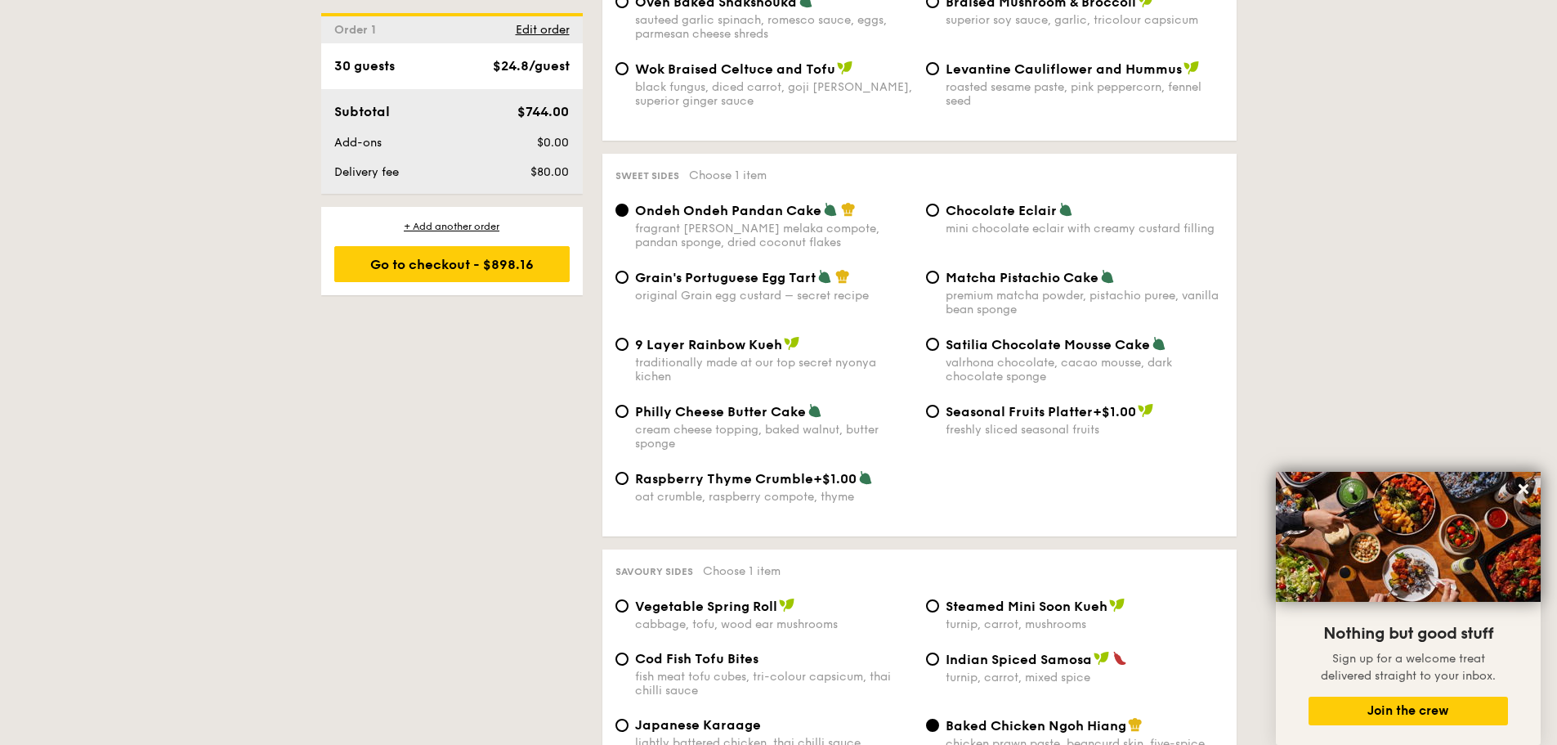
click at [983, 203] on span "Chocolate Eclair" at bounding box center [1001, 211] width 111 height 16
click at [939, 204] on input "Chocolate Eclair mini chocolate eclair with creamy custard filling" at bounding box center [932, 210] width 13 height 13
radio input "true"
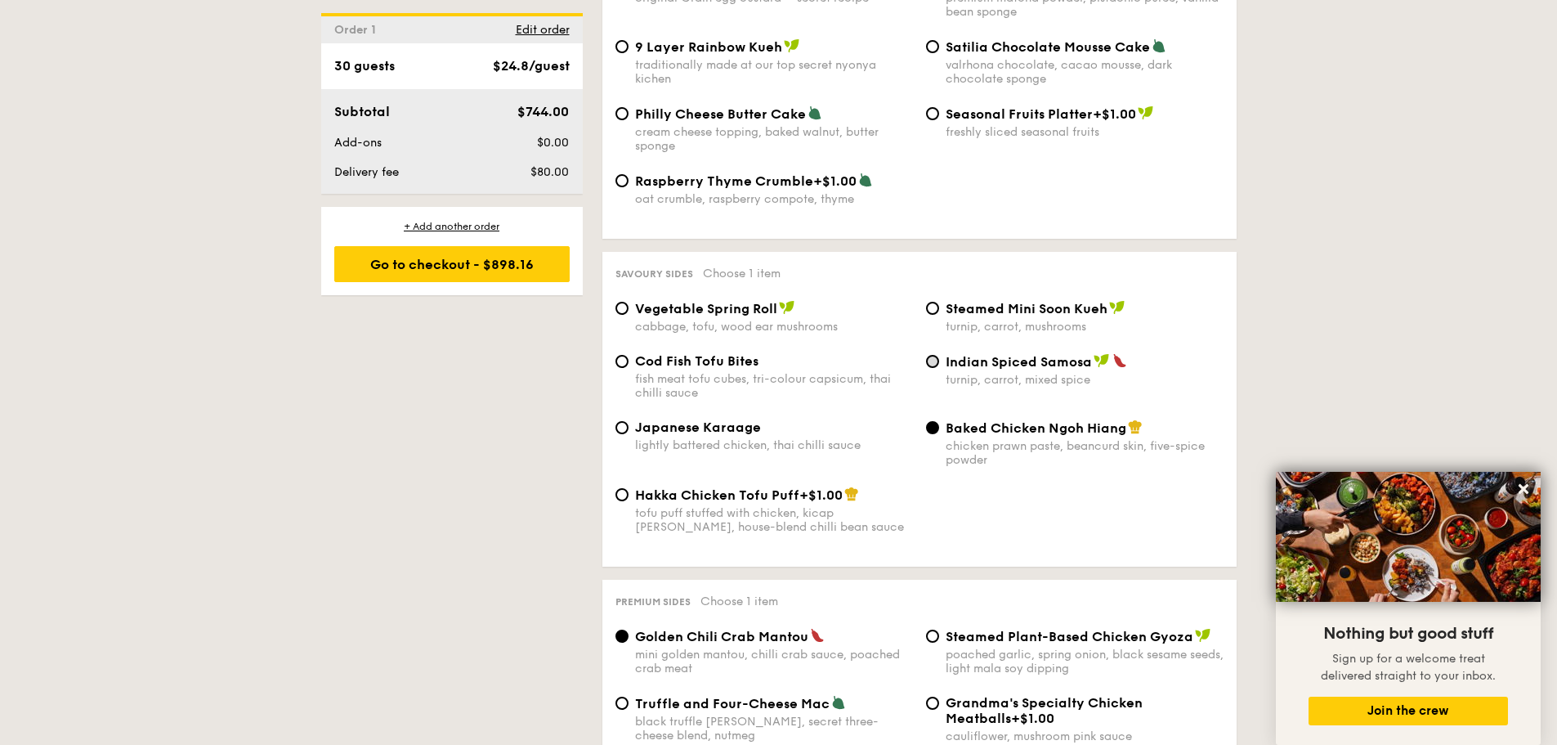
scroll to position [2659, 0]
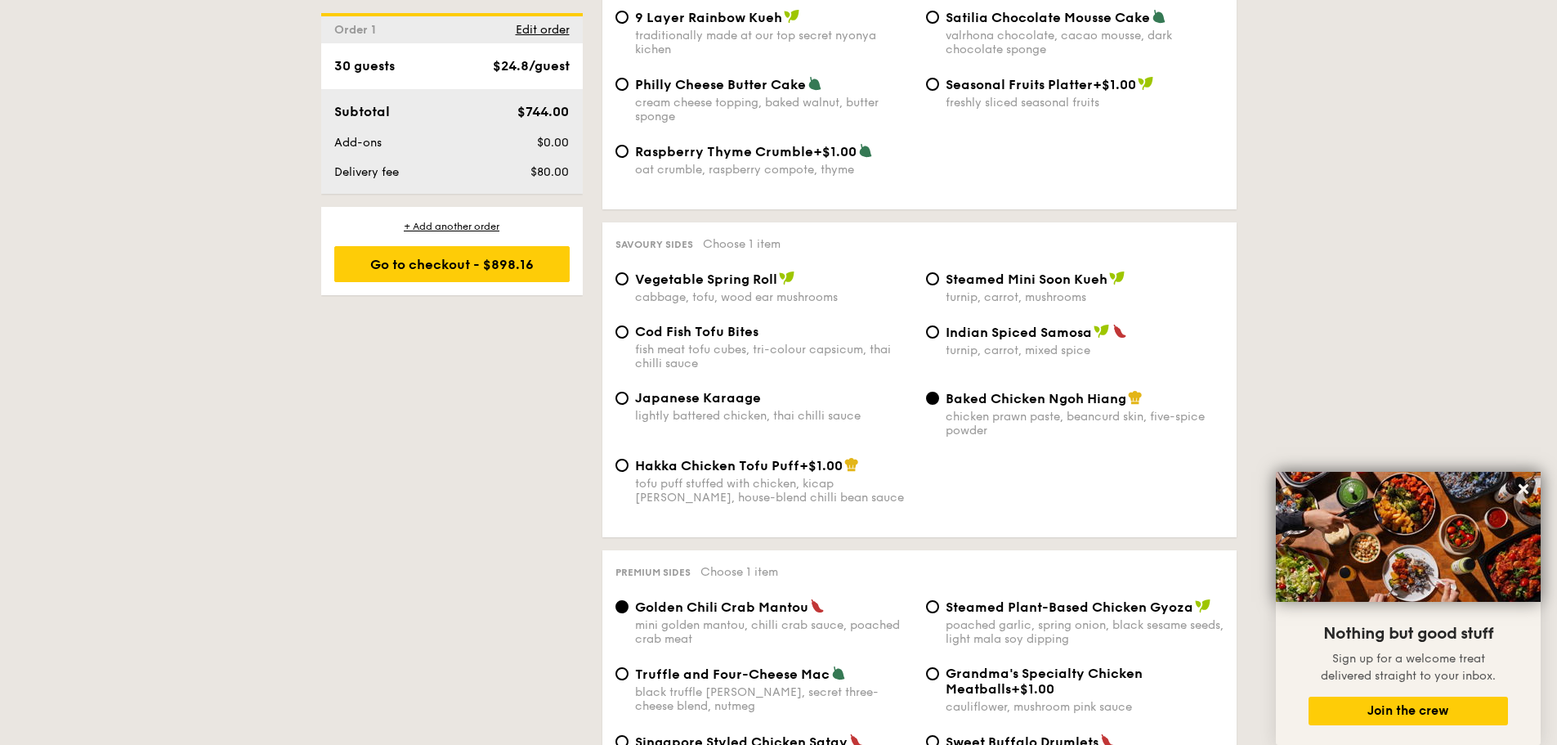
click at [721, 271] on div "Vegetable Spring Roll cabbage, tofu, wood ear mushrooms" at bounding box center [774, 288] width 278 height 34
click at [629, 272] on input "Vegetable Spring Roll cabbage, tofu, wood ear mushrooms" at bounding box center [622, 278] width 13 height 13
radio input "true"
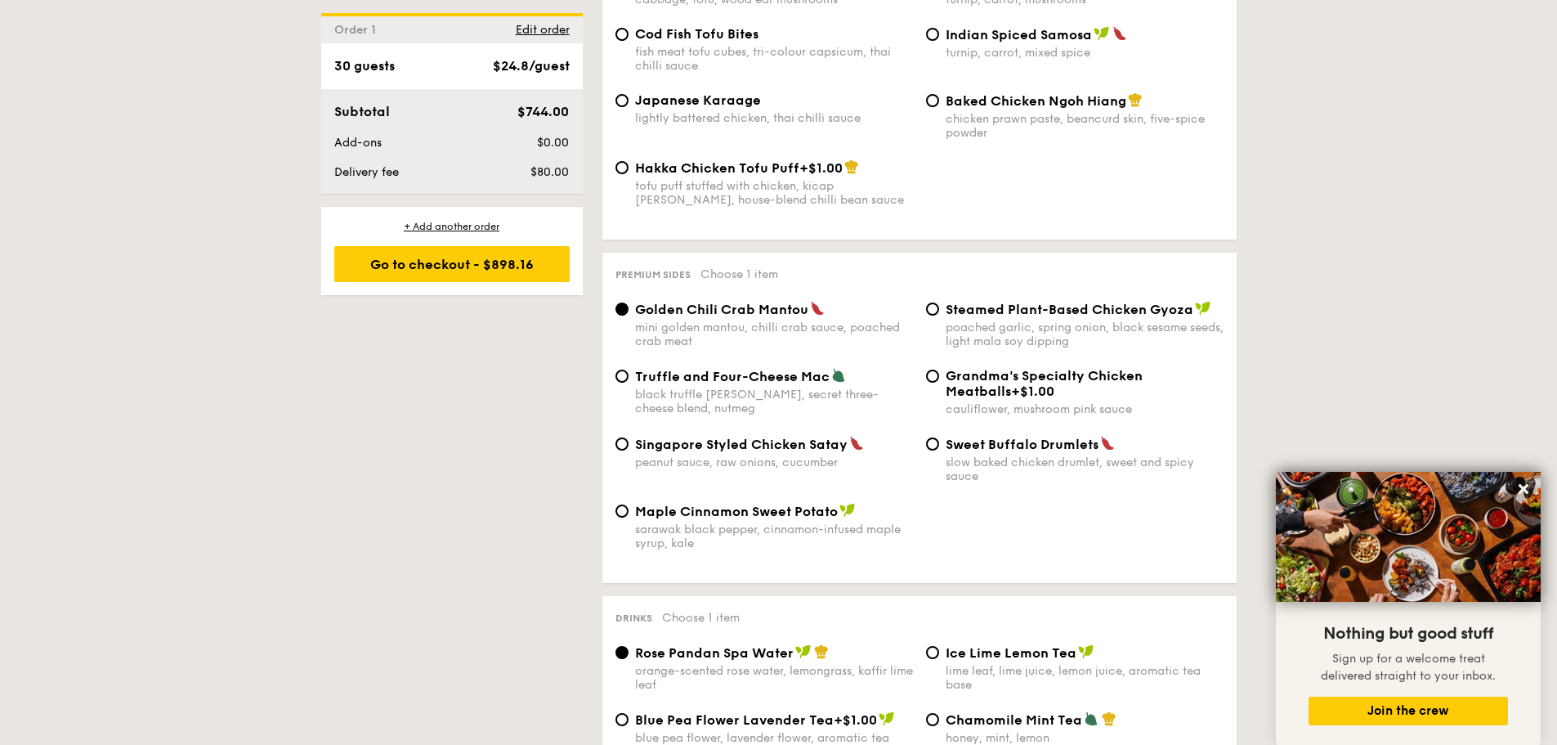
scroll to position [2986, 0]
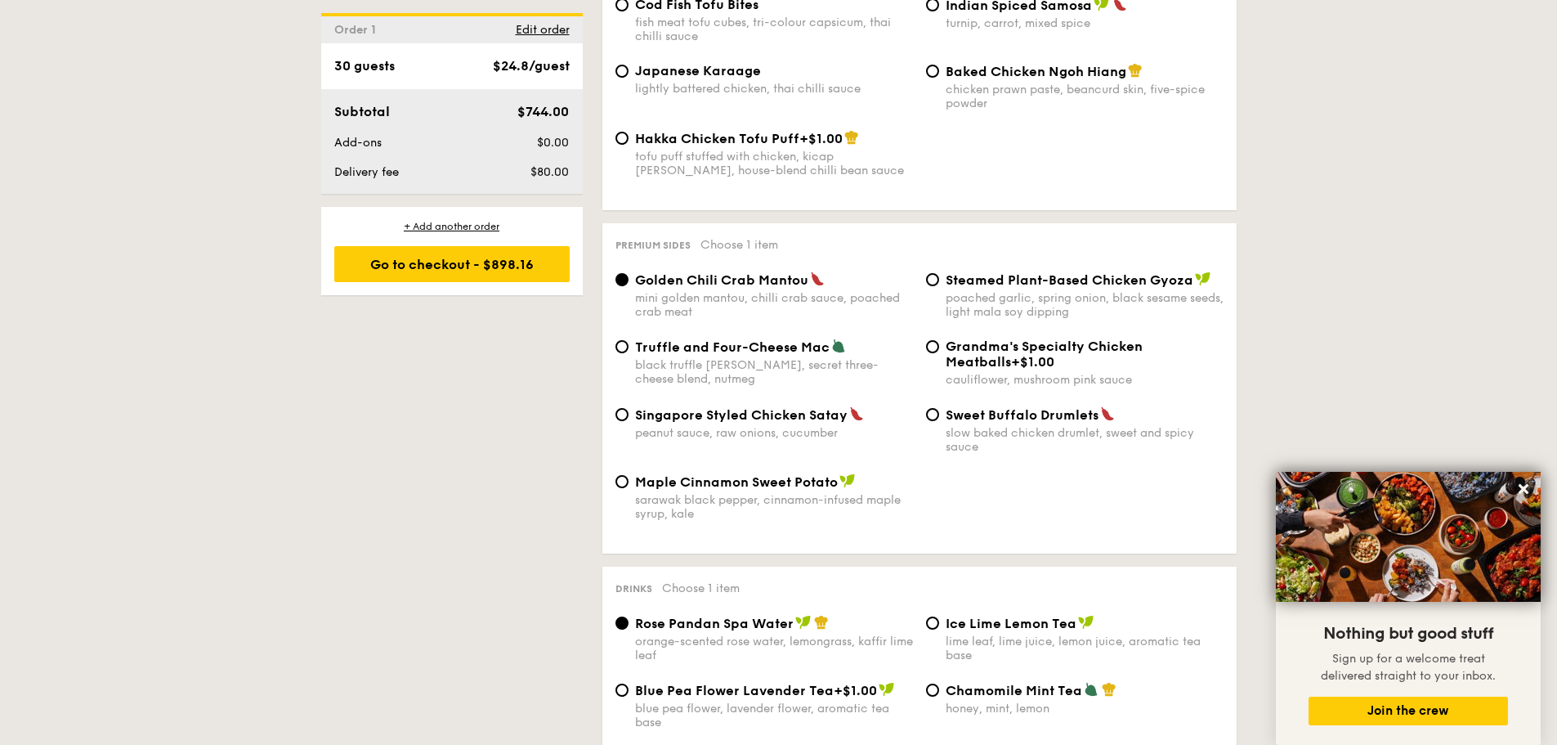
click at [795, 339] on span "Truffle and Four-Cheese Mac" at bounding box center [732, 347] width 195 height 16
click at [629, 340] on input "Truffle and Four-Cheese Mac black truffle [PERSON_NAME], secret three-cheese bl…" at bounding box center [622, 346] width 13 height 13
radio input "true"
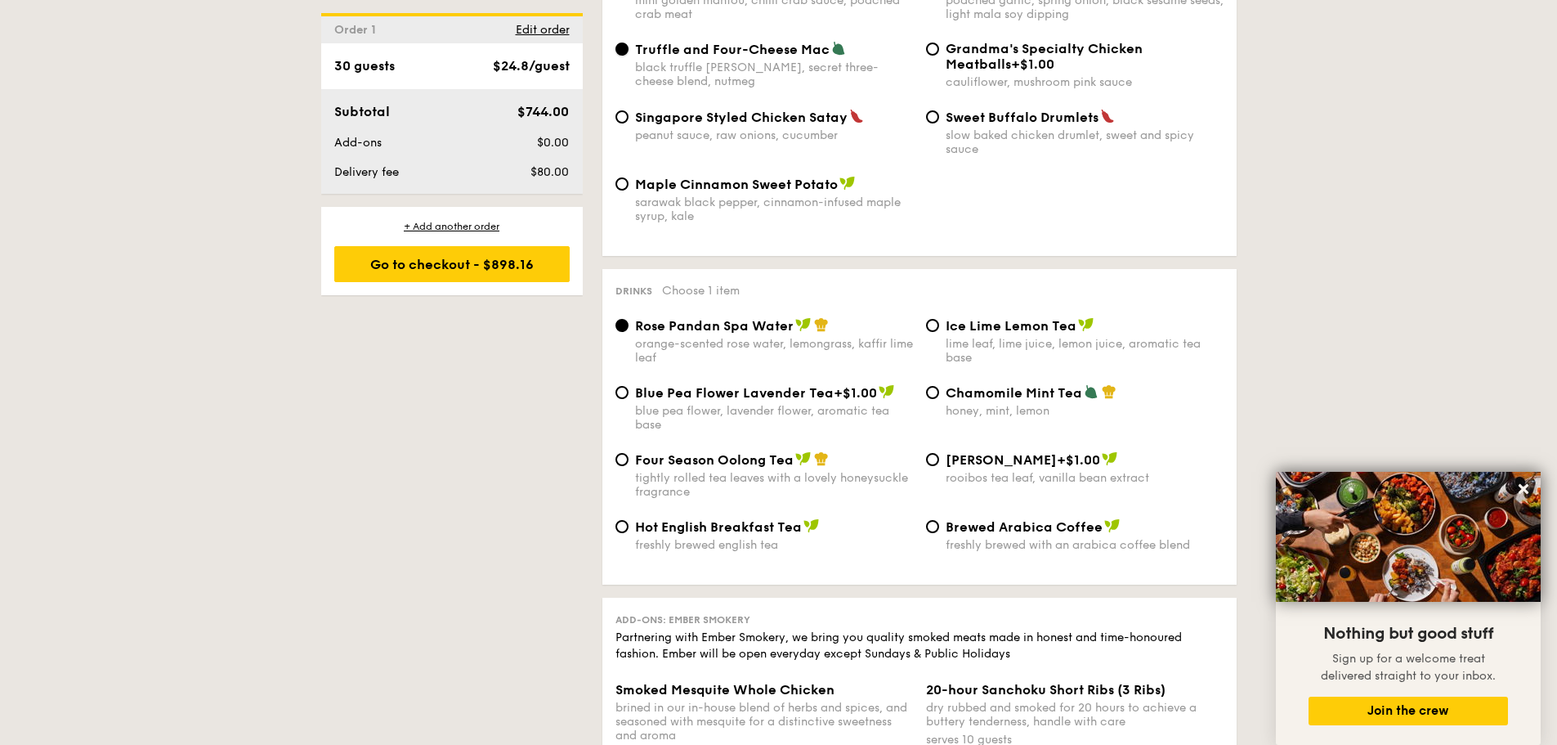
scroll to position [3313, 0]
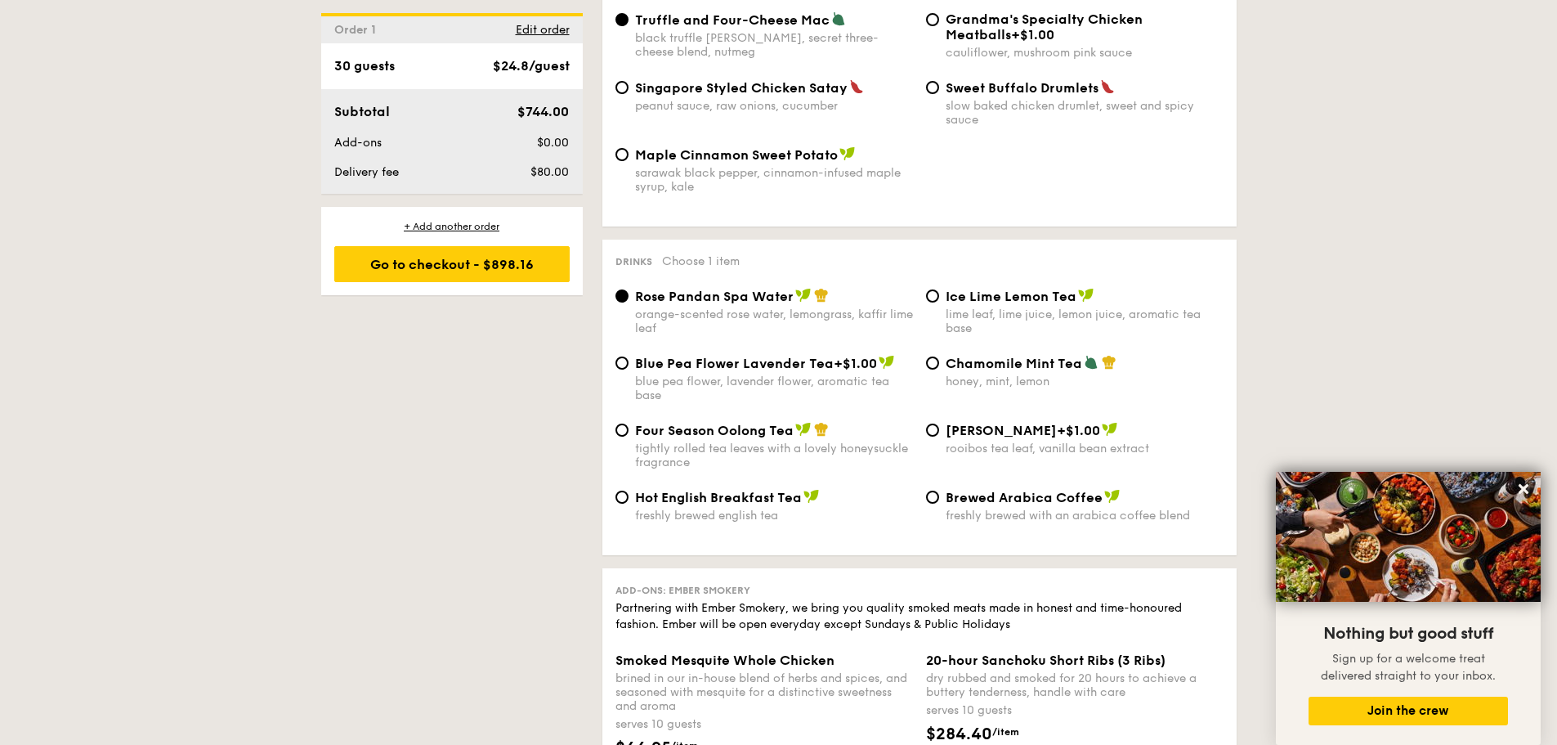
click at [980, 288] on div "Ice Lime Lemon Tea lime leaf, lime juice, lemon juice, aromatic tea base" at bounding box center [1085, 311] width 278 height 47
click at [939, 289] on input "Ice Lime Lemon Tea lime leaf, lime juice, lemon juice, aromatic tea base" at bounding box center [932, 295] width 13 height 13
radio input "true"
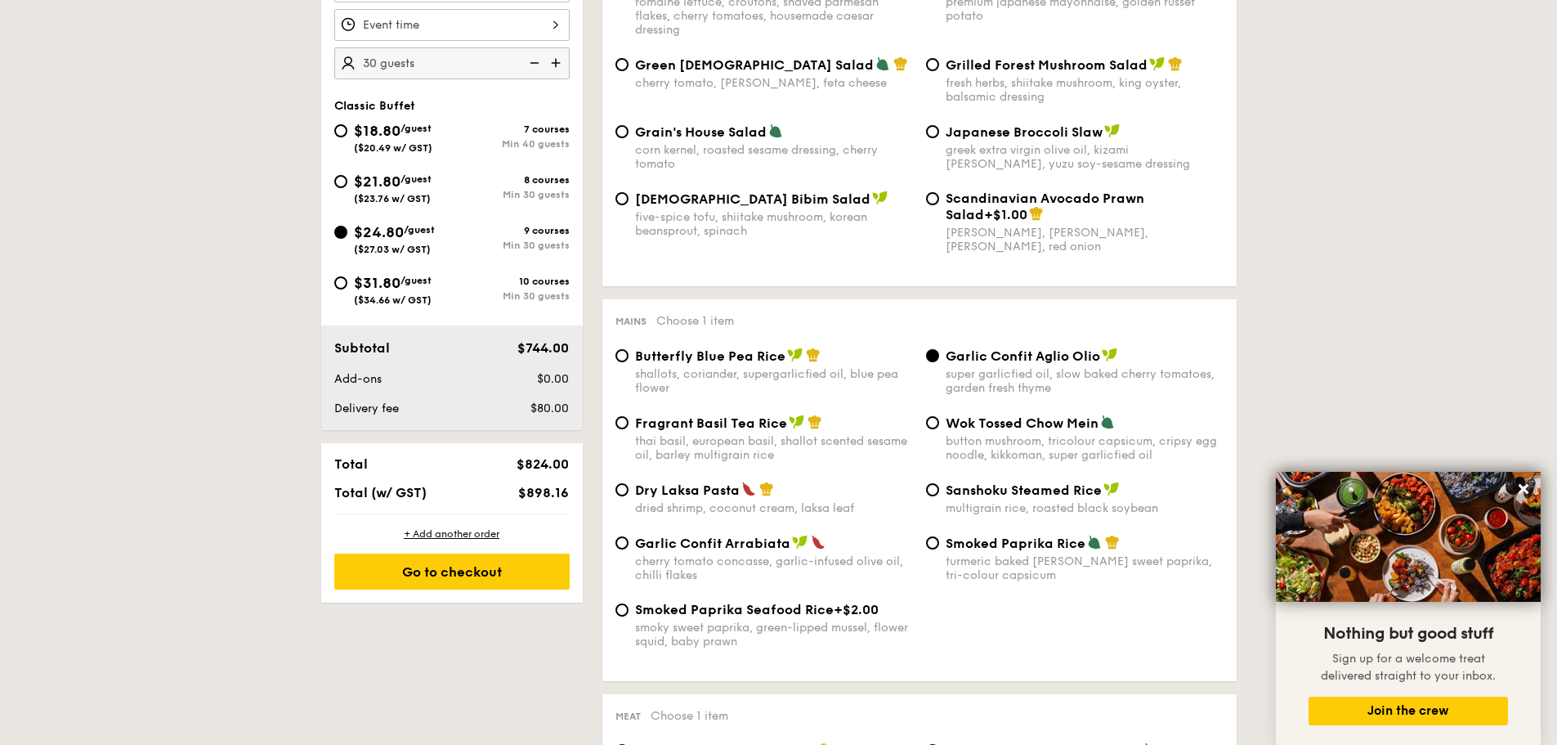
scroll to position [452, 0]
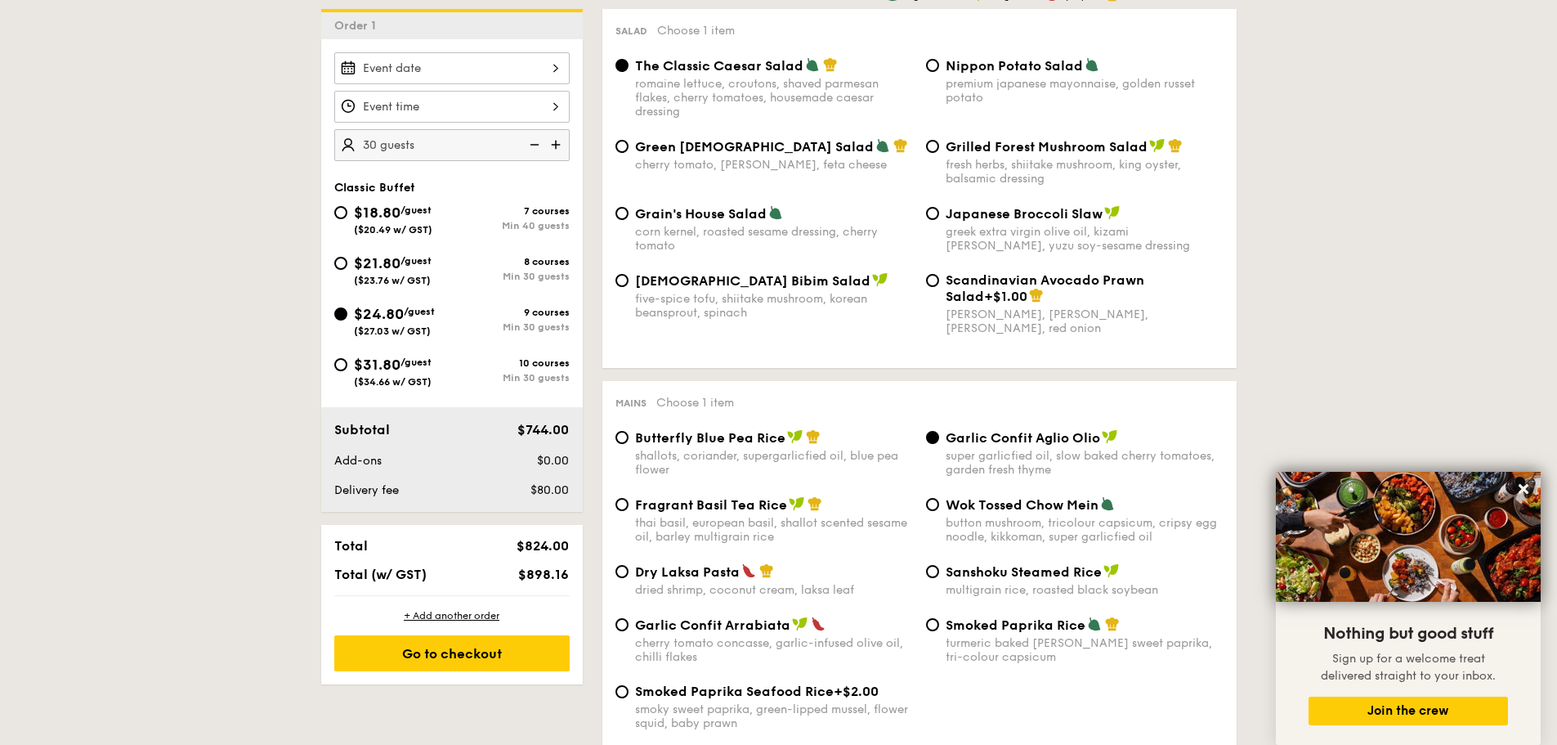
click at [536, 373] on div "Min 30 guests" at bounding box center [511, 377] width 118 height 11
click at [347, 371] on input "$31.80 /guest ($34.66 w/ GST) 10 courses Min 30 guests" at bounding box center [340, 364] width 13 height 13
radio input "true"
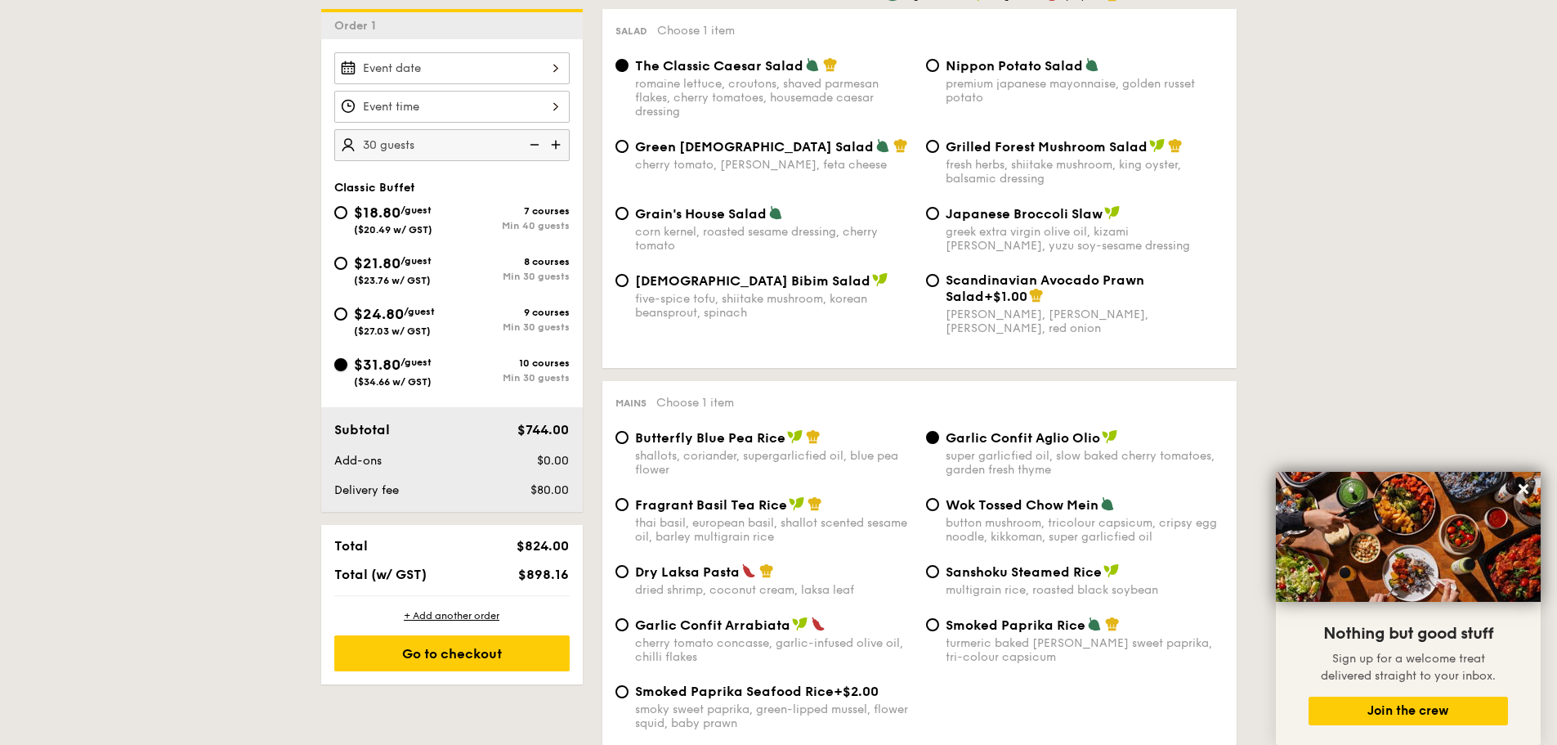
radio input "true"
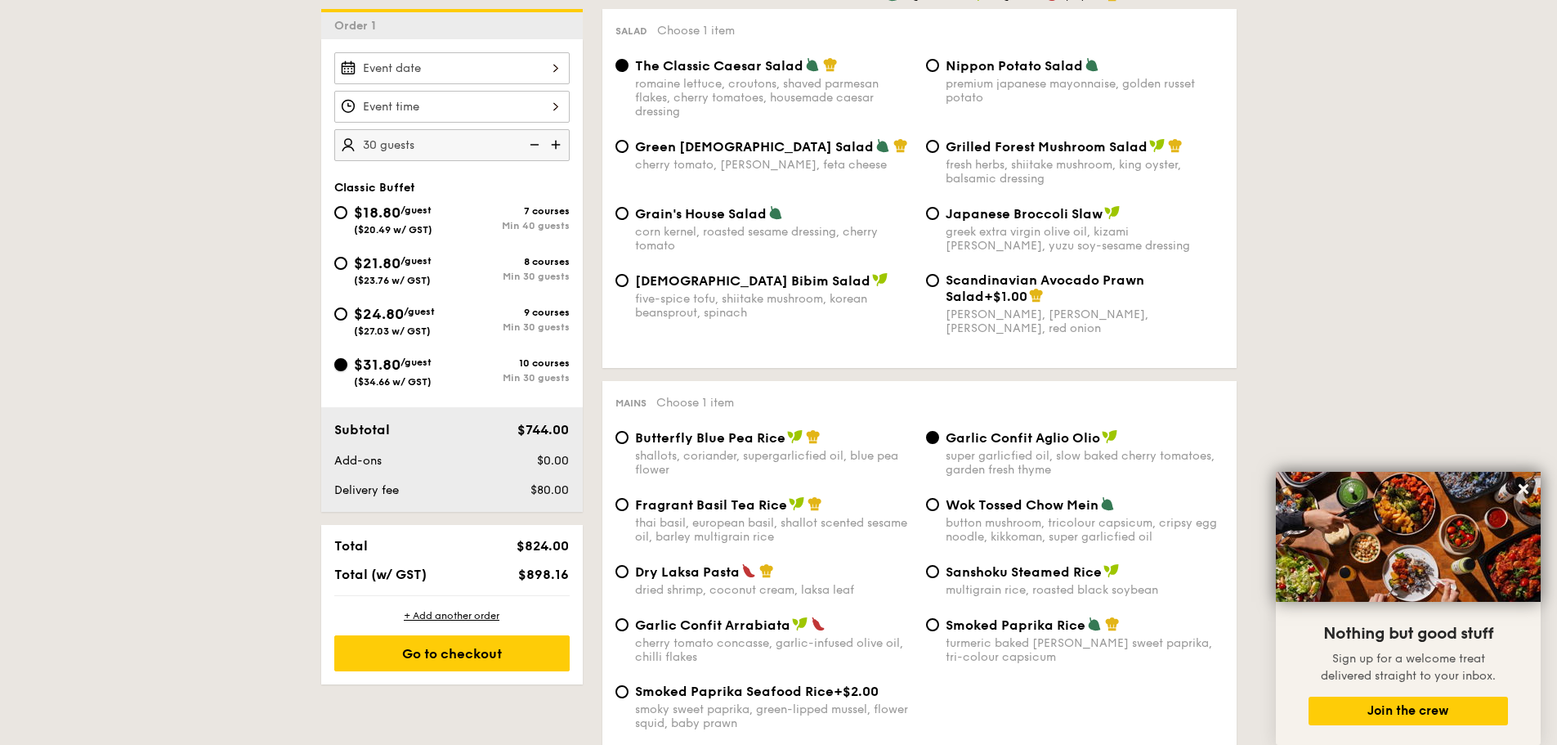
radio input "true"
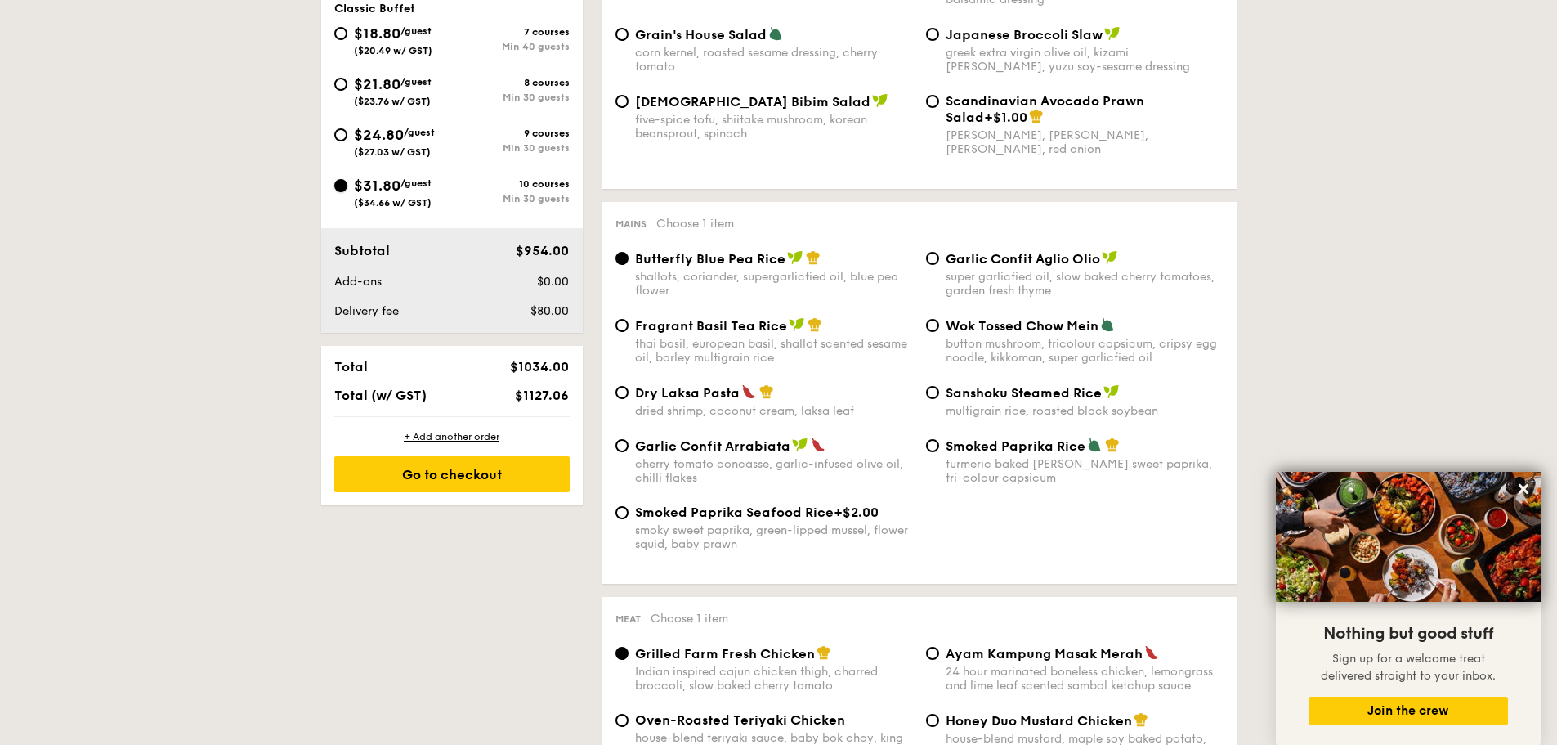
scroll to position [654, 0]
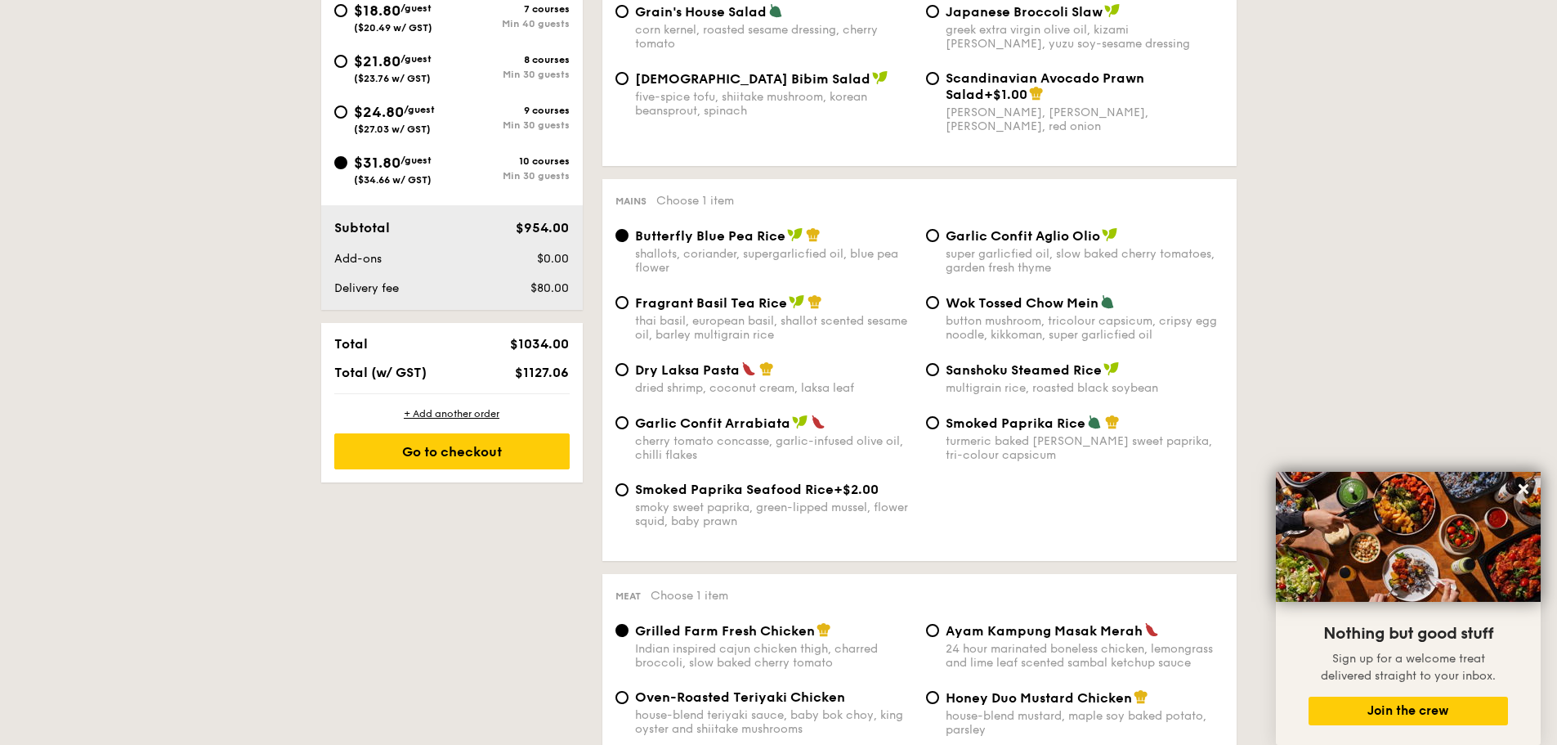
click at [999, 249] on div "super garlicfied oil, slow baked cherry tomatoes, garden fresh thyme" at bounding box center [1085, 261] width 278 height 28
click at [939, 242] on input "Garlic Confit Aglio Olio super garlicfied oil, slow baked cherry tomatoes, gard…" at bounding box center [932, 235] width 13 height 13
radio input "true"
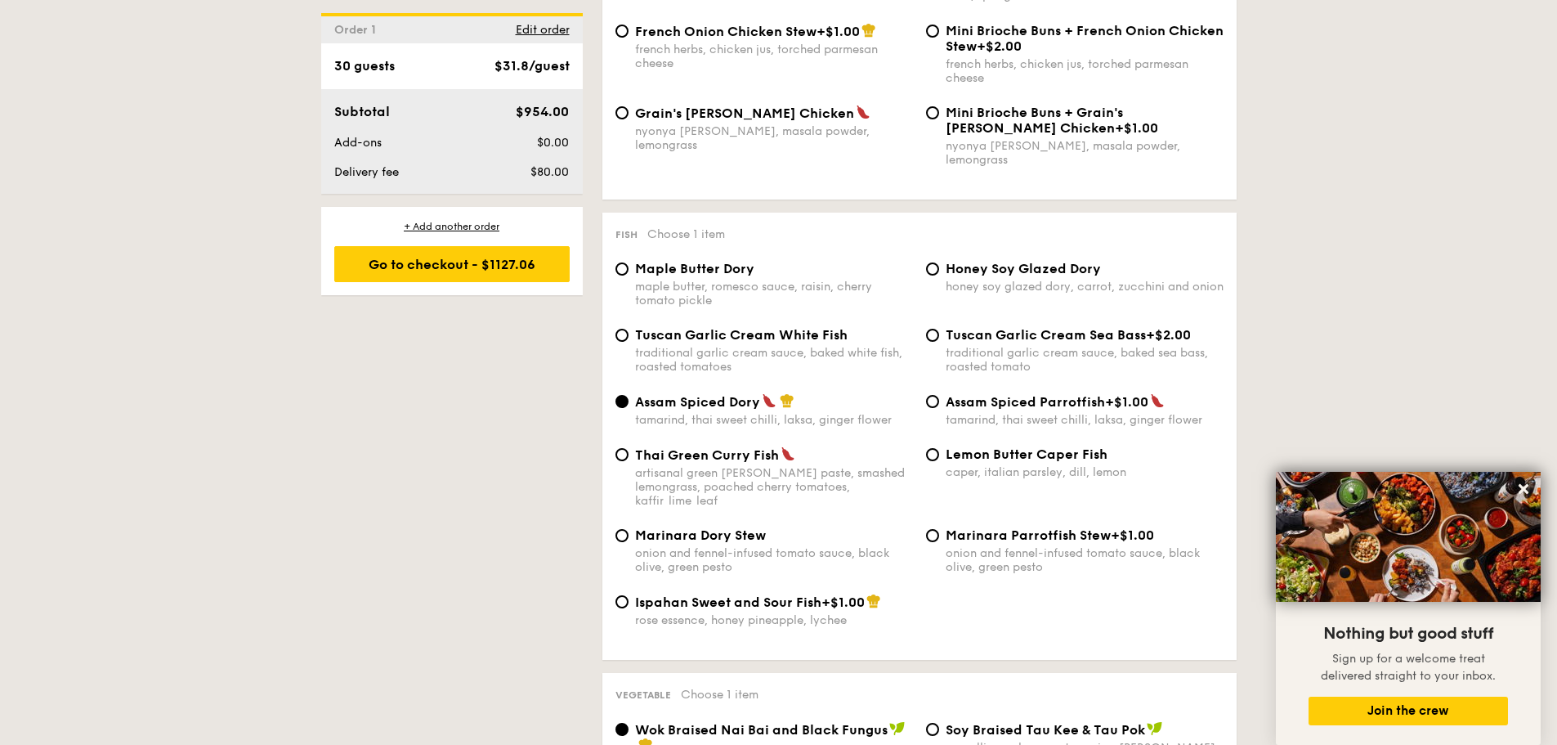
scroll to position [1553, 0]
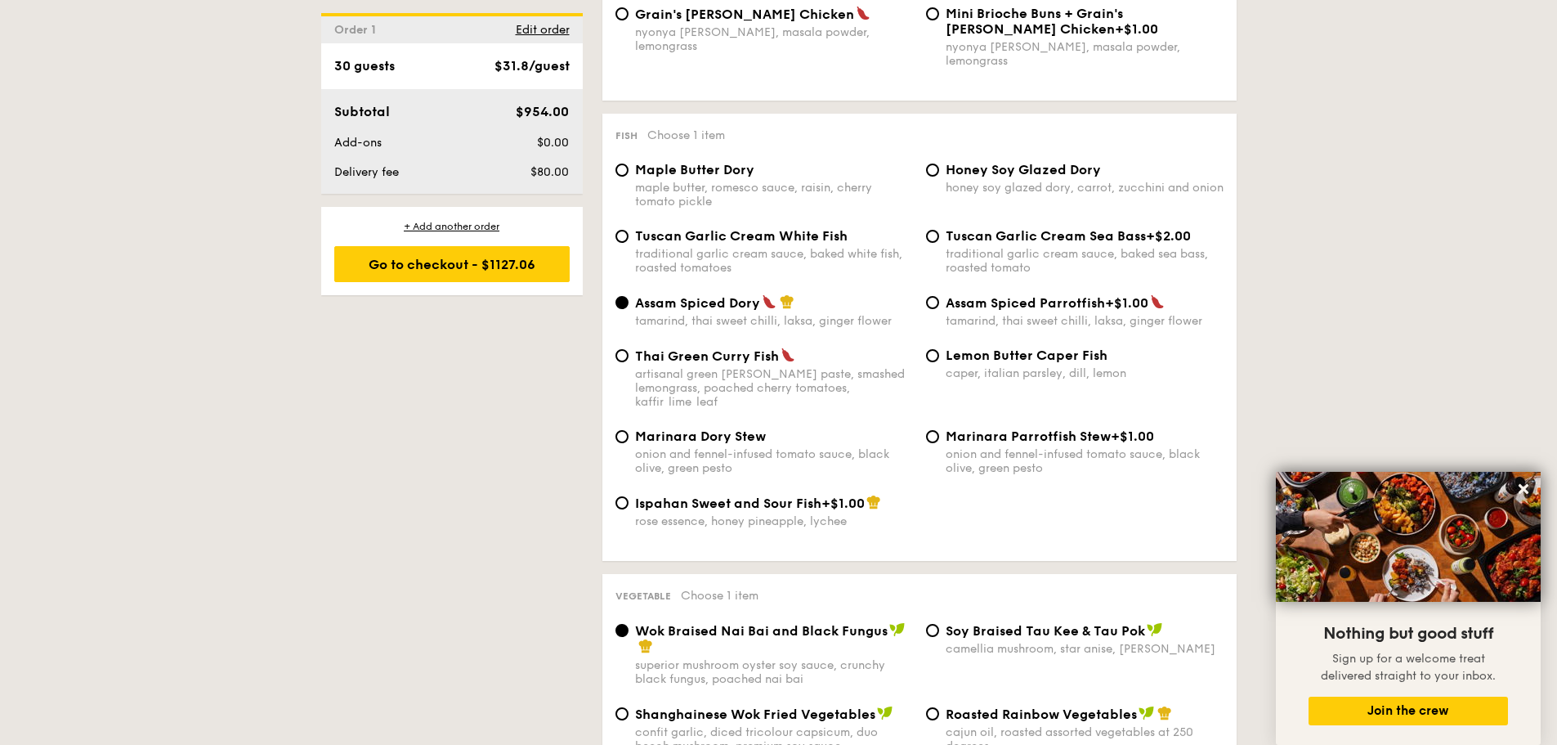
click at [710, 229] on span "Tuscan Garlic Cream White Fish" at bounding box center [741, 236] width 213 height 16
click at [629, 230] on input "Tuscan Garlic Cream White Fish traditional garlic cream sauce, baked white fish…" at bounding box center [622, 236] width 13 height 13
radio input "true"
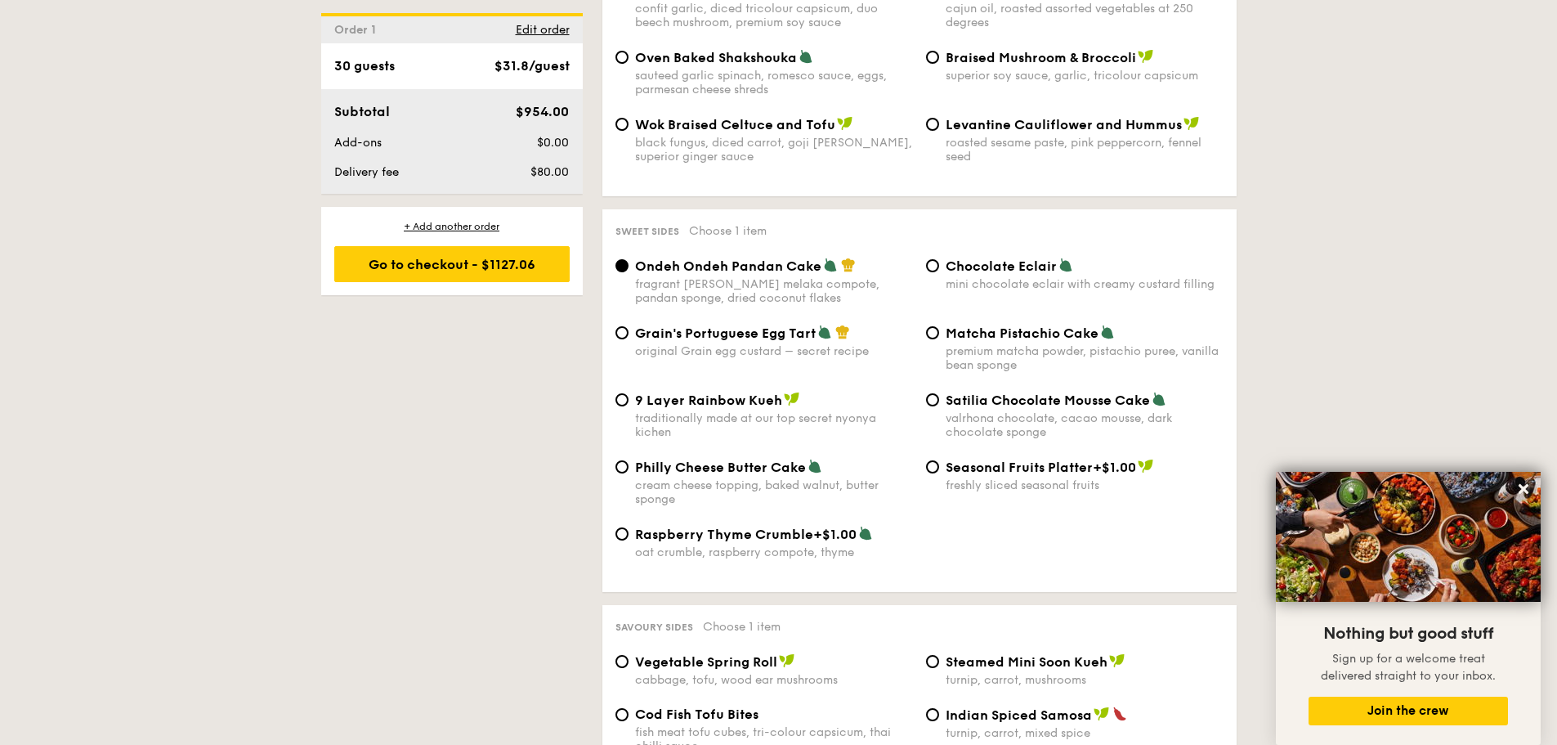
scroll to position [2452, 0]
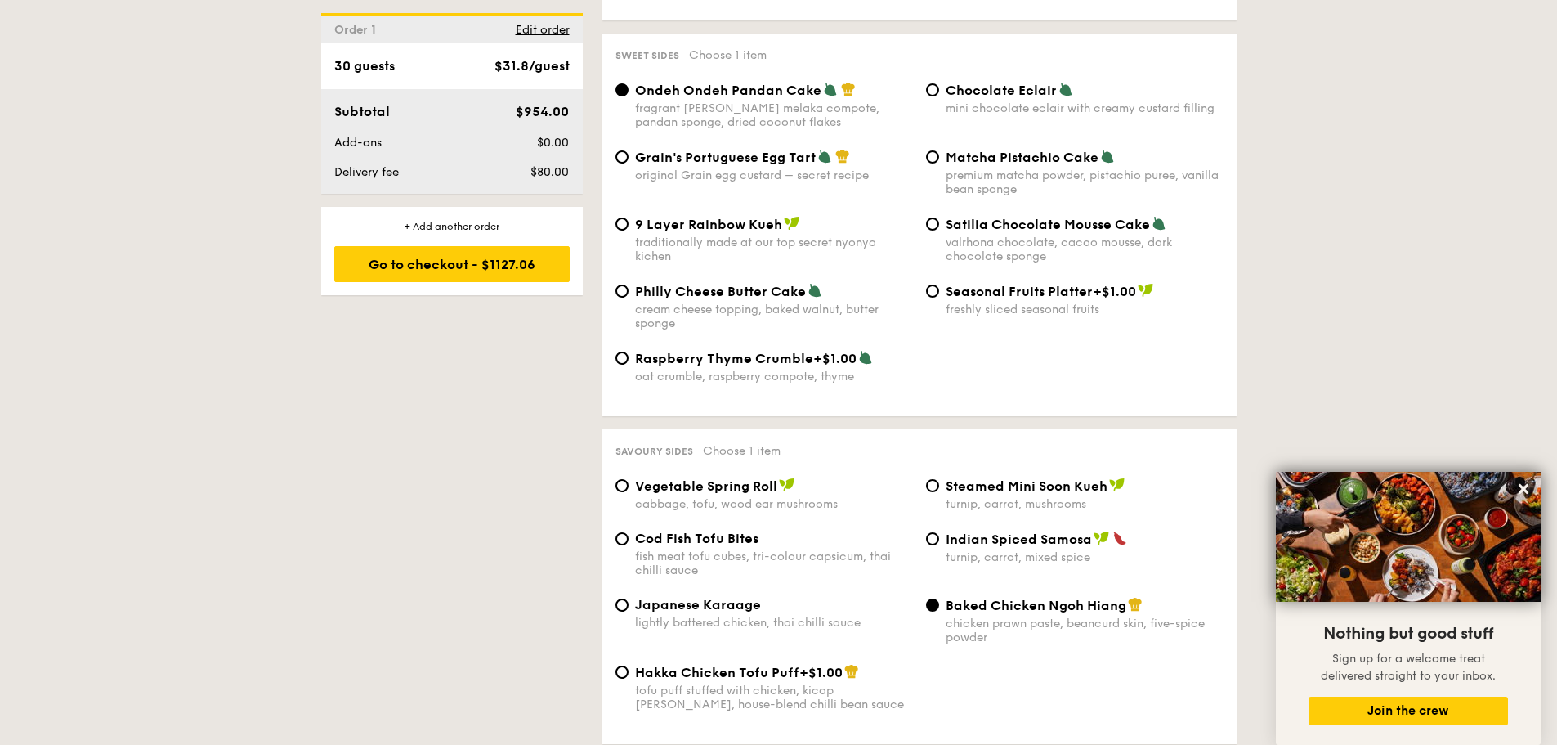
click at [959, 101] on div "mini chocolate eclair with creamy custard filling" at bounding box center [1085, 108] width 278 height 14
click at [939, 86] on input "Chocolate Eclair mini chocolate eclair with creamy custard filling" at bounding box center [932, 89] width 13 height 13
radio input "true"
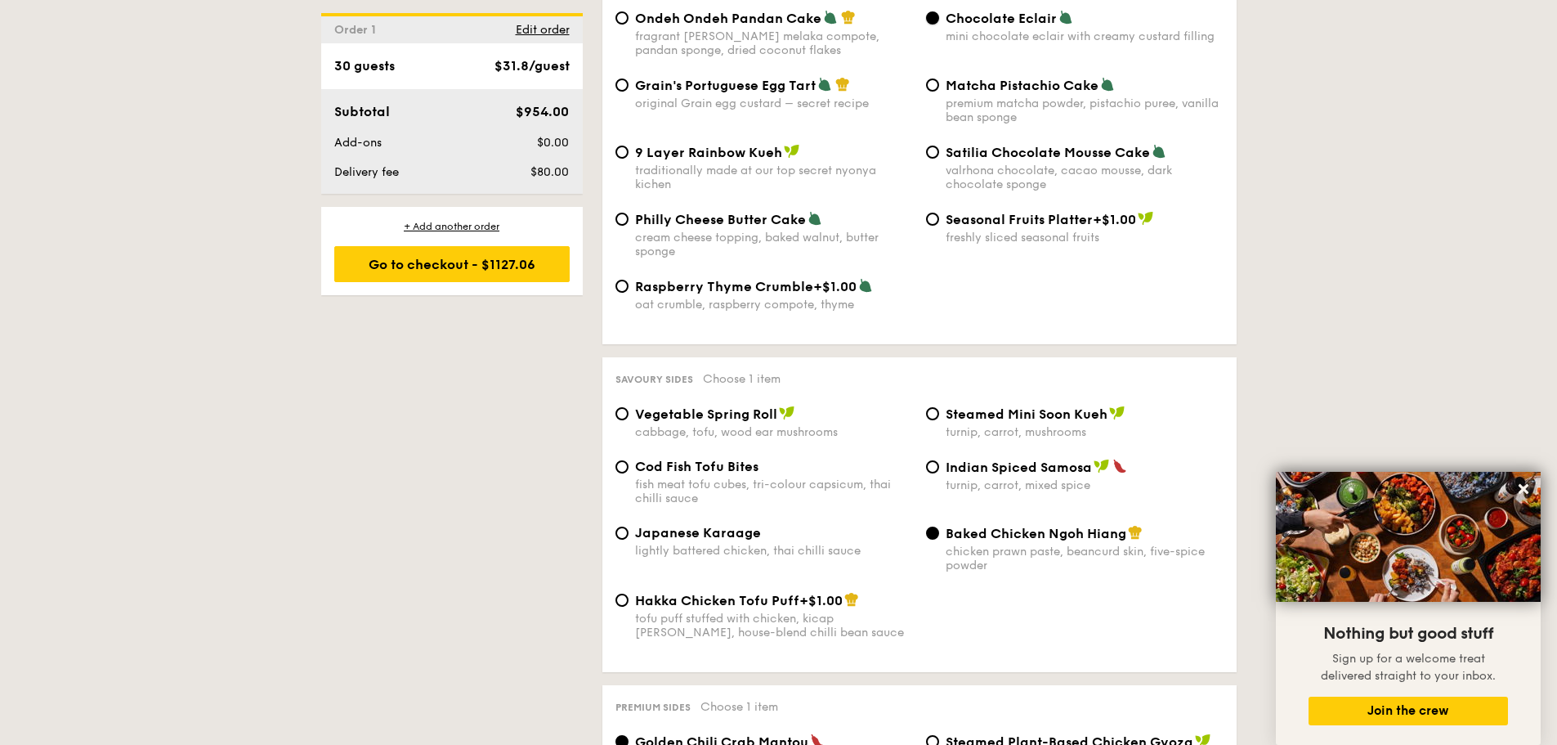
scroll to position [2698, 0]
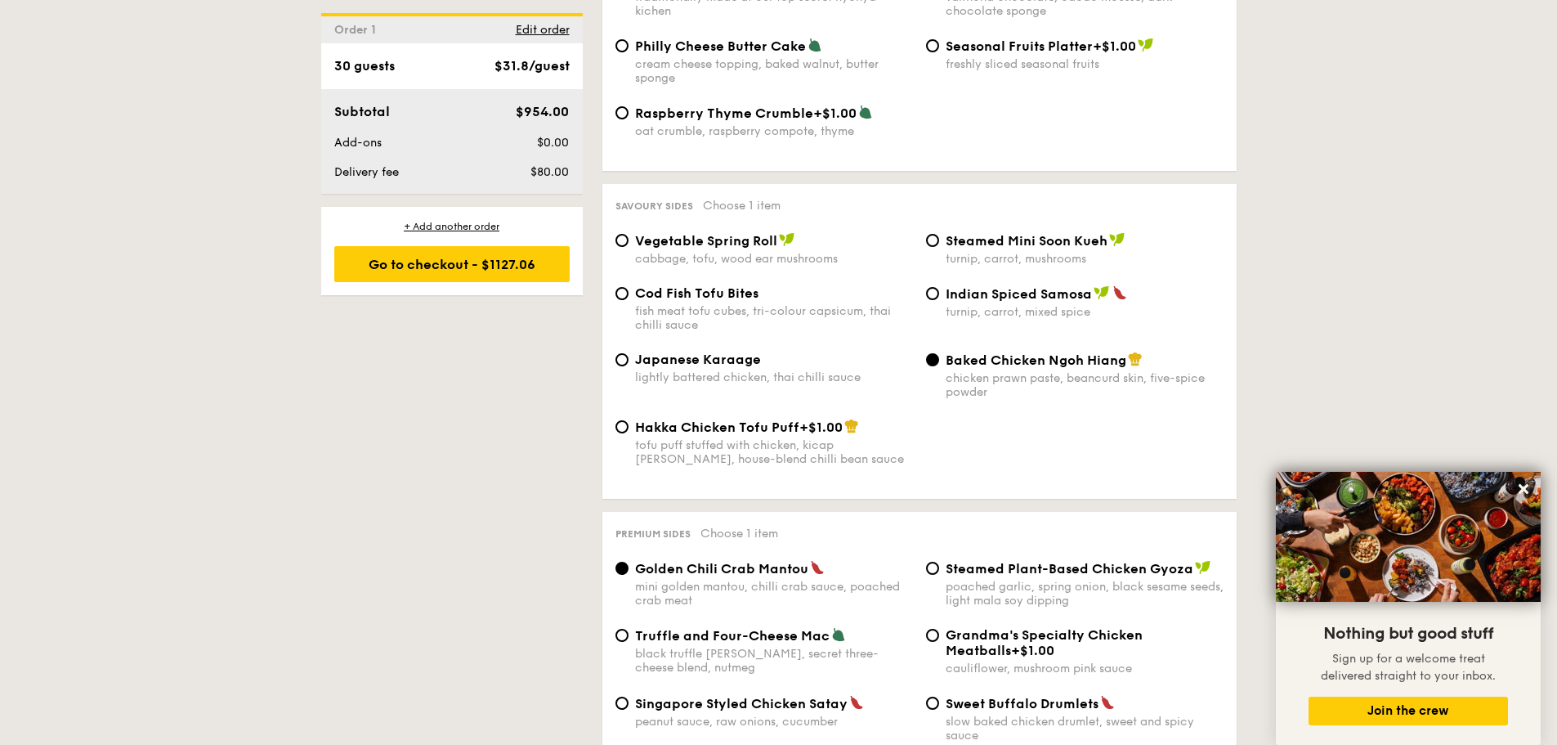
click at [763, 233] on span "Vegetable Spring Roll" at bounding box center [706, 241] width 142 height 16
click at [629, 234] on input "Vegetable Spring Roll cabbage, tofu, wood ear mushrooms" at bounding box center [622, 240] width 13 height 13
radio input "true"
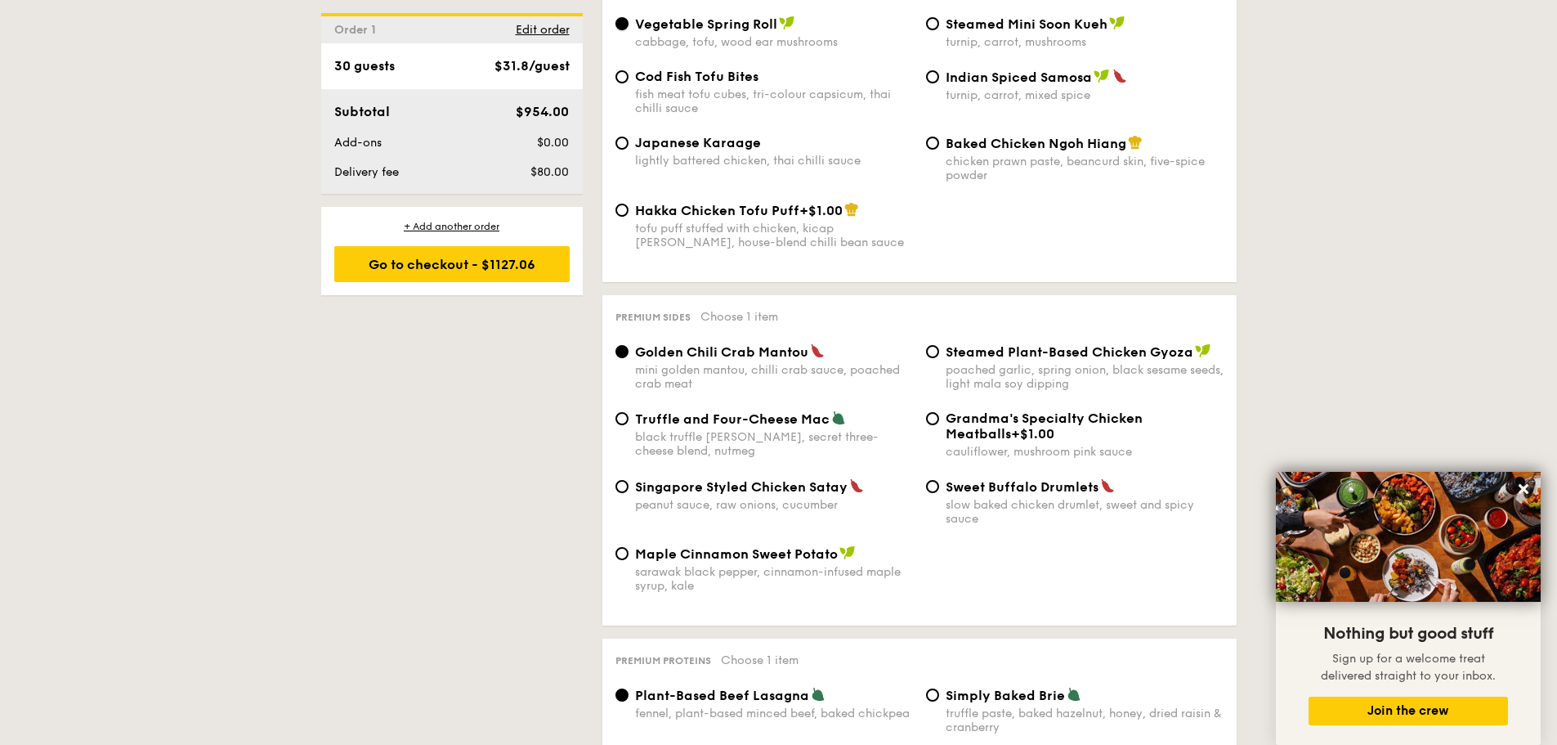
scroll to position [2943, 0]
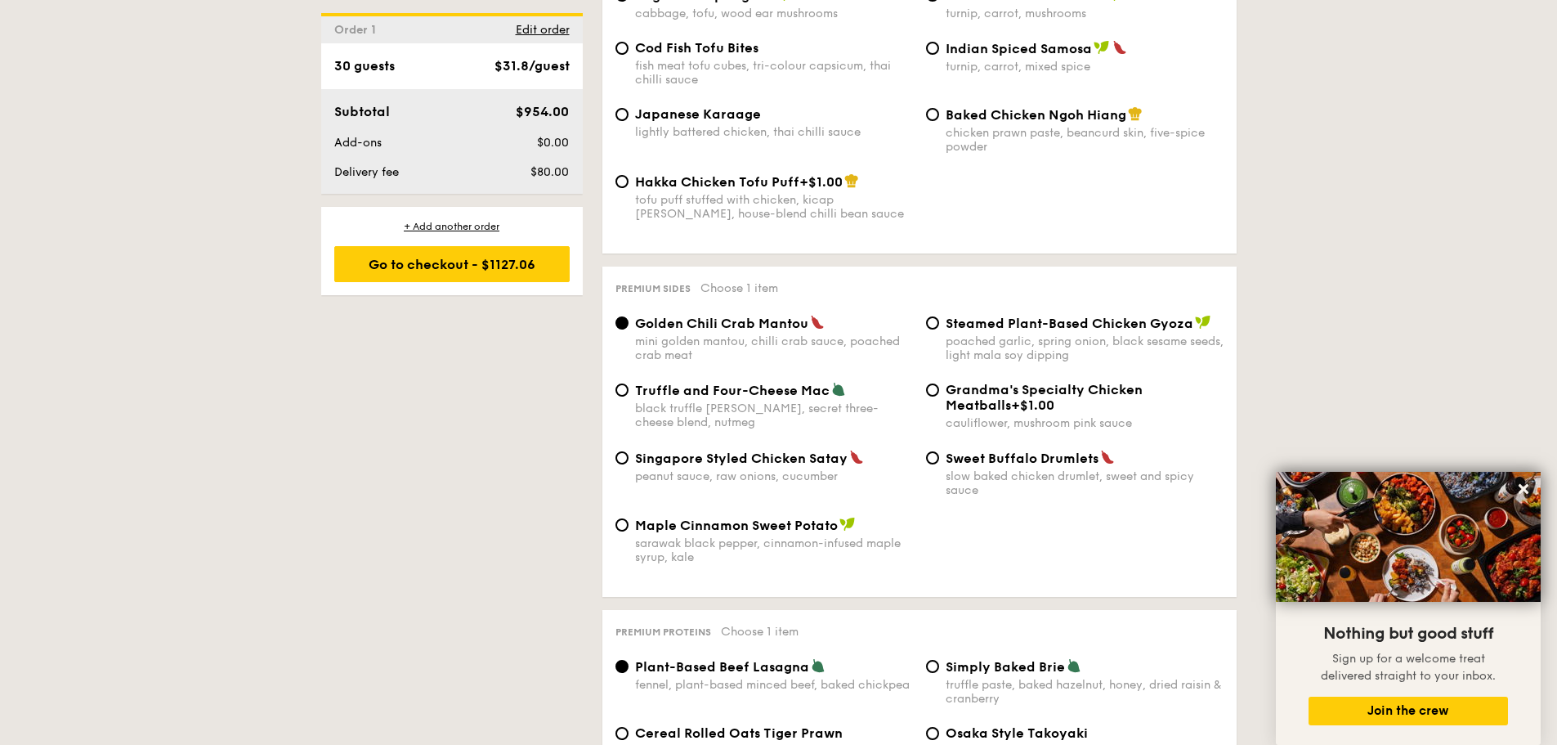
click at [982, 316] on span "Steamed Plant-Based Chicken Gyoza" at bounding box center [1070, 324] width 248 height 16
click at [939, 316] on input "Steamed Plant-Based Chicken Gyoza poached garlic, spring onion, black sesame se…" at bounding box center [932, 322] width 13 height 13
radio input "true"
click at [773, 401] on div "black truffle [PERSON_NAME], secret three-cheese blend, nutmeg" at bounding box center [774, 415] width 278 height 28
click at [629, 383] on input "Truffle and Four-Cheese Mac black truffle [PERSON_NAME], secret three-cheese bl…" at bounding box center [622, 389] width 13 height 13
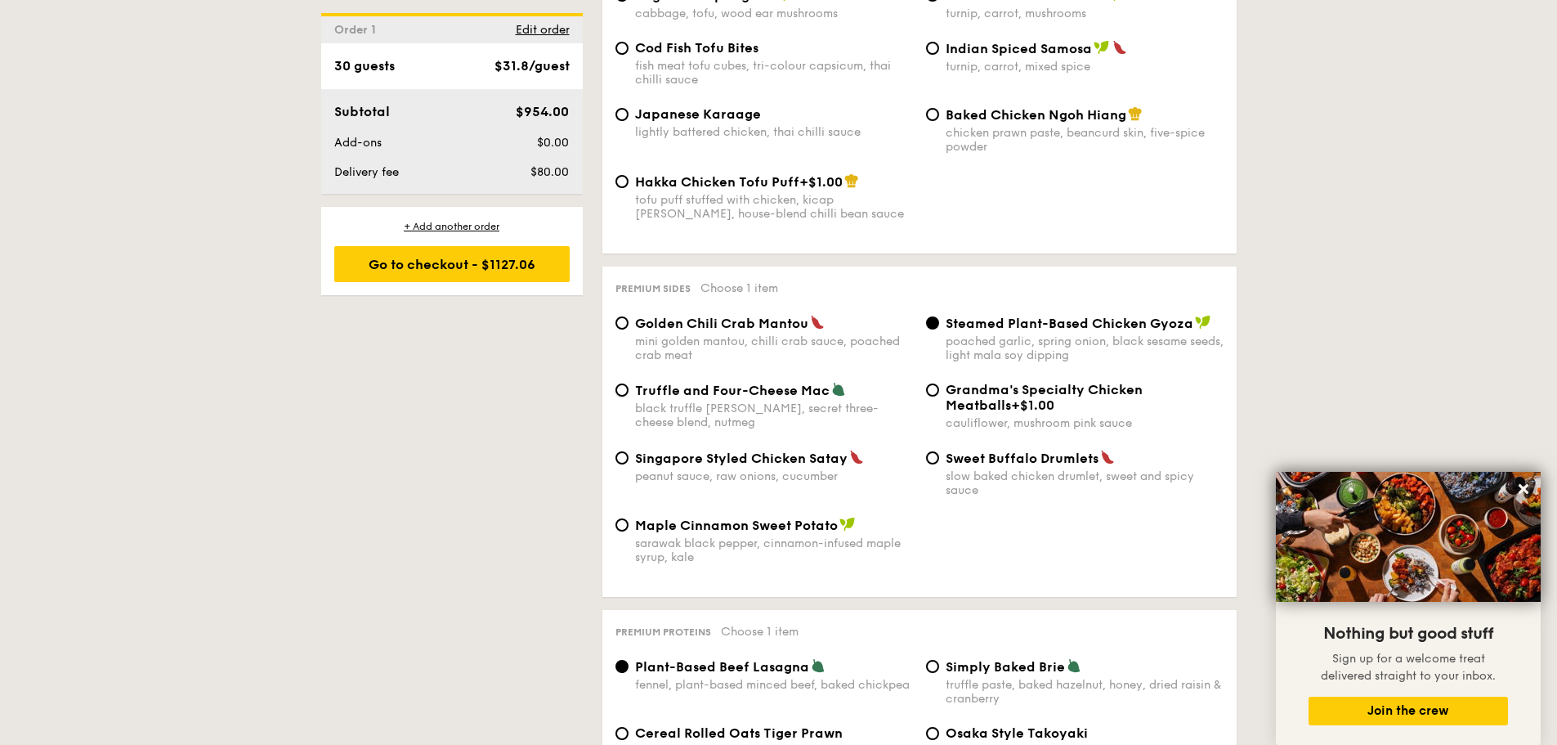
radio input "true"
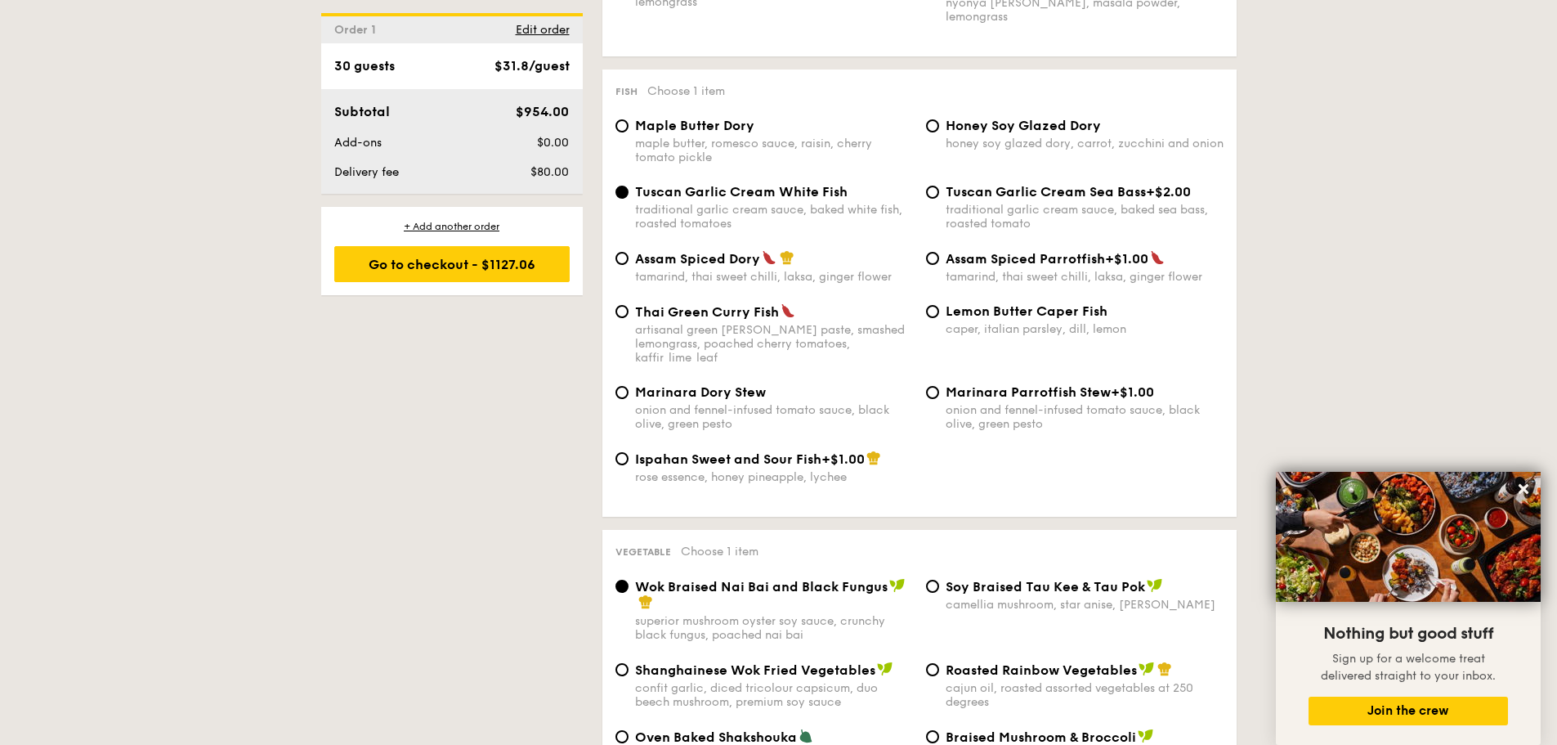
scroll to position [1635, 0]
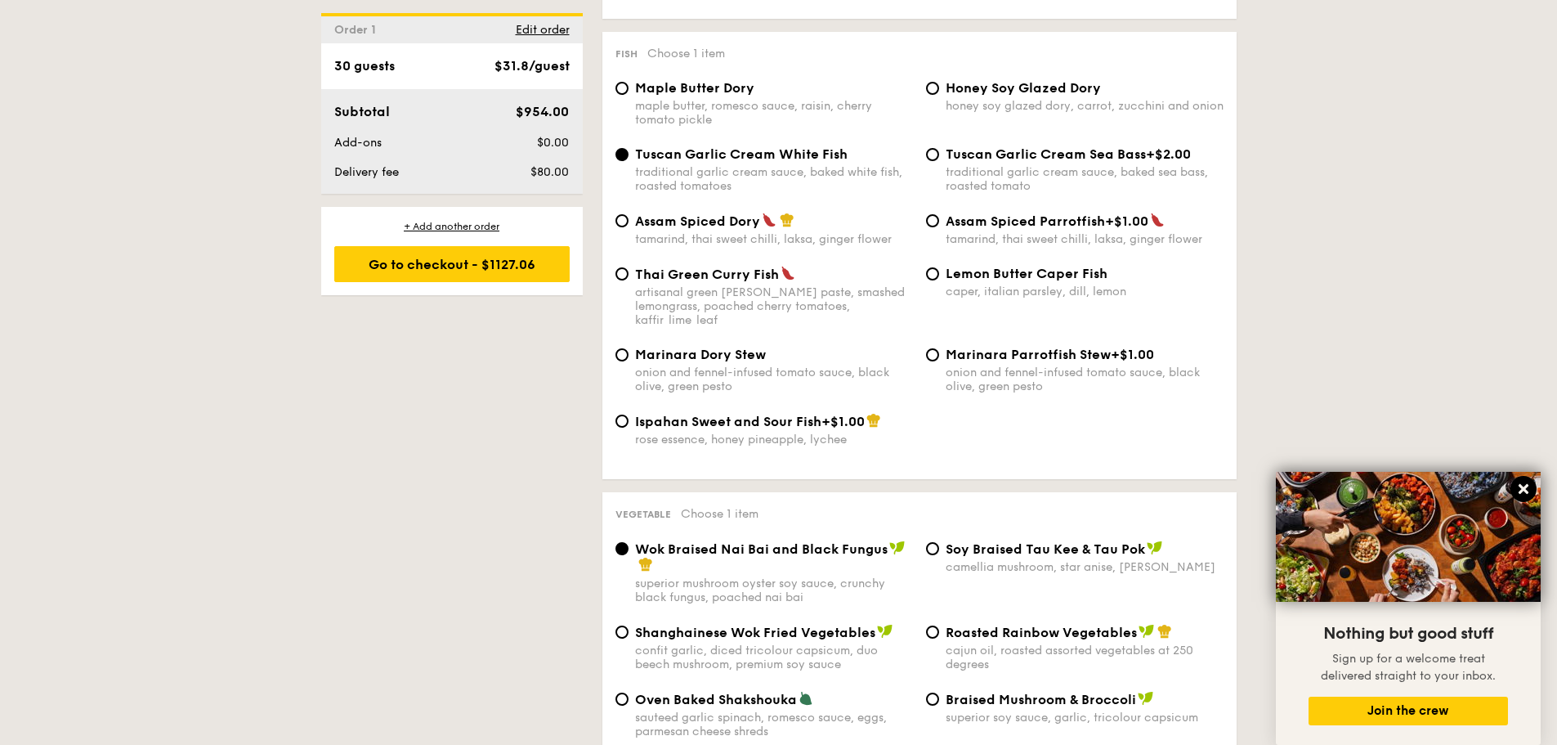
click at [1523, 486] on icon at bounding box center [1523, 489] width 15 height 15
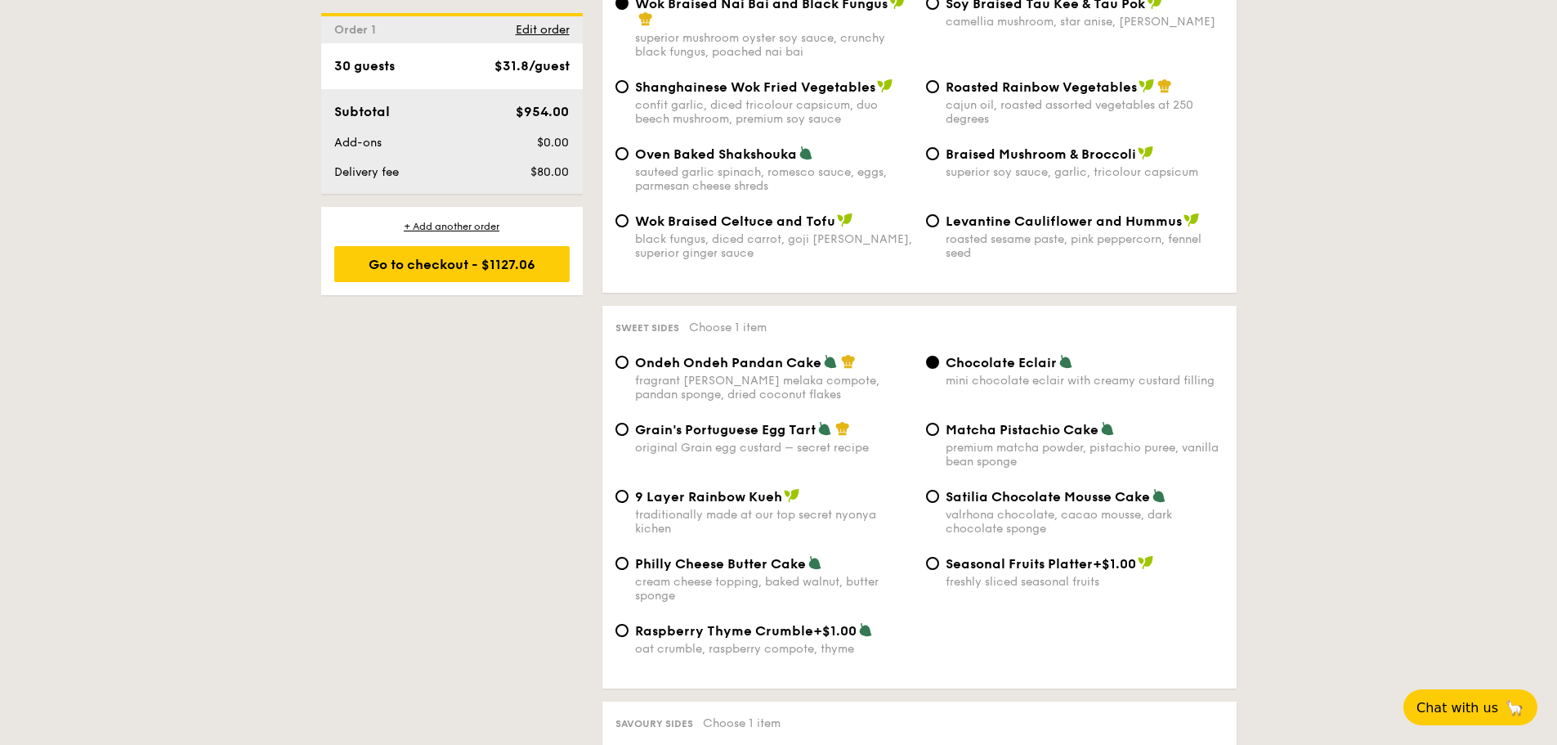
scroll to position [2207, 0]
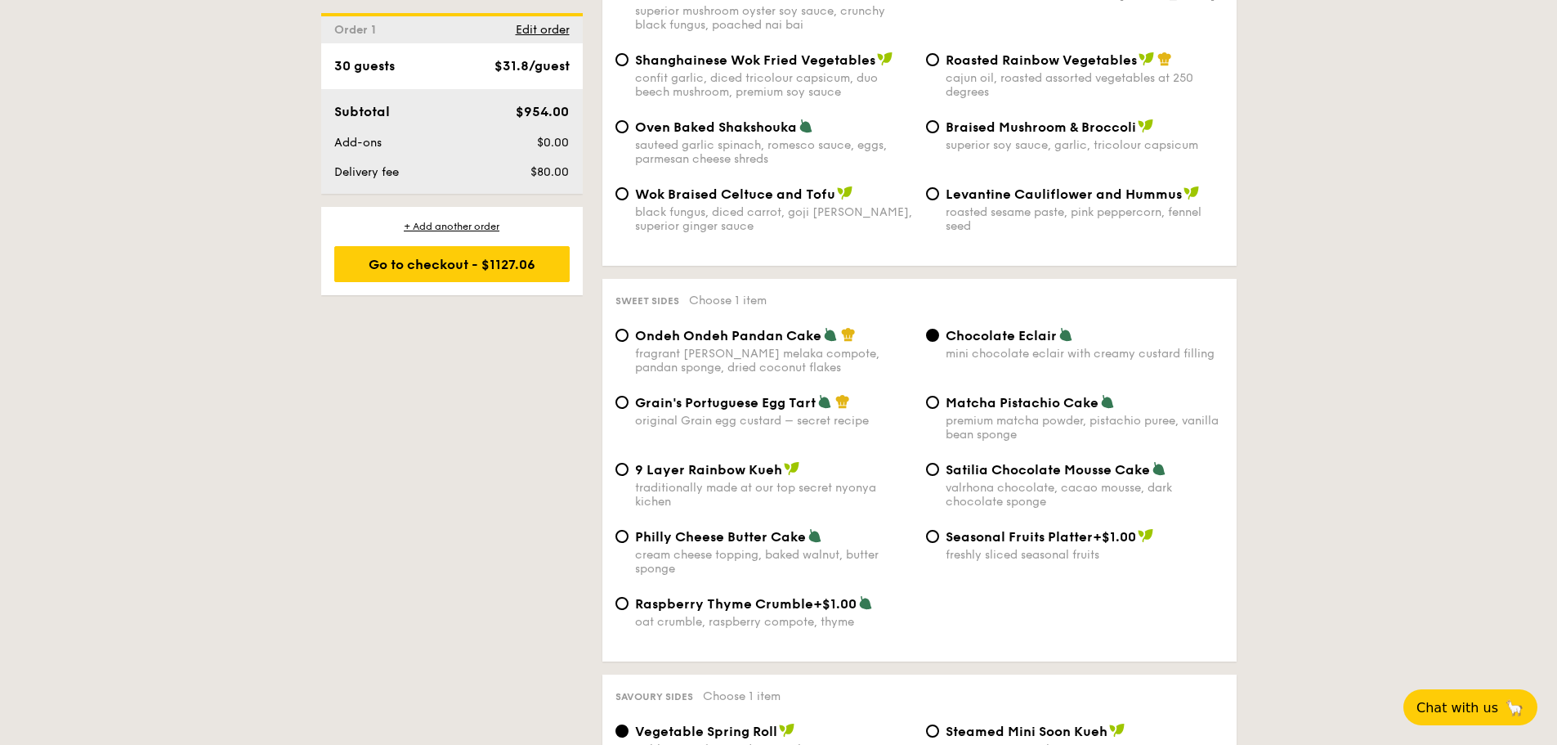
click at [812, 395] on span "Grain's Portuguese Egg Tart" at bounding box center [725, 403] width 181 height 16
click at [629, 396] on input "Grain's Portuguese Egg Tart original Grain egg custard – secret recipe" at bounding box center [622, 402] width 13 height 13
radio input "true"
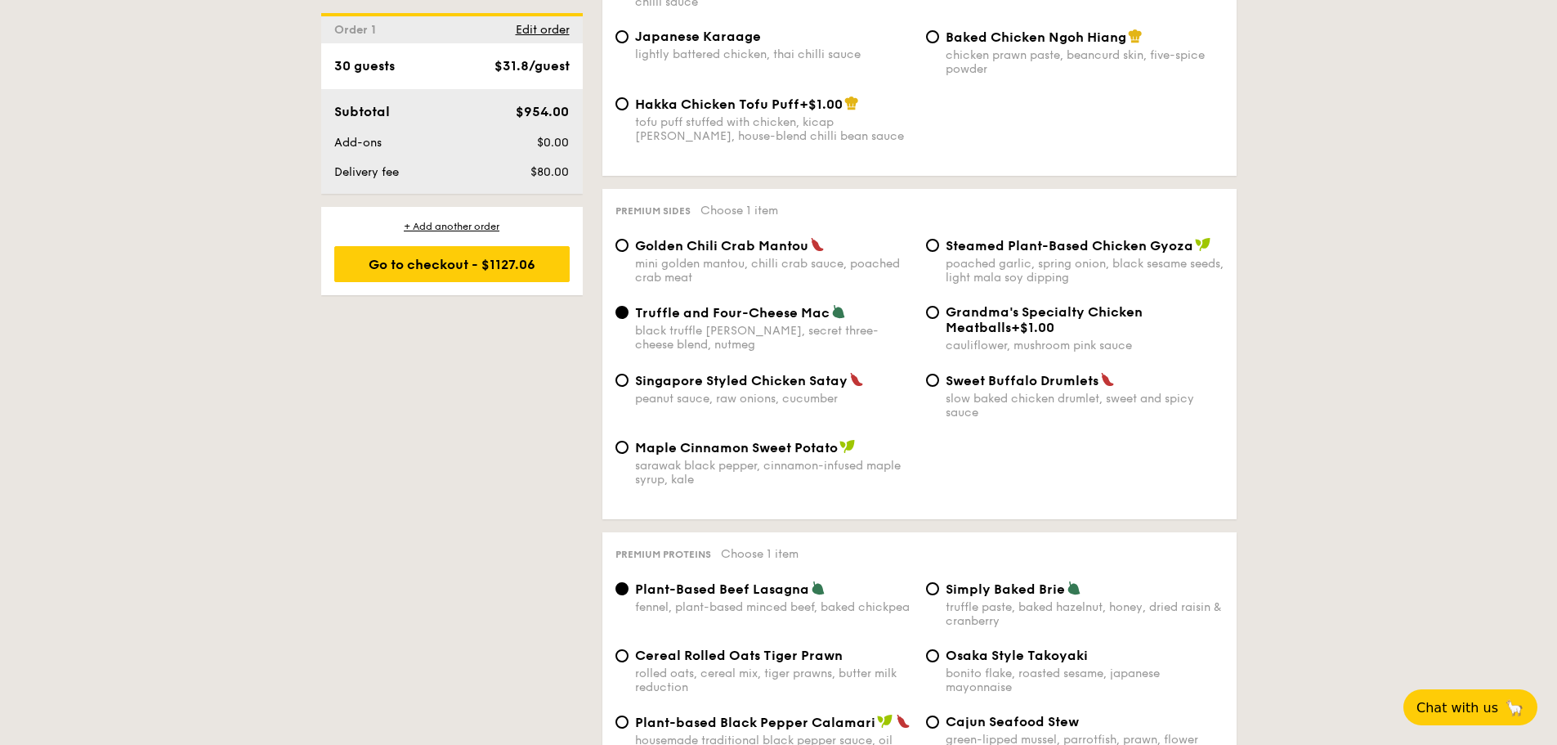
scroll to position [2943, 0]
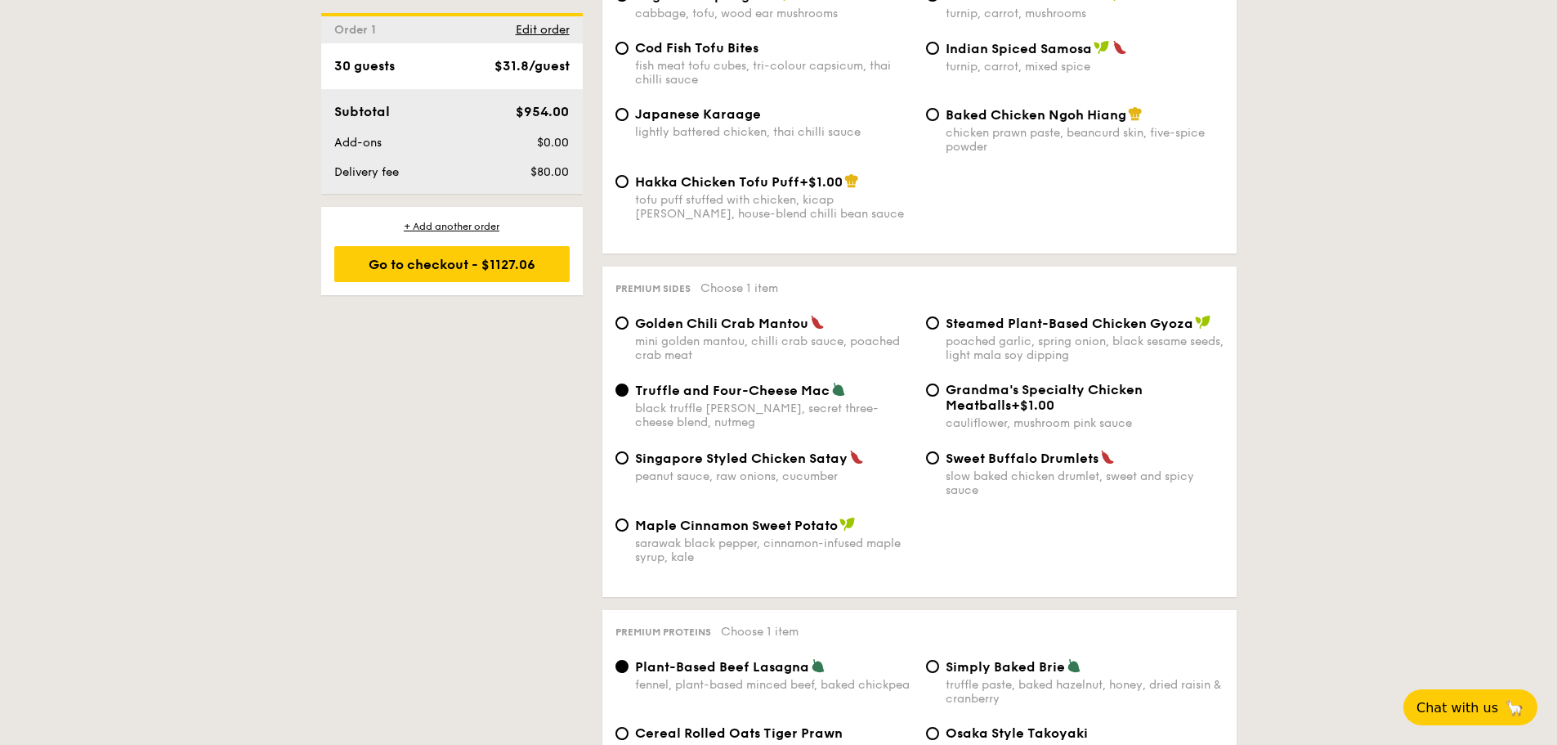
click at [1138, 382] on div "Grandma's Specialty Chicken Meatballs +$1.00" at bounding box center [1085, 397] width 278 height 31
click at [939, 383] on input "Grandma's Specialty Chicken Meatballs +$1.00 cauliflower, mushroom pink sauce" at bounding box center [932, 389] width 13 height 13
radio input "true"
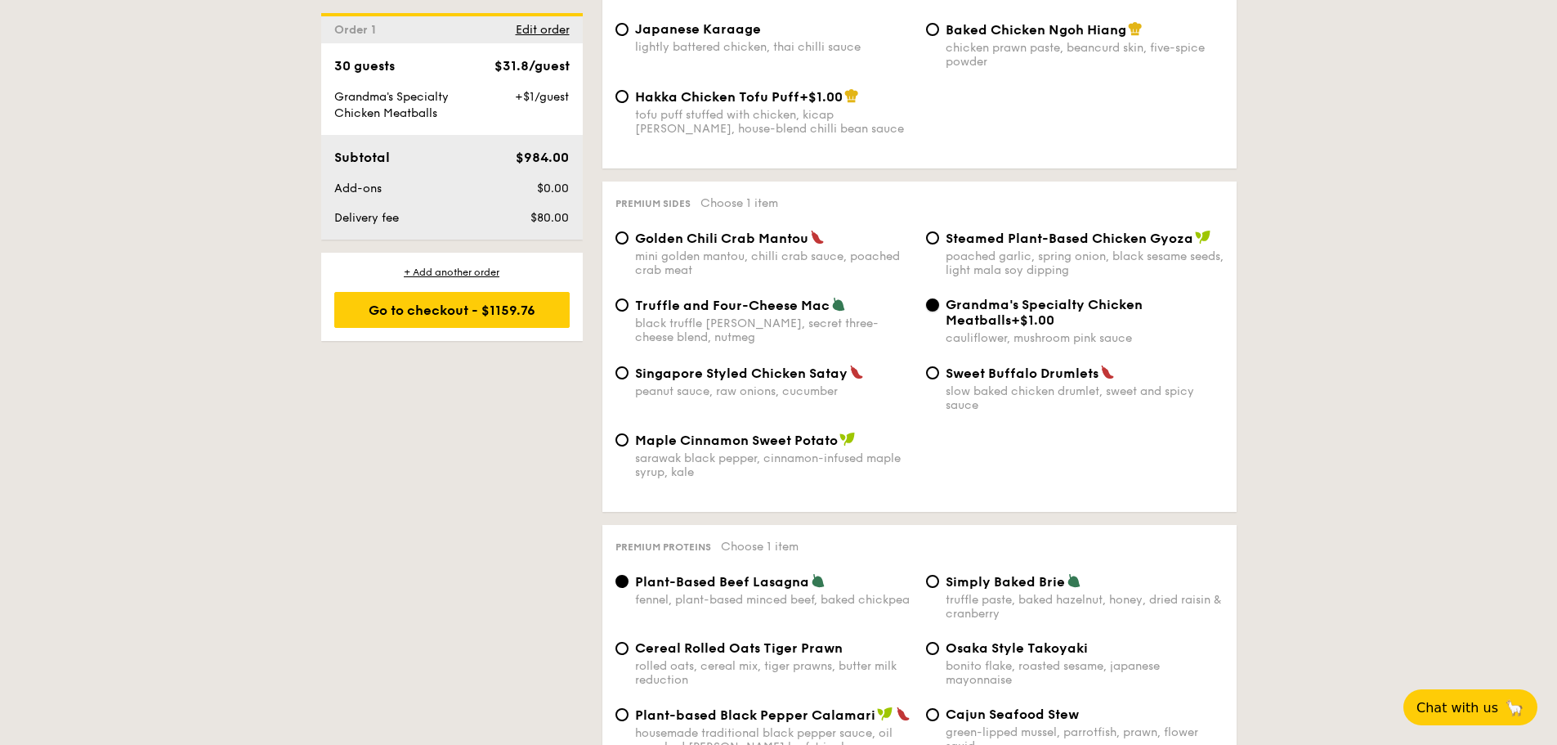
scroll to position [3025, 0]
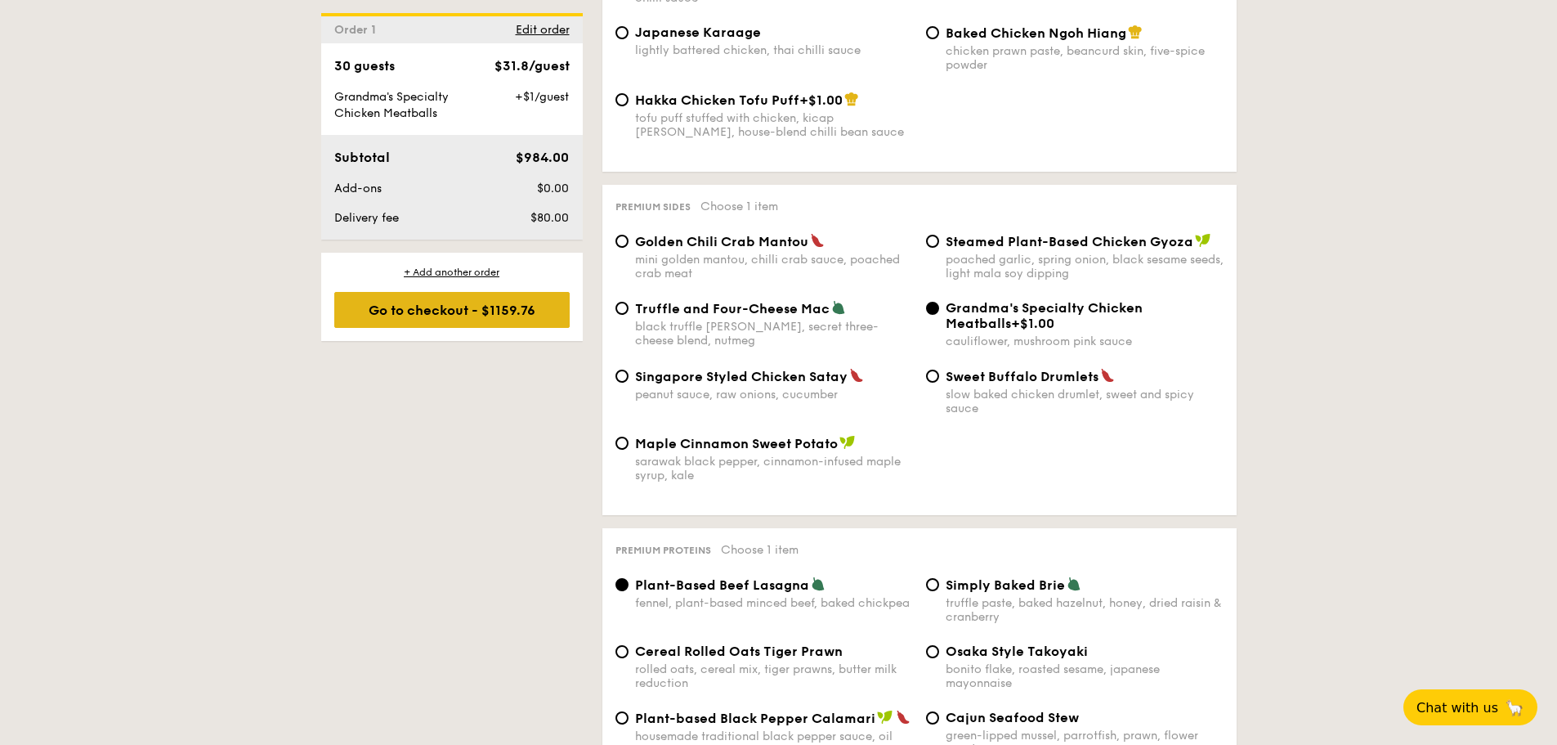
click at [454, 299] on div "Go to checkout - $1159.76" at bounding box center [451, 310] width 235 height 36
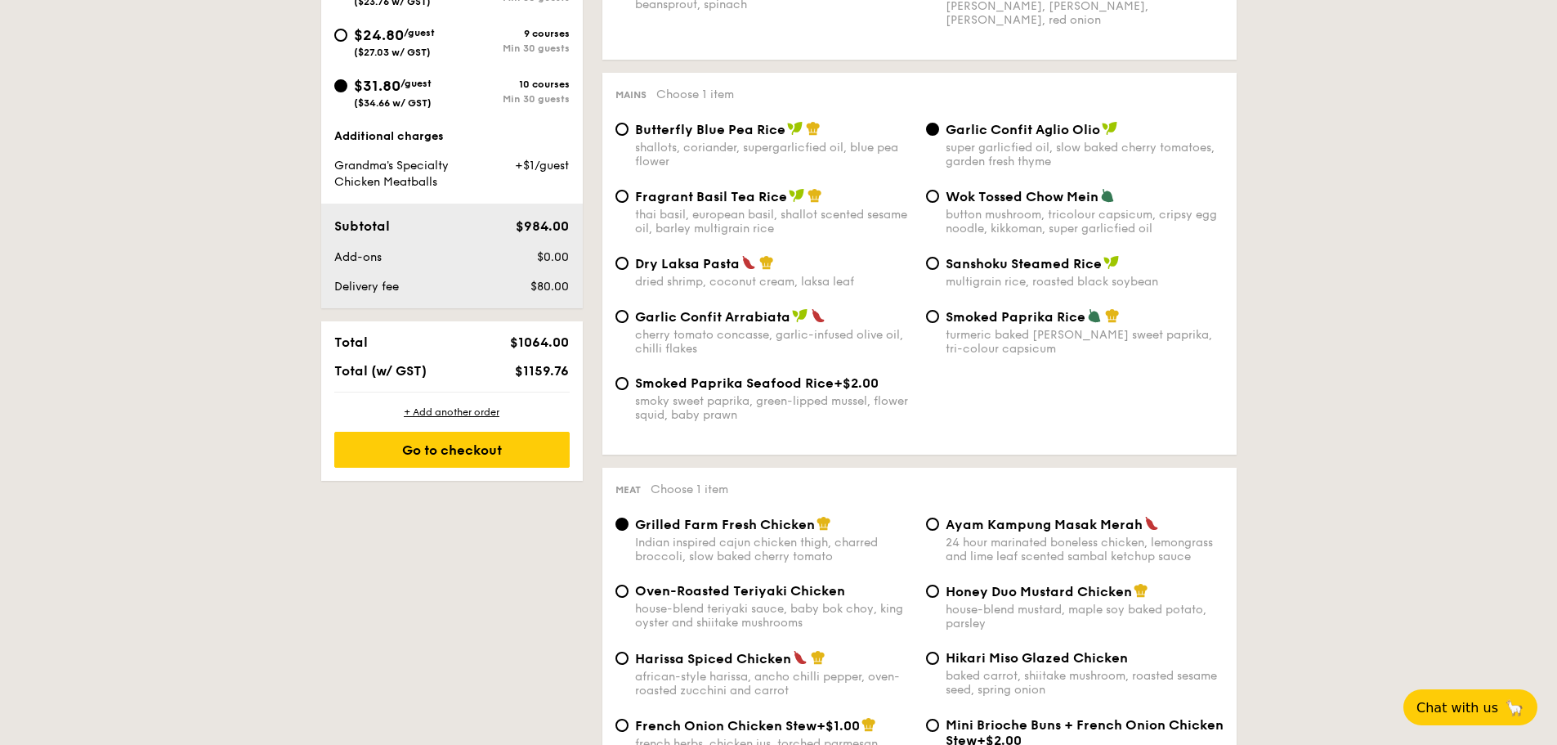
scroll to position [437, 0]
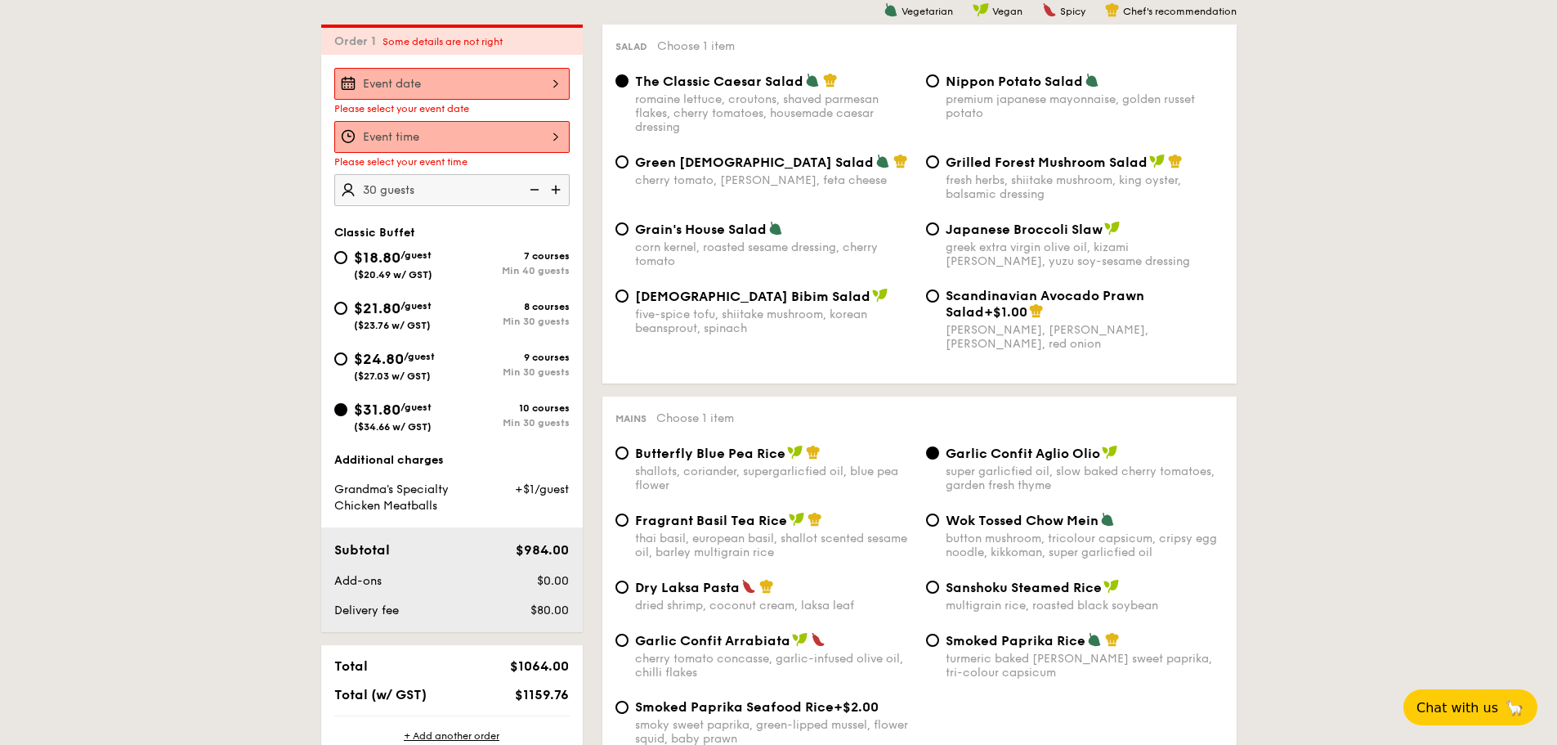
click at [454, 78] on div at bounding box center [451, 84] width 235 height 32
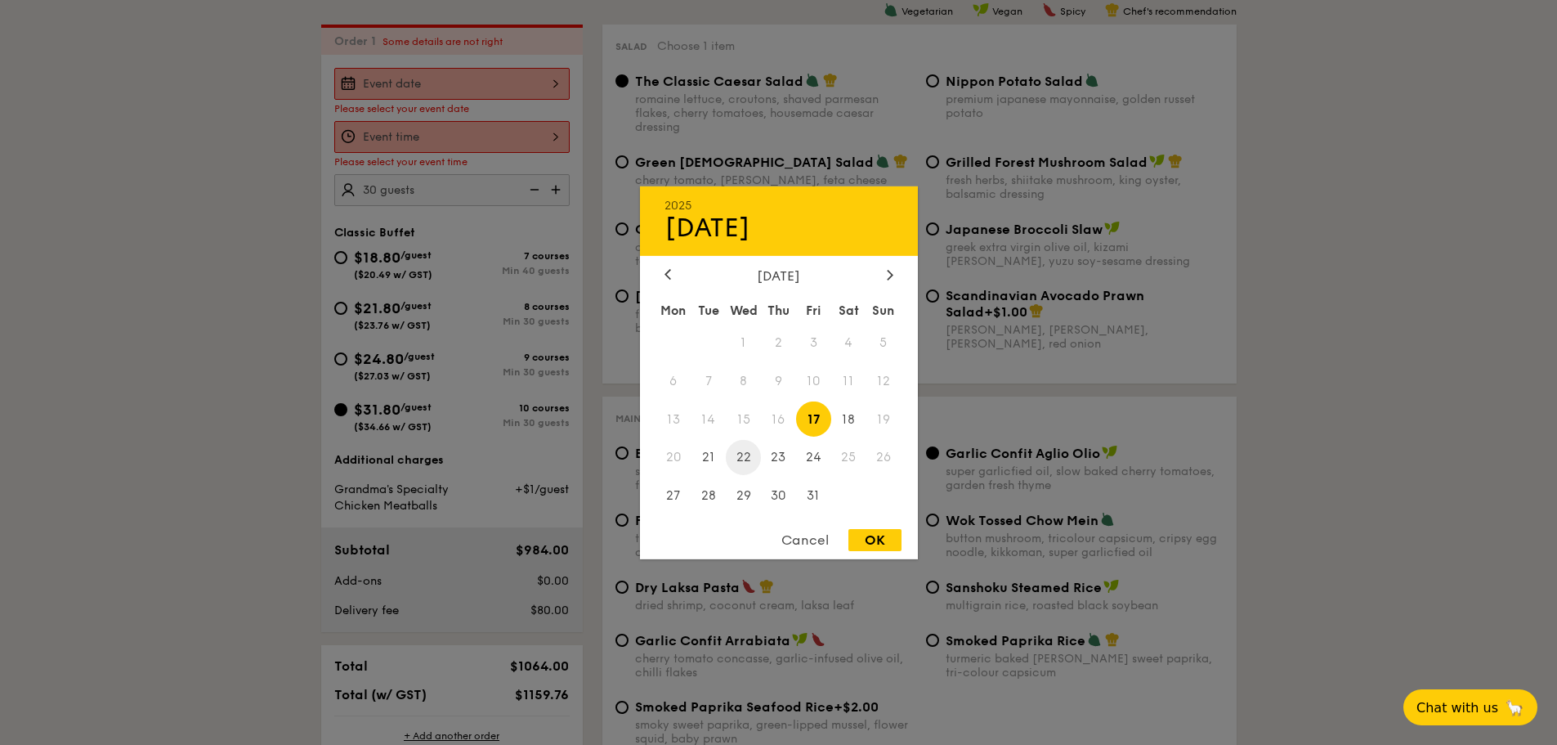
click at [742, 453] on span "22" at bounding box center [743, 457] width 35 height 35
click at [864, 541] on div "OK" at bounding box center [875, 540] width 53 height 22
type input "[DATE]"
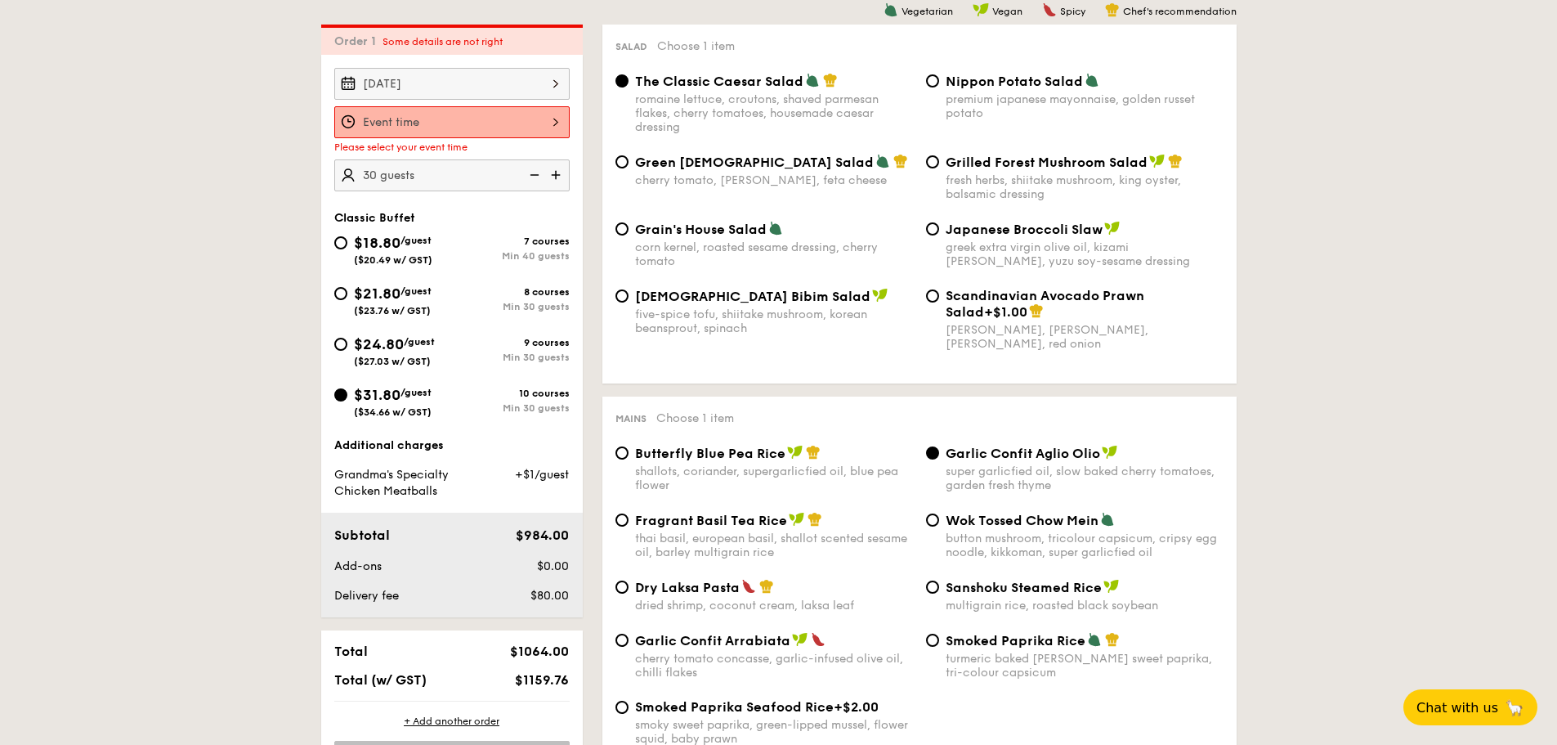
click at [411, 113] on div at bounding box center [451, 122] width 235 height 32
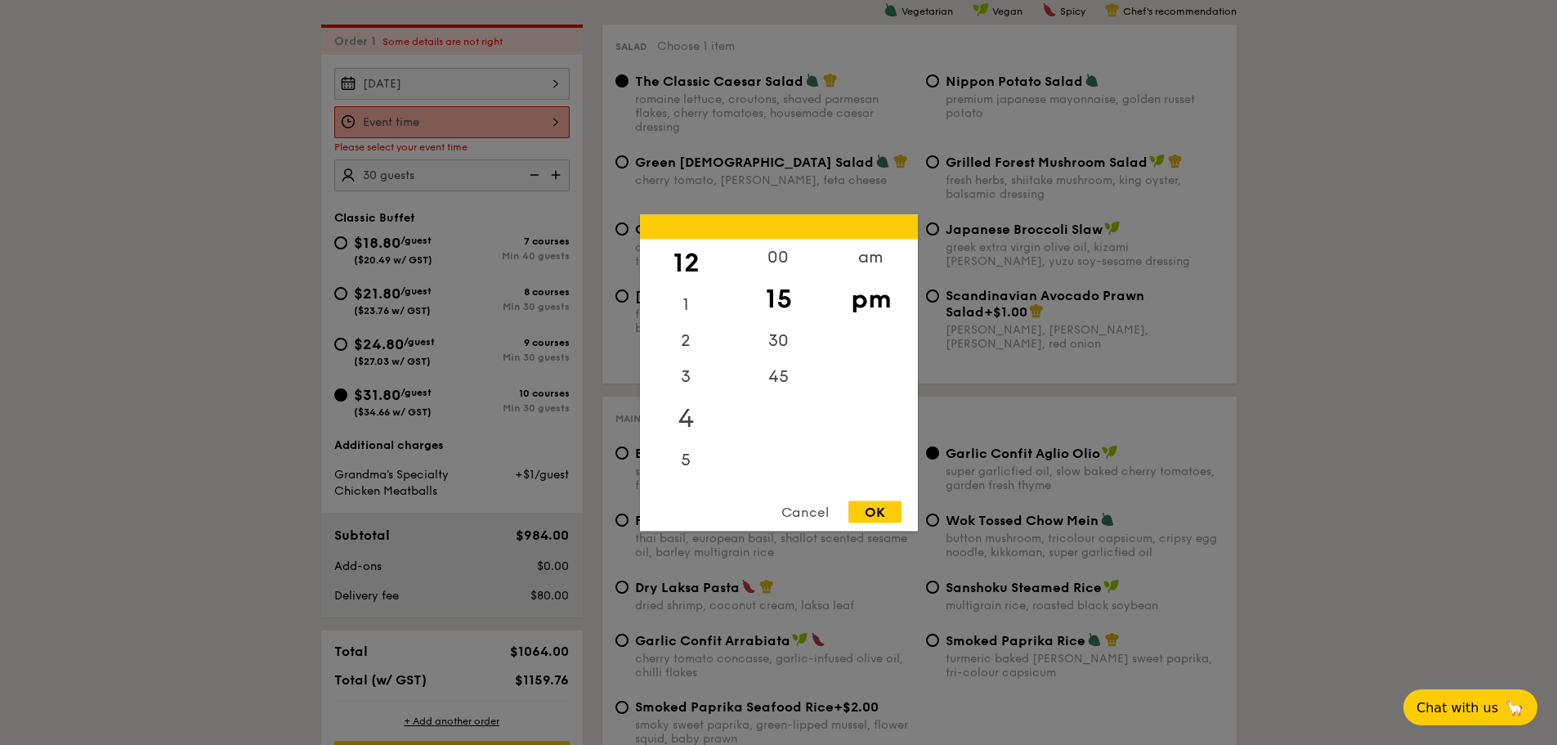
click at [683, 418] on div "4" at bounding box center [686, 417] width 92 height 47
click at [774, 341] on div "30" at bounding box center [778, 345] width 92 height 47
click at [882, 507] on div "OK" at bounding box center [875, 511] width 53 height 22
type input "4:30PM"
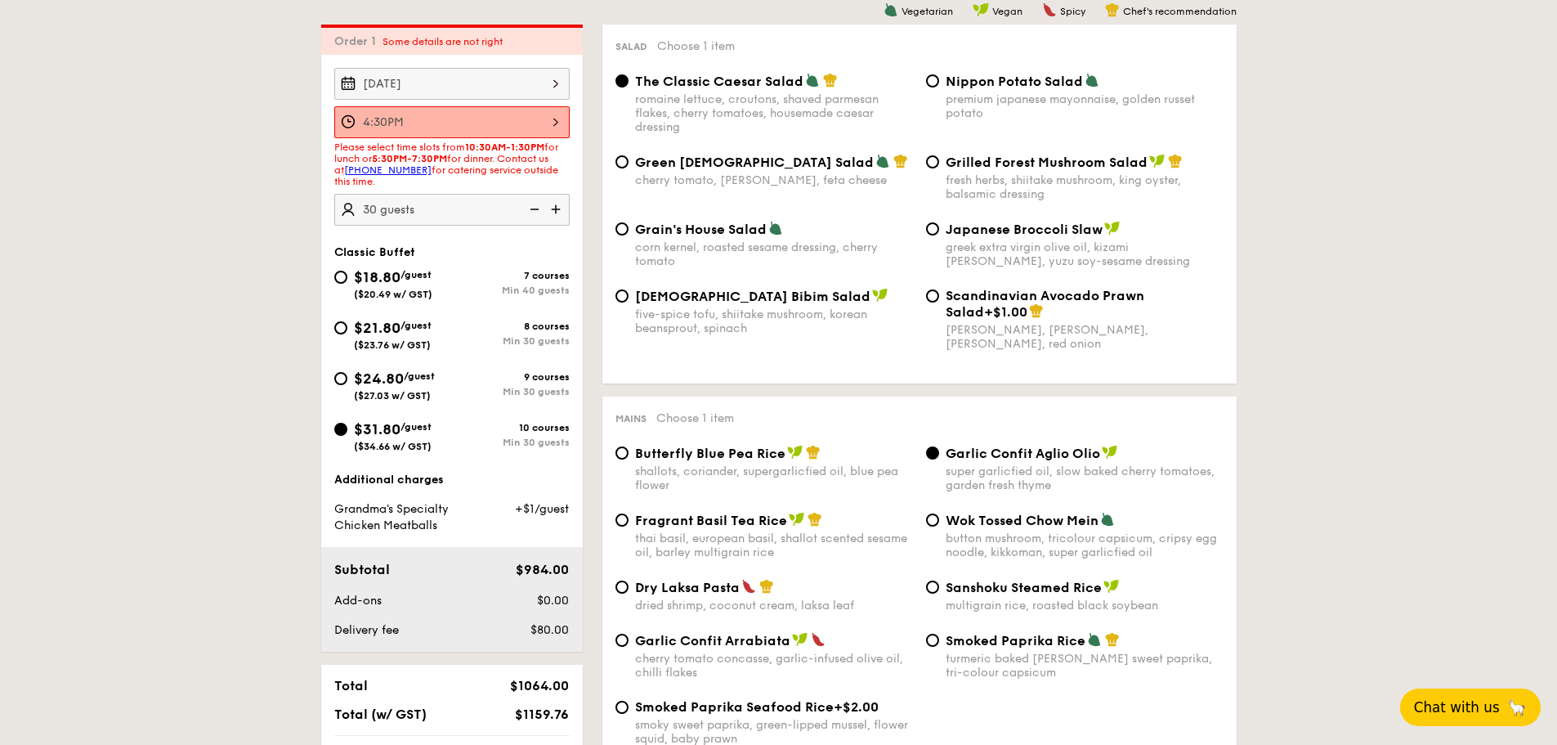
click at [1485, 699] on span "Chat with us" at bounding box center [1457, 707] width 86 height 16
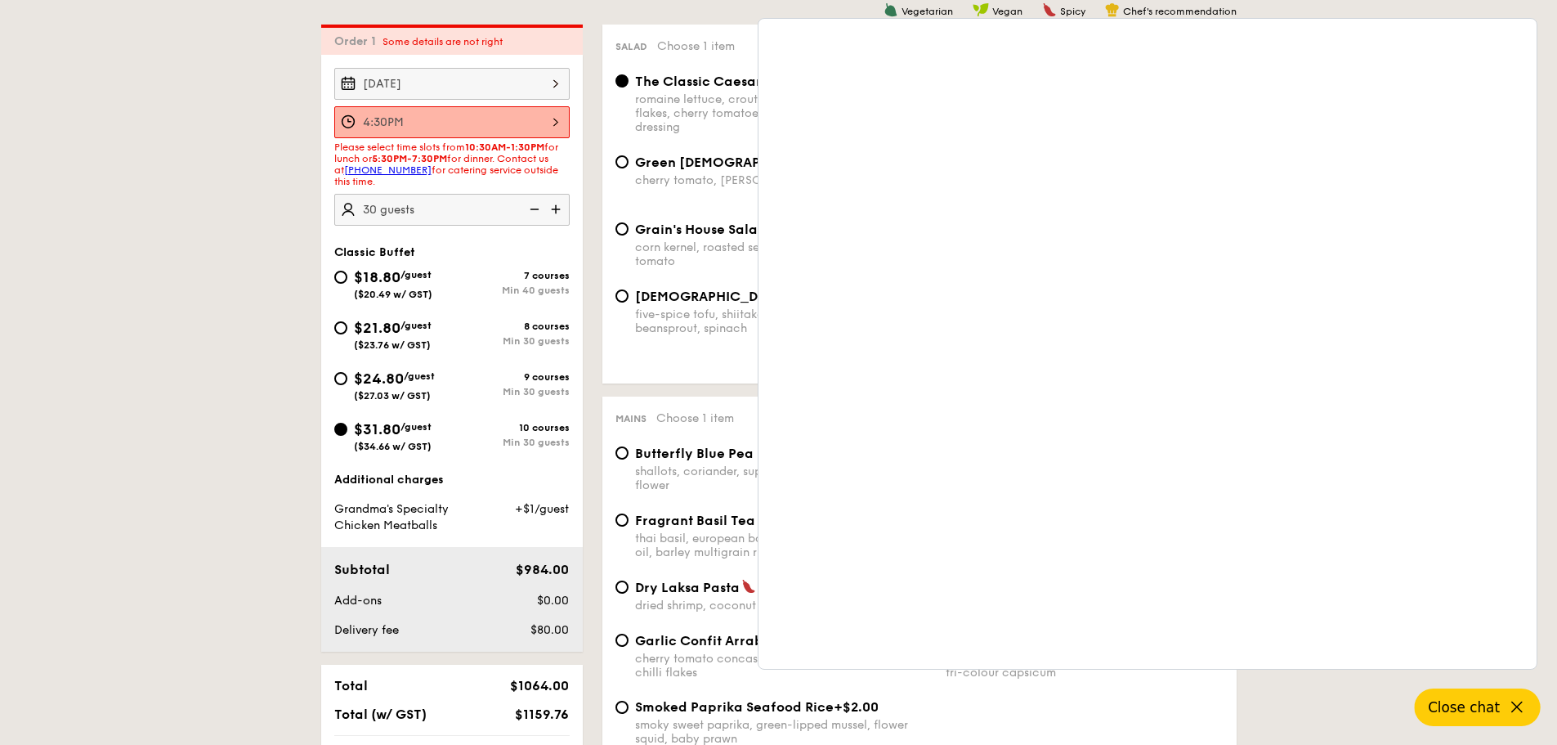
click at [1512, 709] on icon at bounding box center [1517, 707] width 20 height 20
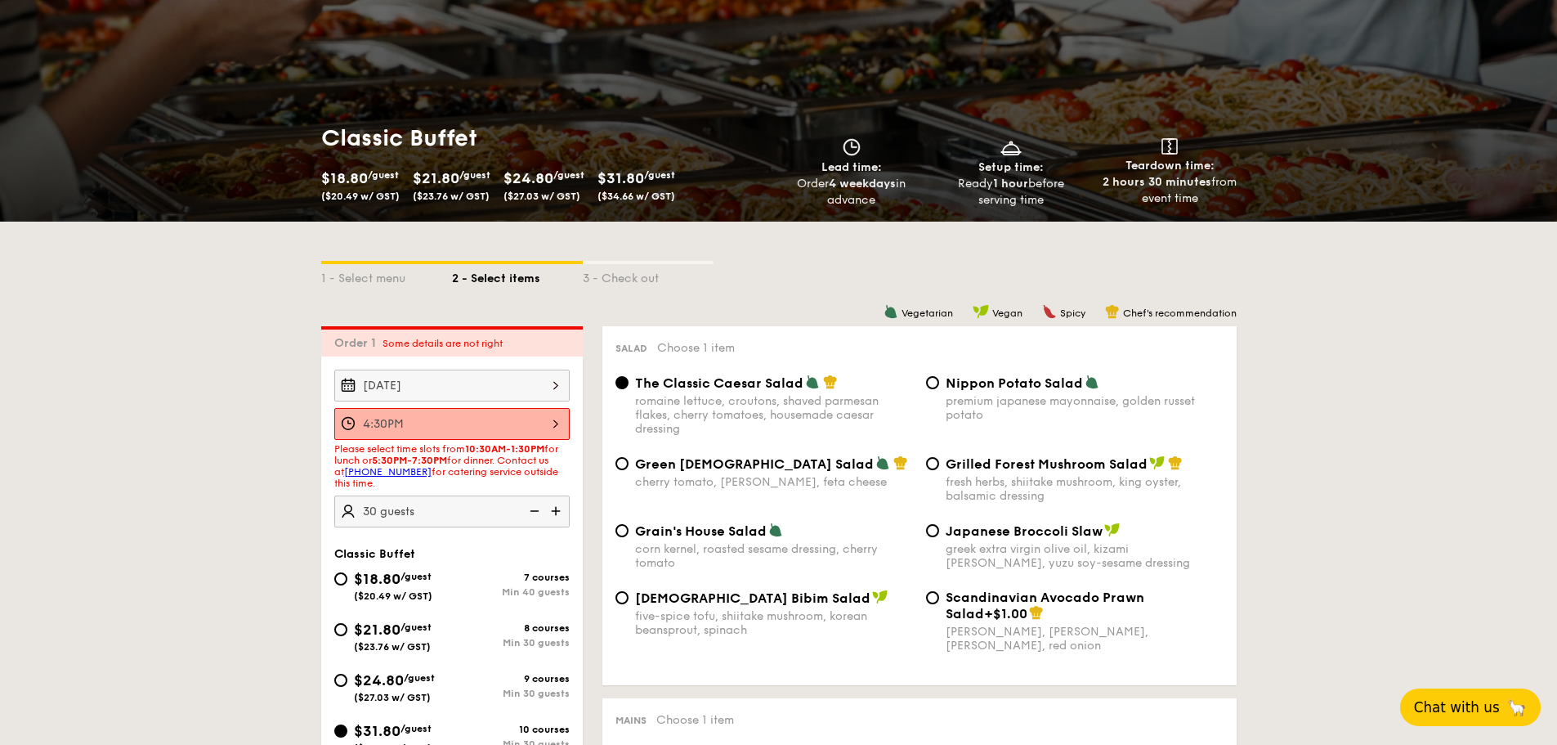
scroll to position [163, 0]
